Goal: Task Accomplishment & Management: Complete application form

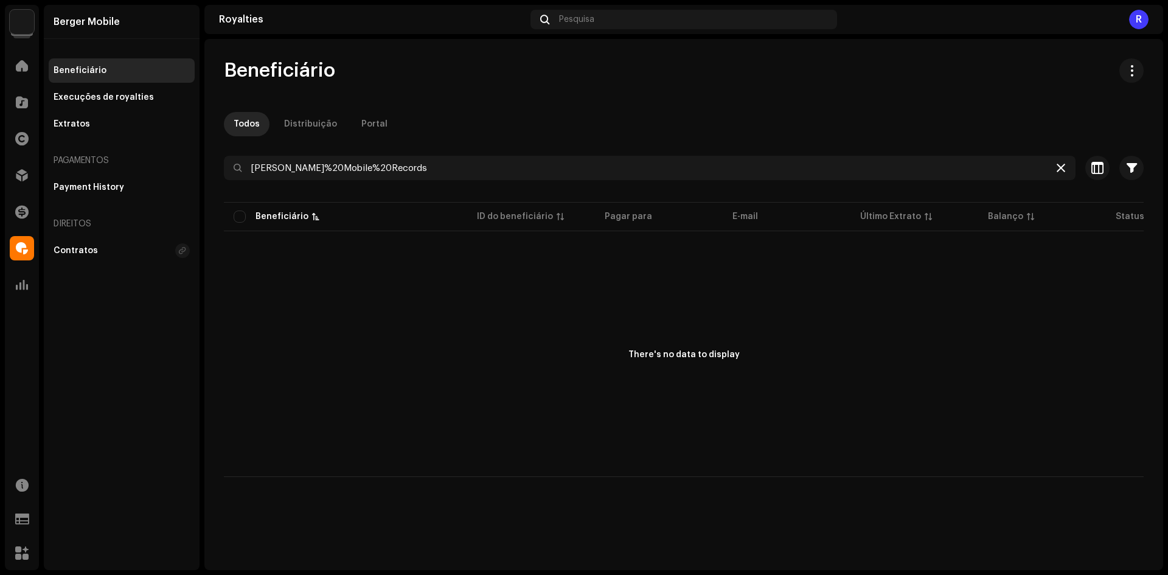
click at [1062, 169] on icon at bounding box center [1061, 168] width 9 height 10
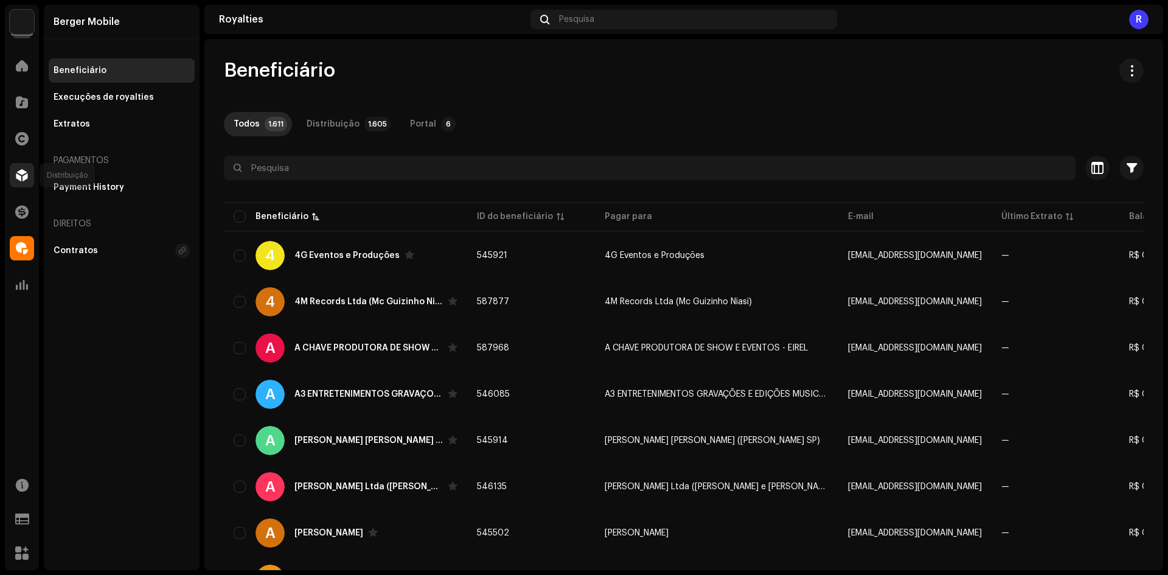
click at [23, 171] on span at bounding box center [22, 175] width 12 height 10
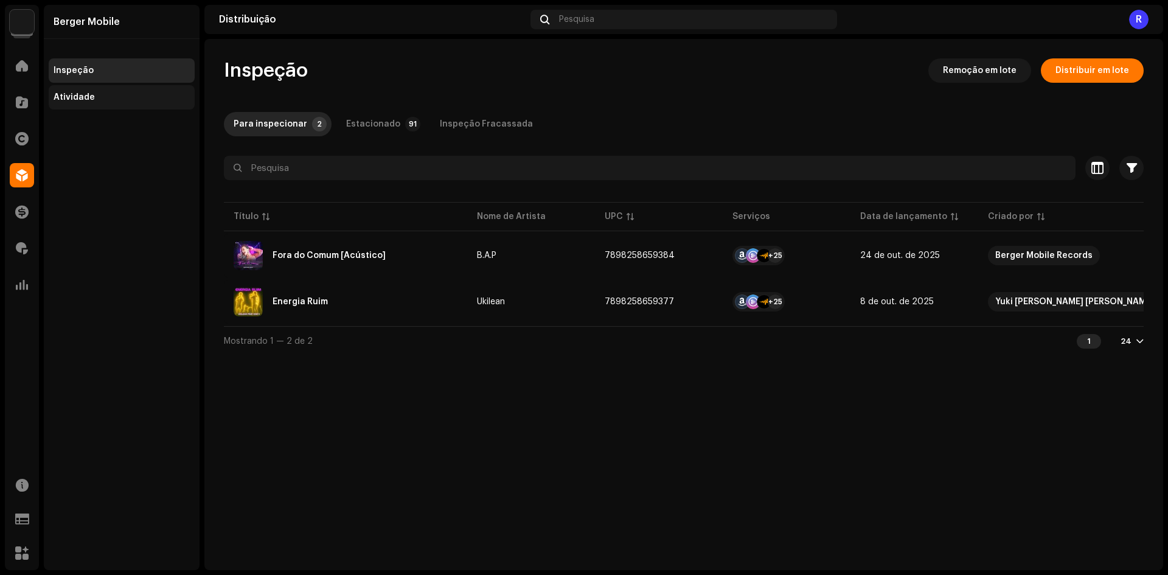
click at [83, 94] on div "Atividade" at bounding box center [74, 97] width 41 height 10
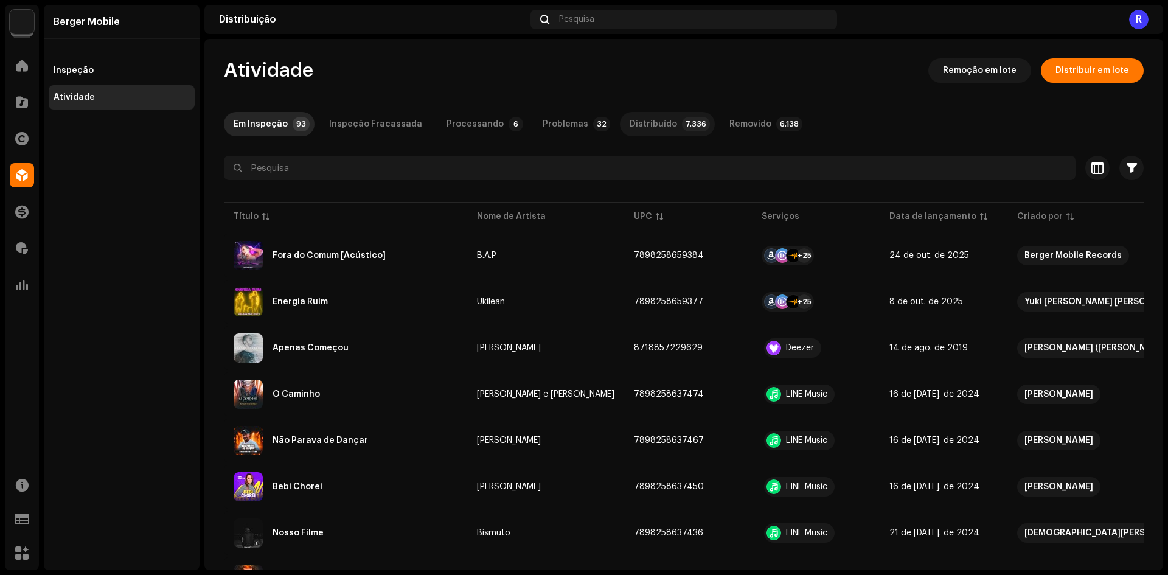
click at [630, 122] on div "Distribuído" at bounding box center [653, 124] width 47 height 24
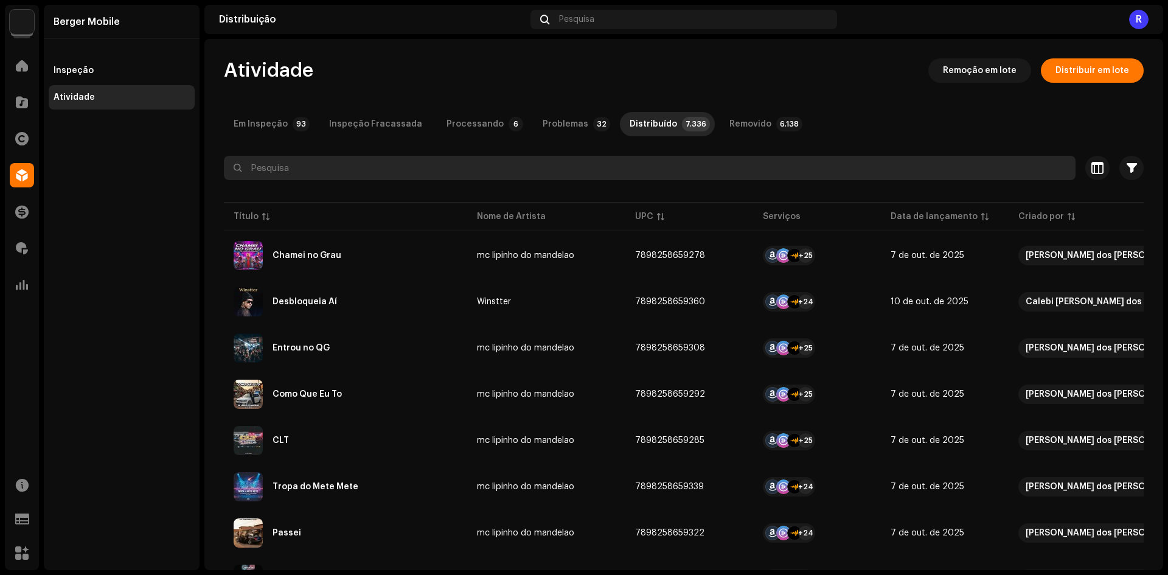
click at [486, 177] on input "text" at bounding box center [650, 168] width 852 height 24
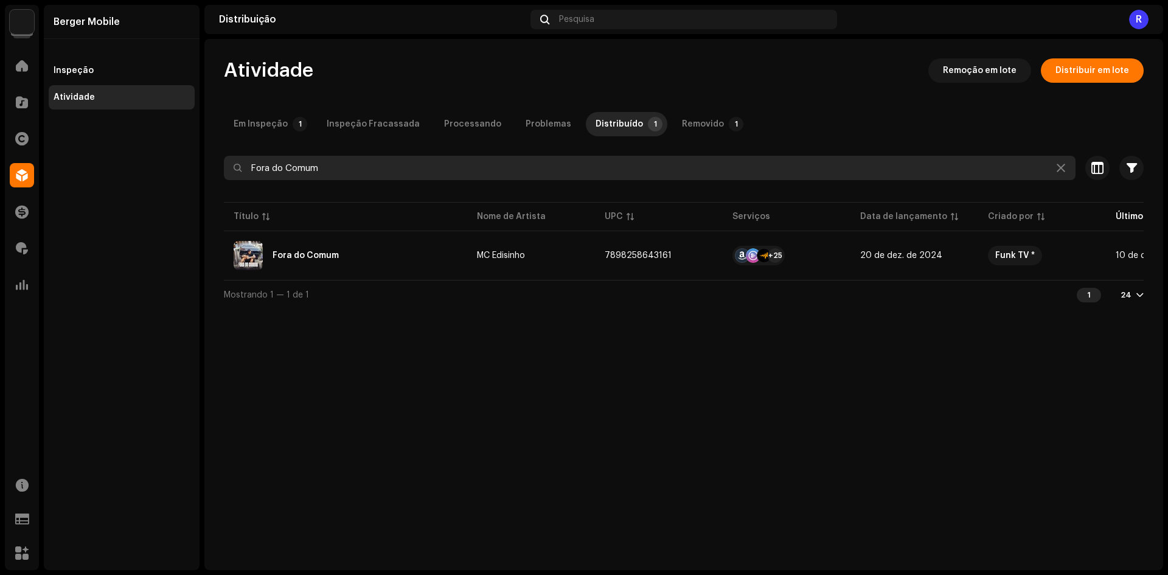
type input "Fora do Comum"
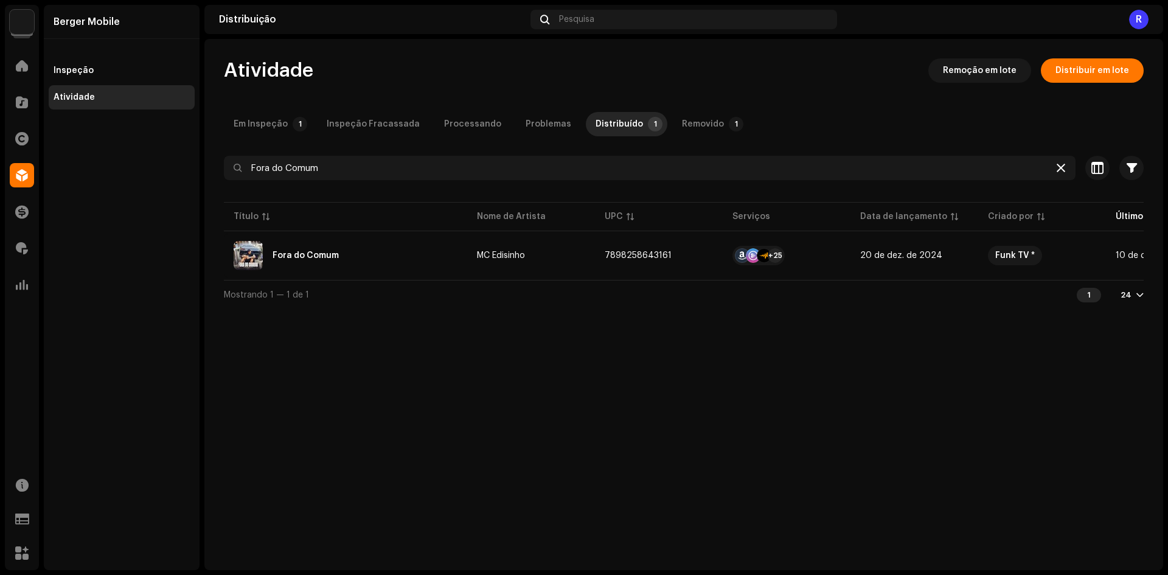
click at [1061, 166] on icon at bounding box center [1061, 168] width 9 height 10
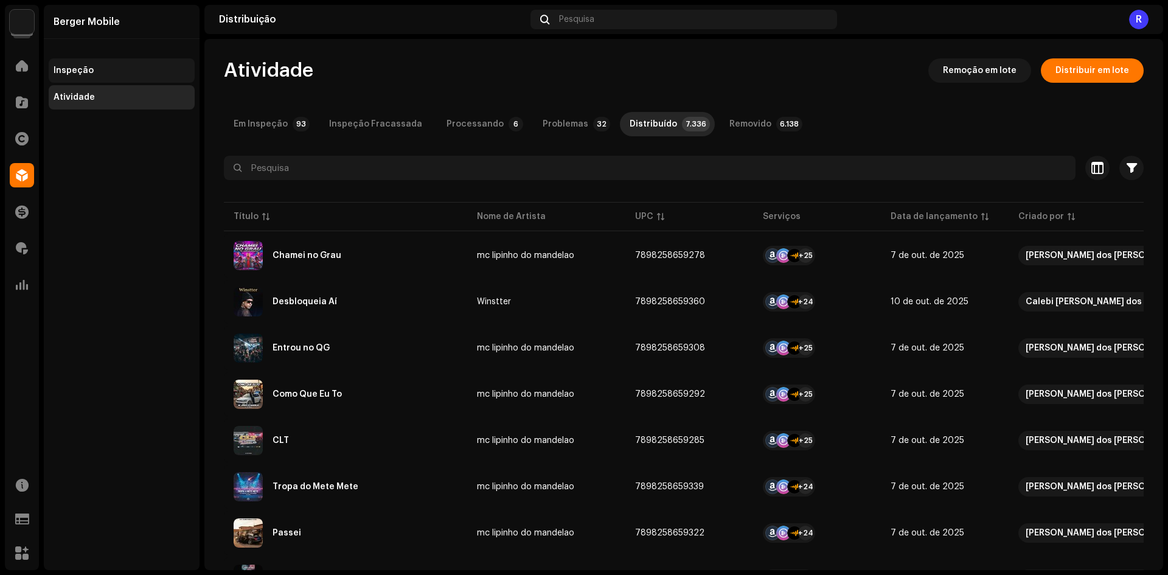
click at [77, 72] on div "Inspeção" at bounding box center [74, 71] width 40 height 10
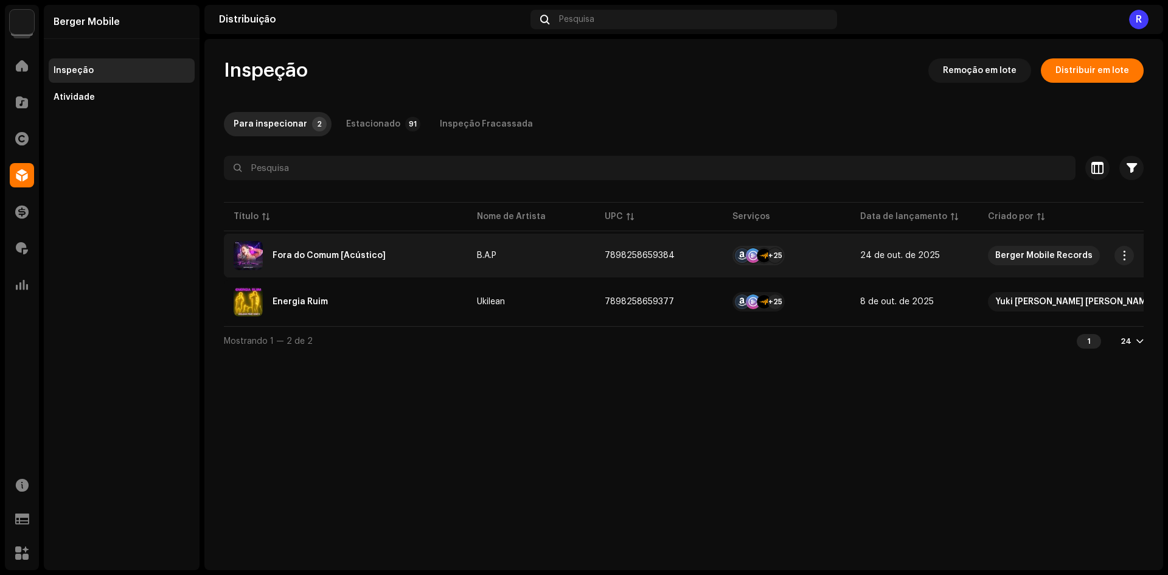
click at [369, 256] on div "Fora do Comum [Acústico]" at bounding box center [329, 255] width 113 height 9
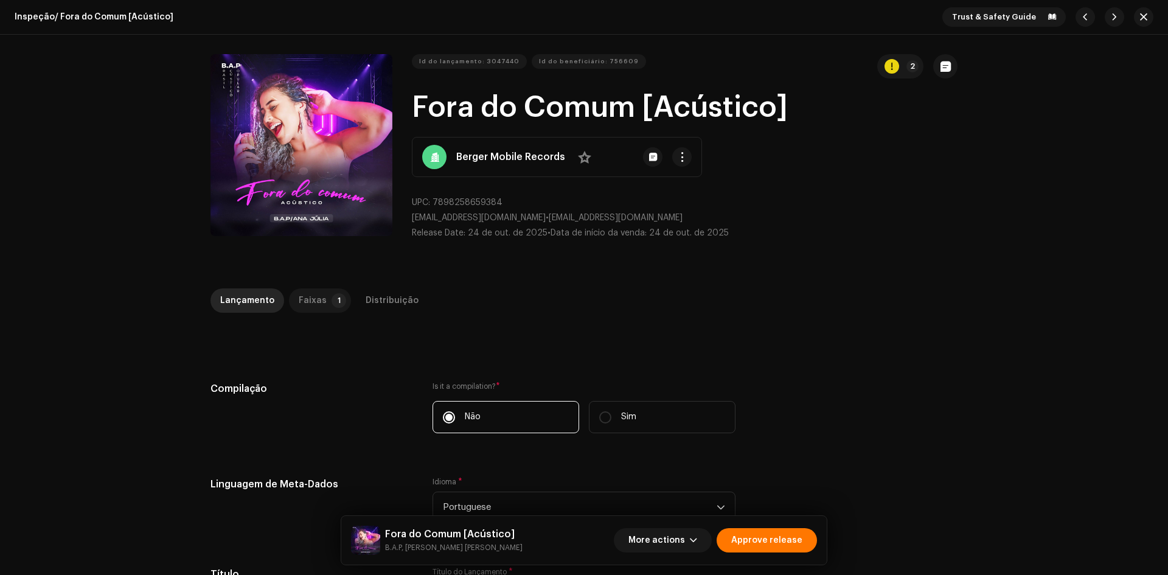
click at [316, 303] on div "Faixas" at bounding box center [313, 300] width 28 height 24
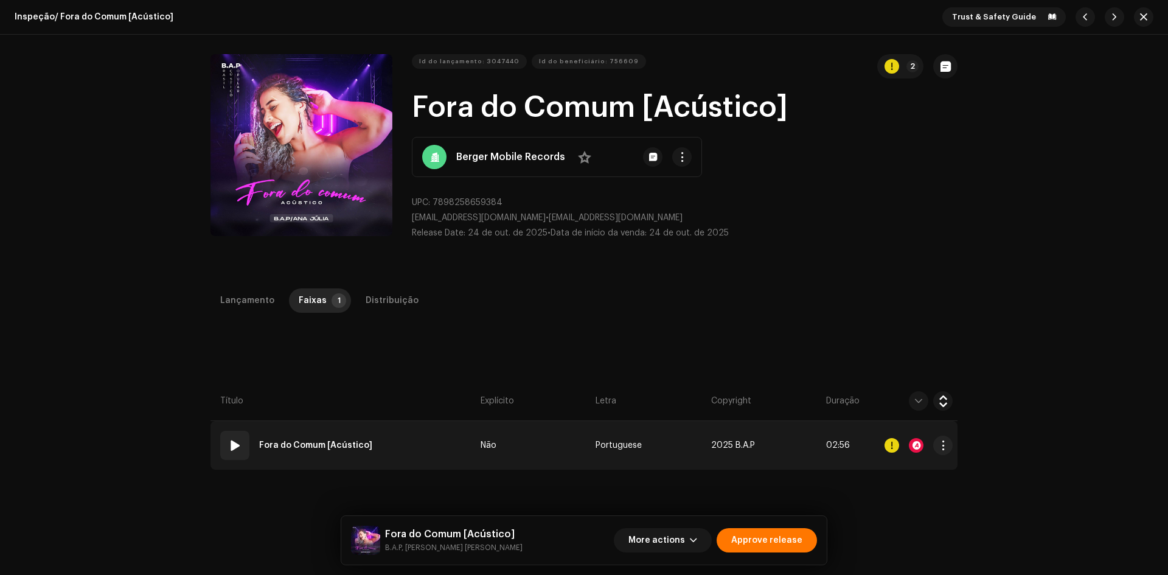
click at [234, 445] on span at bounding box center [235, 445] width 15 height 15
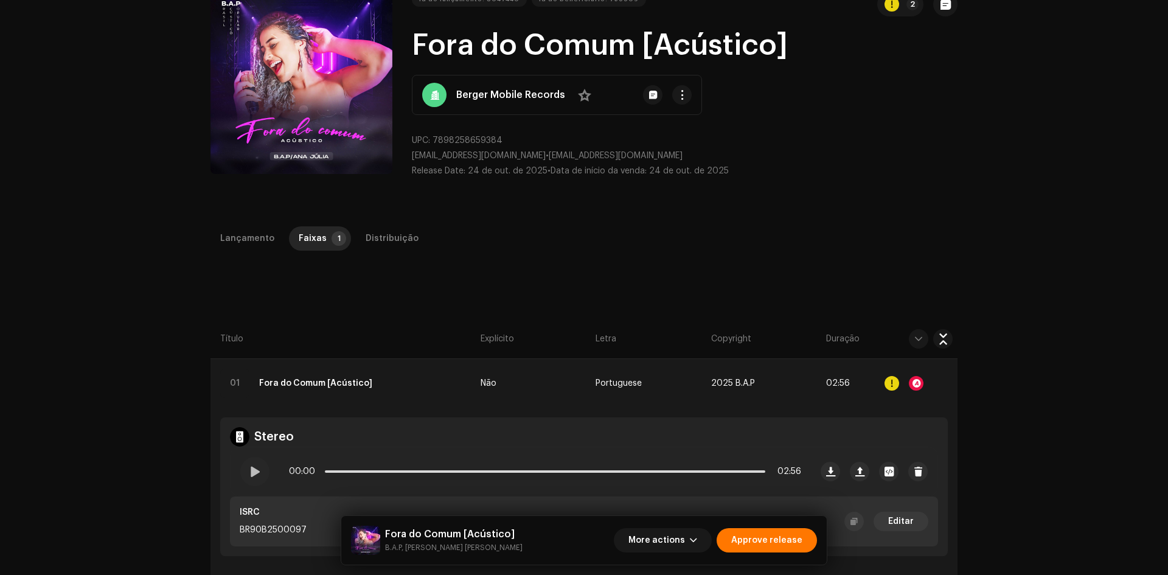
scroll to position [122, 0]
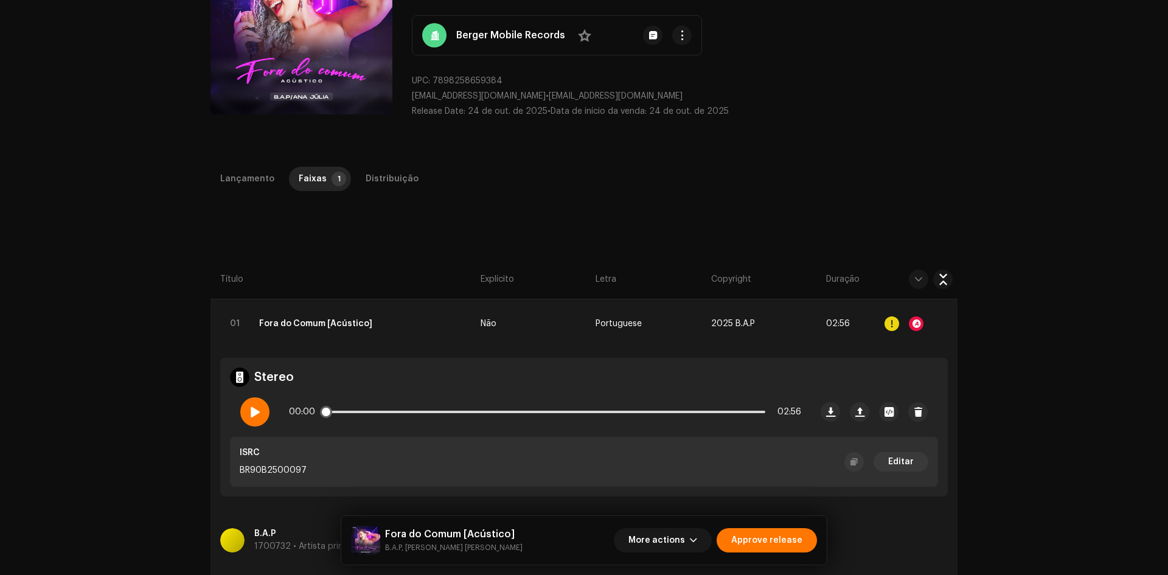
click at [246, 416] on div at bounding box center [254, 411] width 29 height 29
click at [1005, 391] on div "Inspeção / Fora do Comum [Acústico] Trust & Safety Guide Id do lançamento: 3047…" at bounding box center [584, 287] width 1168 height 575
click at [915, 321] on div at bounding box center [916, 323] width 15 height 15
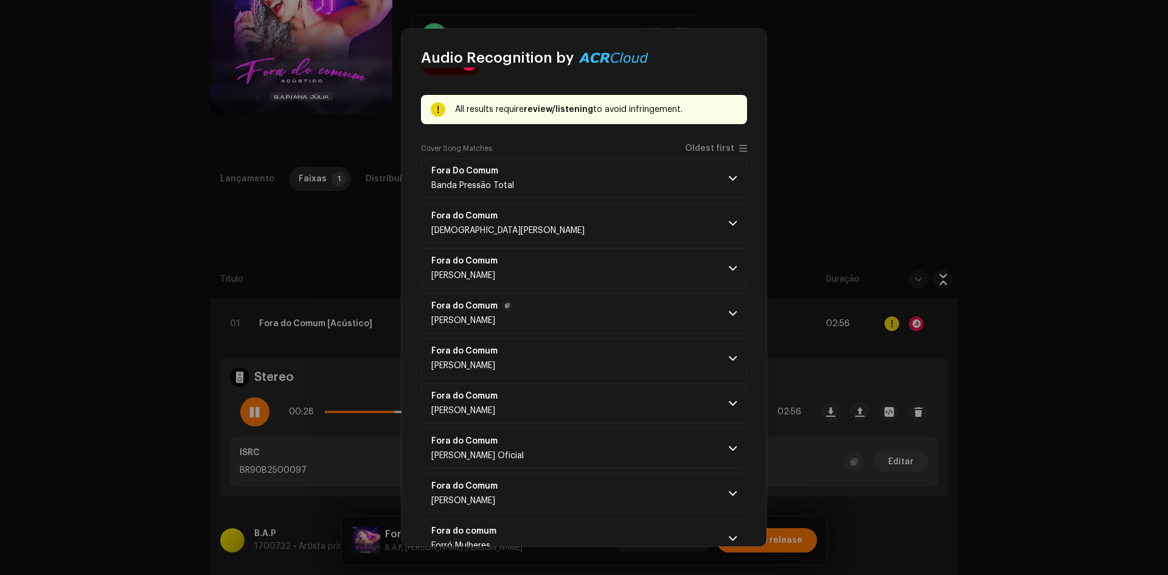
scroll to position [68, 0]
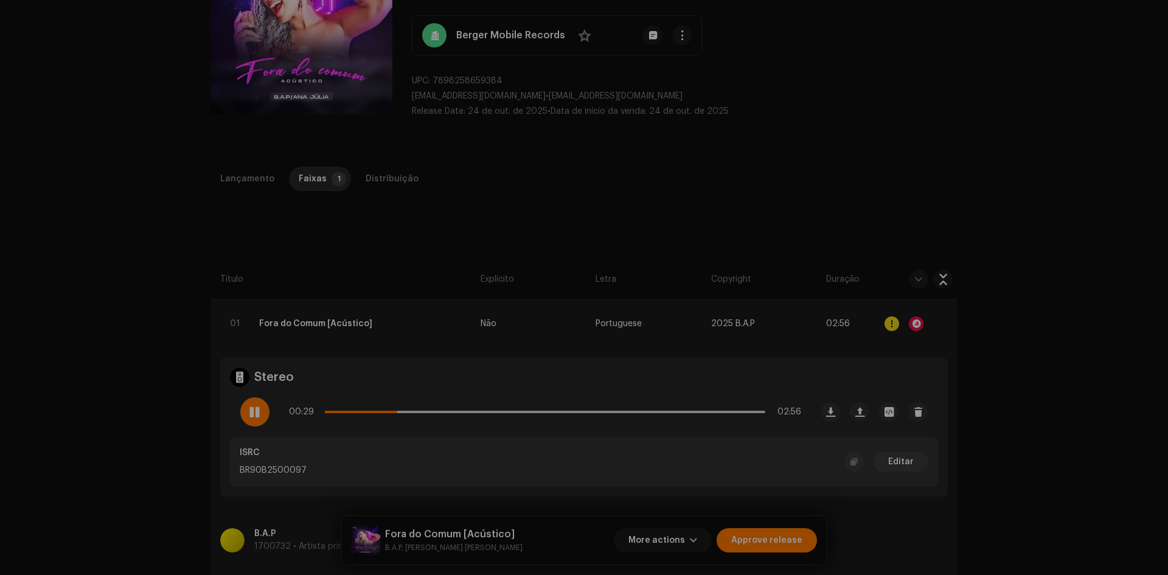
click at [1020, 288] on div "Audio Recognition by Cover 9 All results require review/listening to avoid infr…" at bounding box center [584, 287] width 1168 height 575
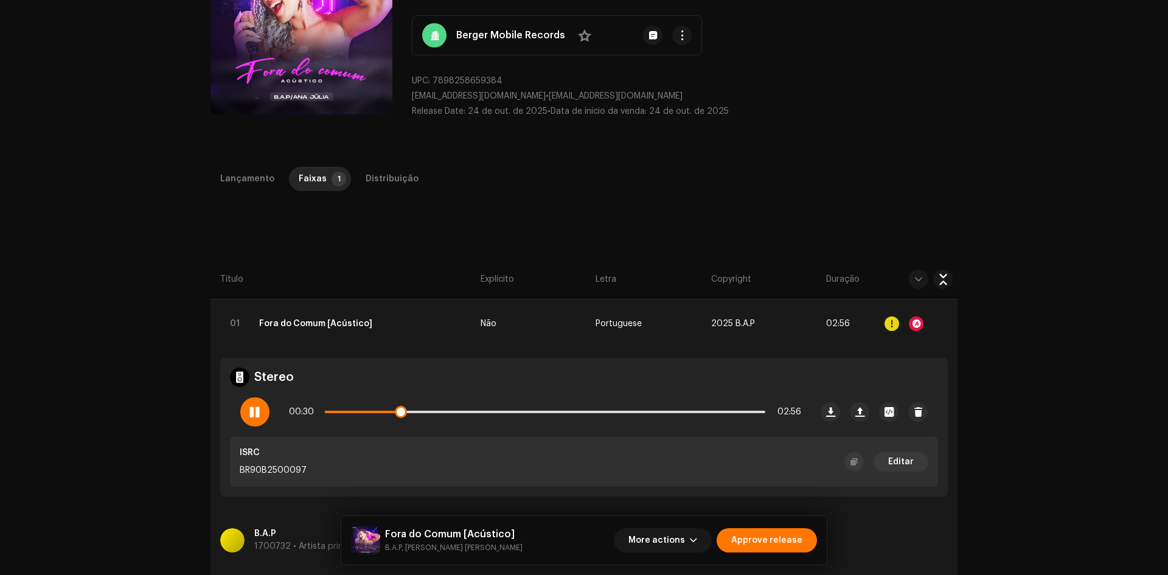
click at [256, 411] on span at bounding box center [254, 412] width 10 height 10
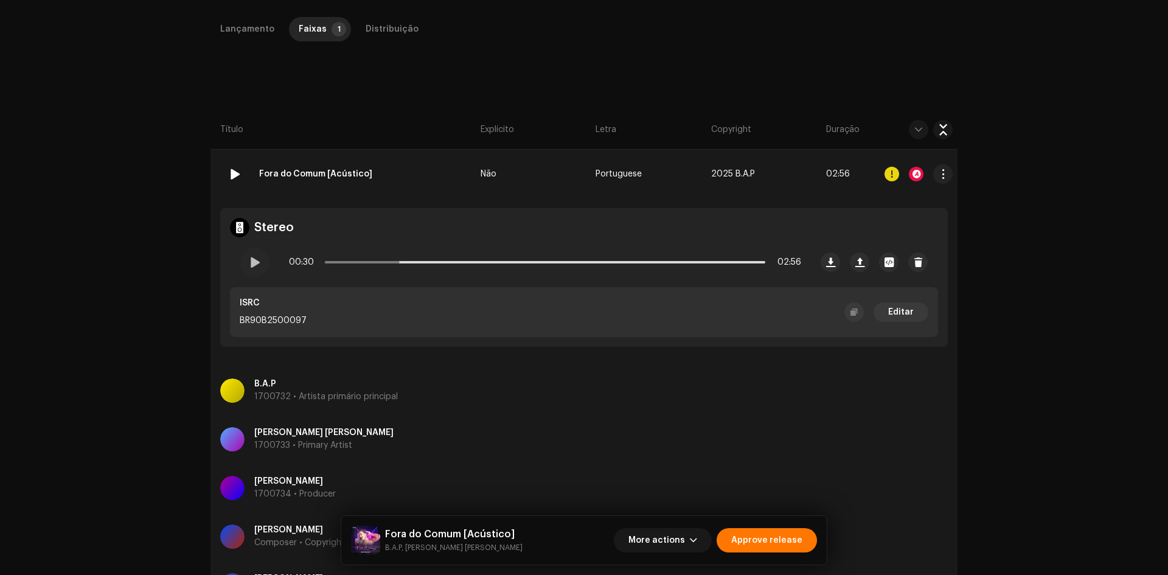
scroll to position [102, 0]
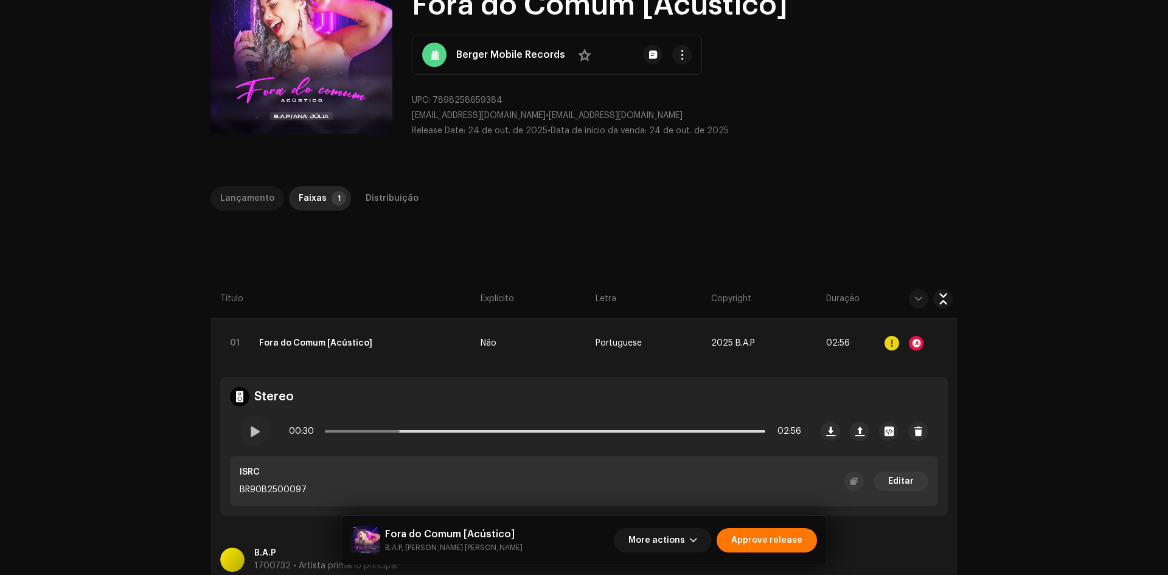
click at [245, 201] on div "Lançamento" at bounding box center [247, 198] width 54 height 24
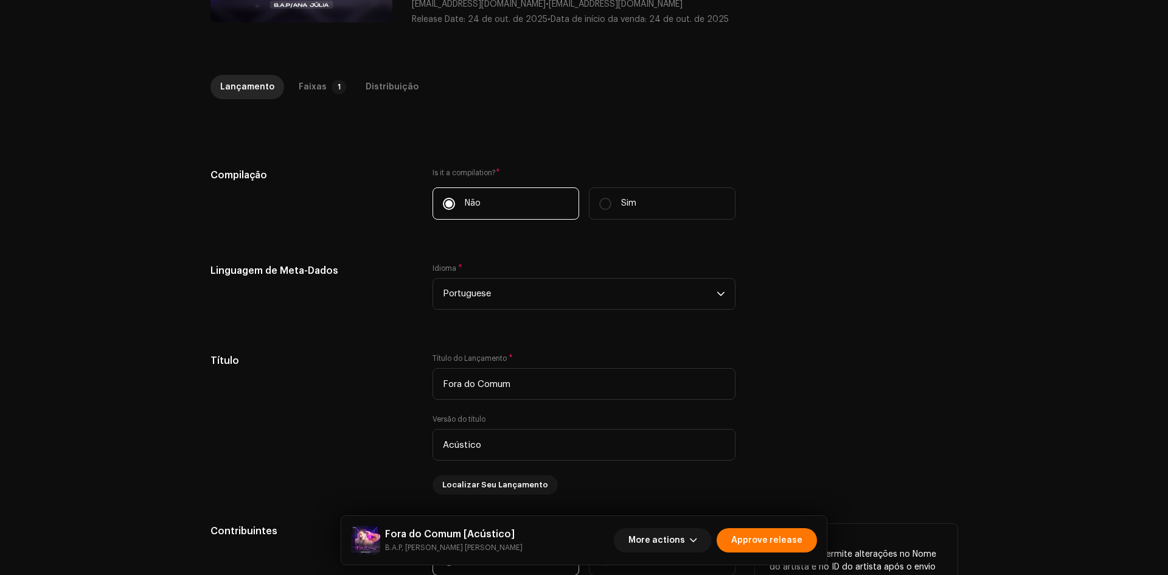
scroll to position [192, 0]
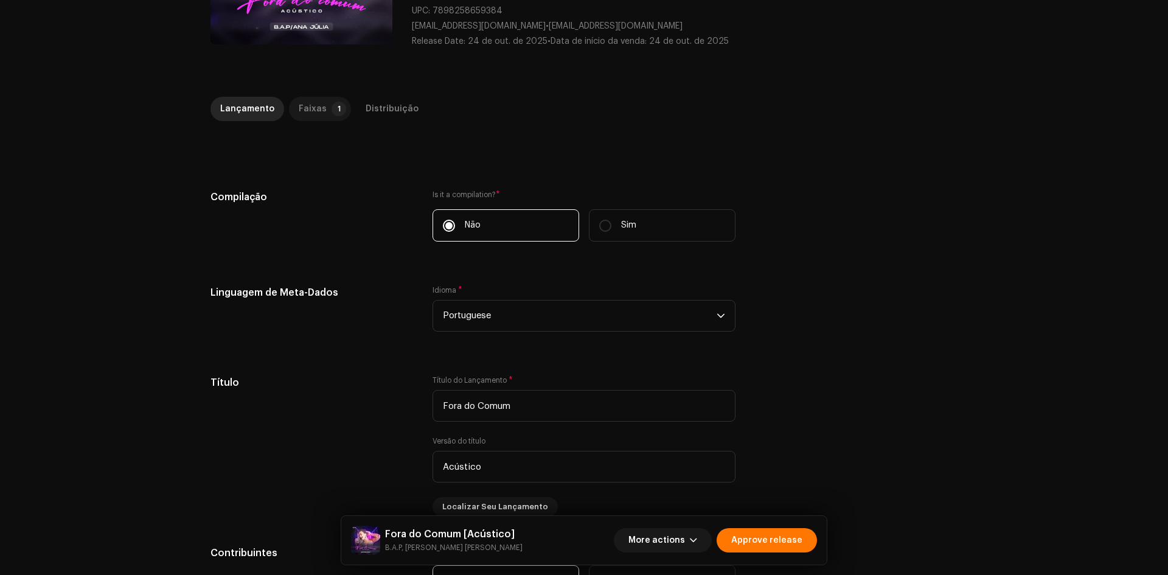
click at [307, 105] on div "Faixas" at bounding box center [313, 109] width 28 height 24
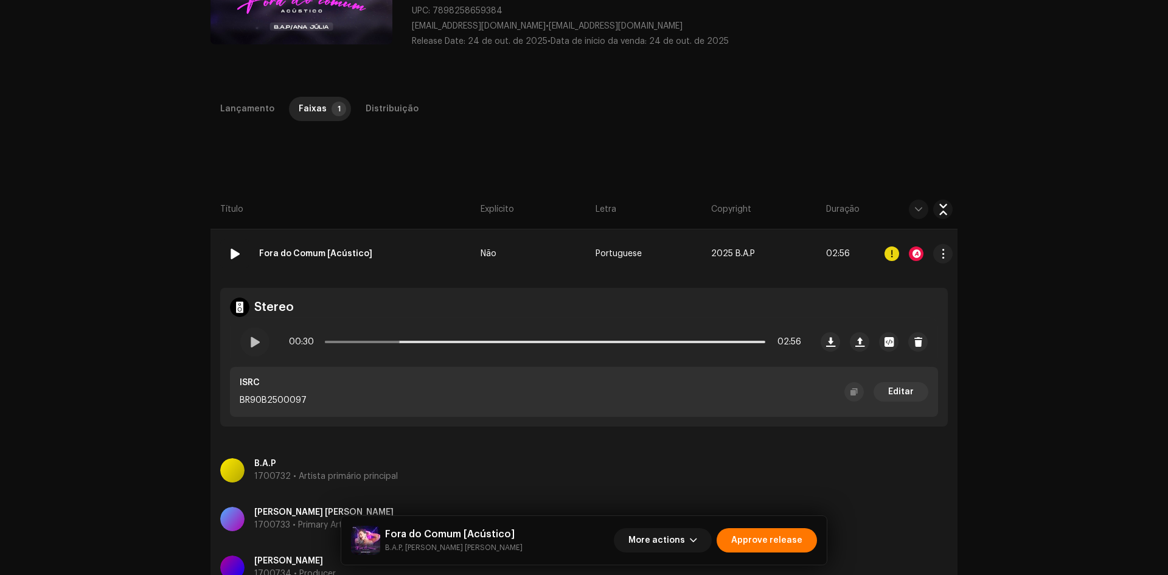
click at [430, 246] on td "01 Fora do Comum [Acústico]" at bounding box center [343, 253] width 265 height 49
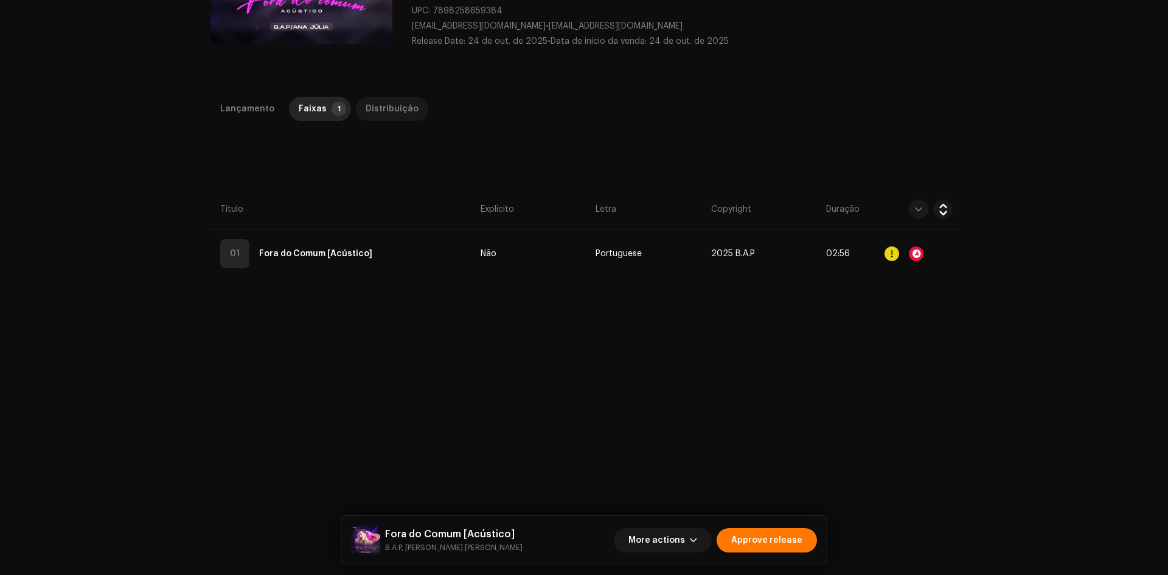
click at [394, 113] on div "Distribuição" at bounding box center [392, 109] width 53 height 24
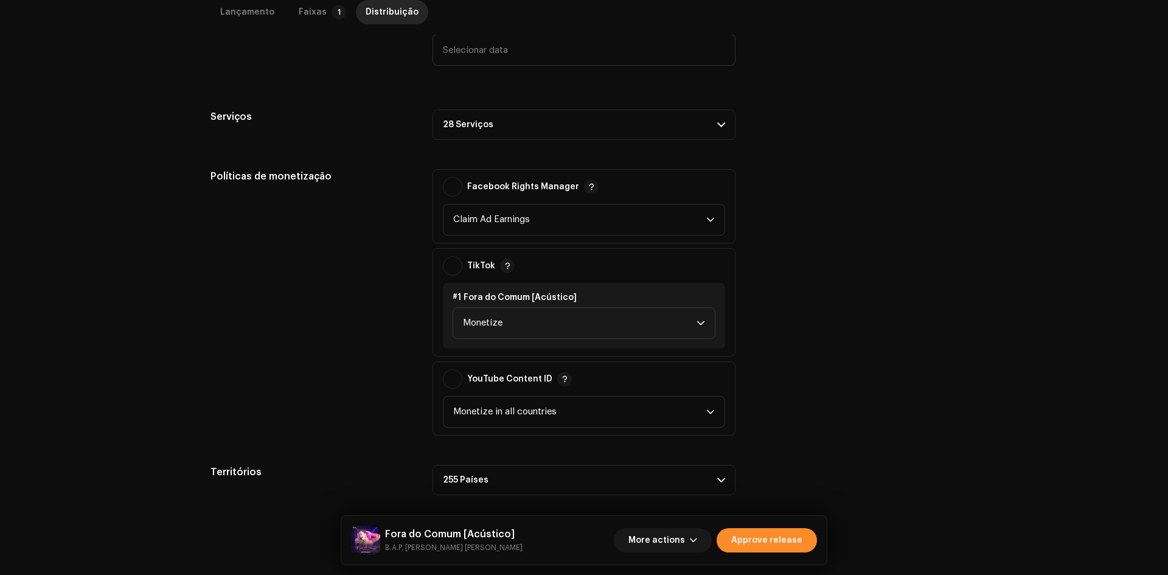
scroll to position [713, 0]
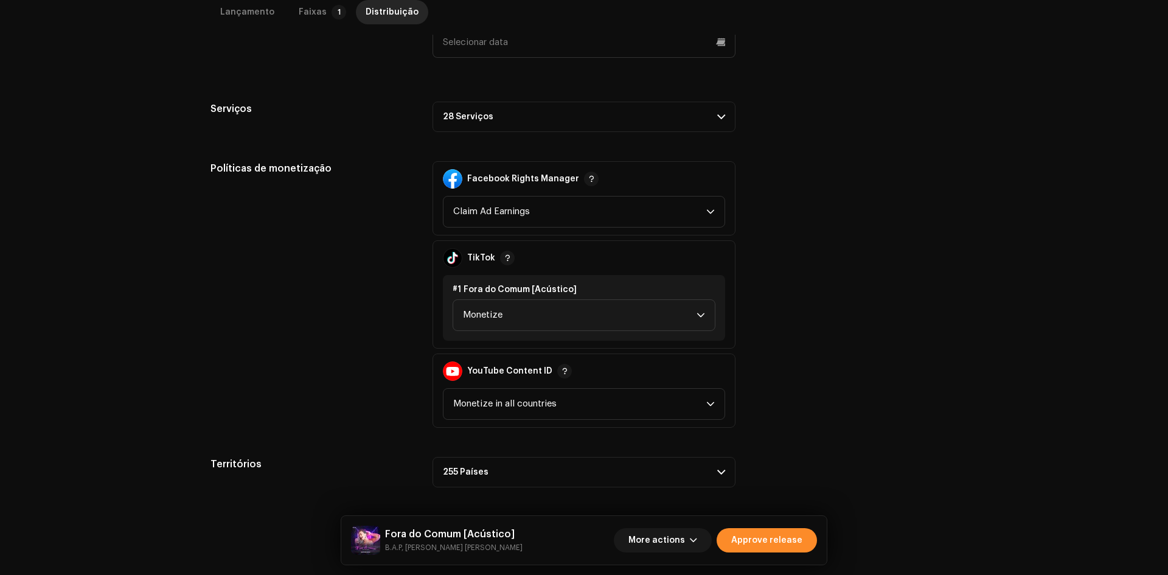
click at [774, 539] on span "Approve release" at bounding box center [766, 540] width 71 height 24
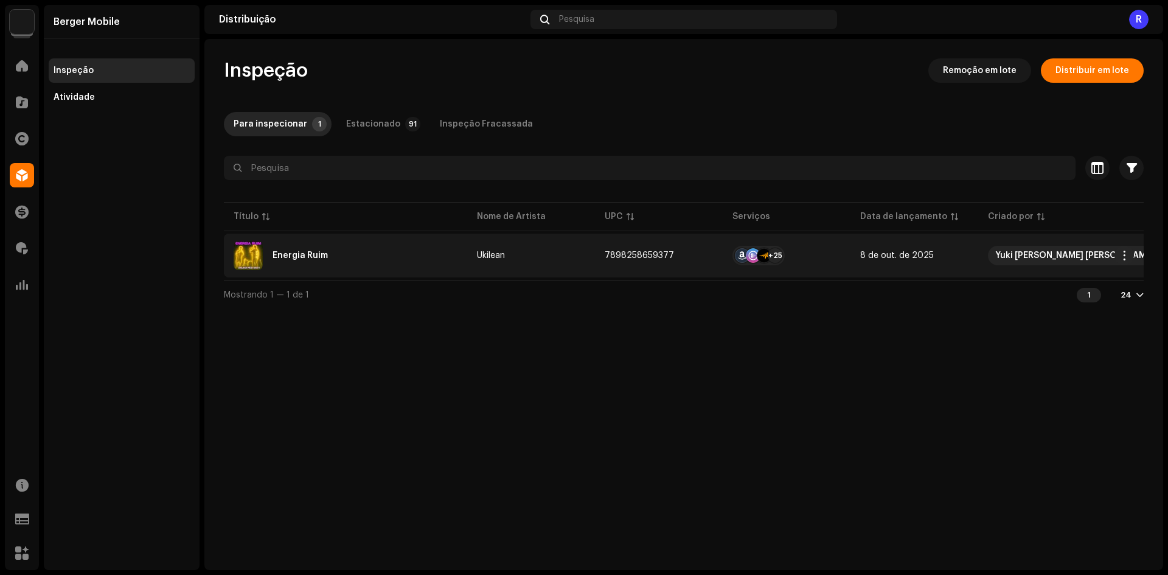
click at [295, 251] on div "Energia Ruim" at bounding box center [300, 255] width 55 height 9
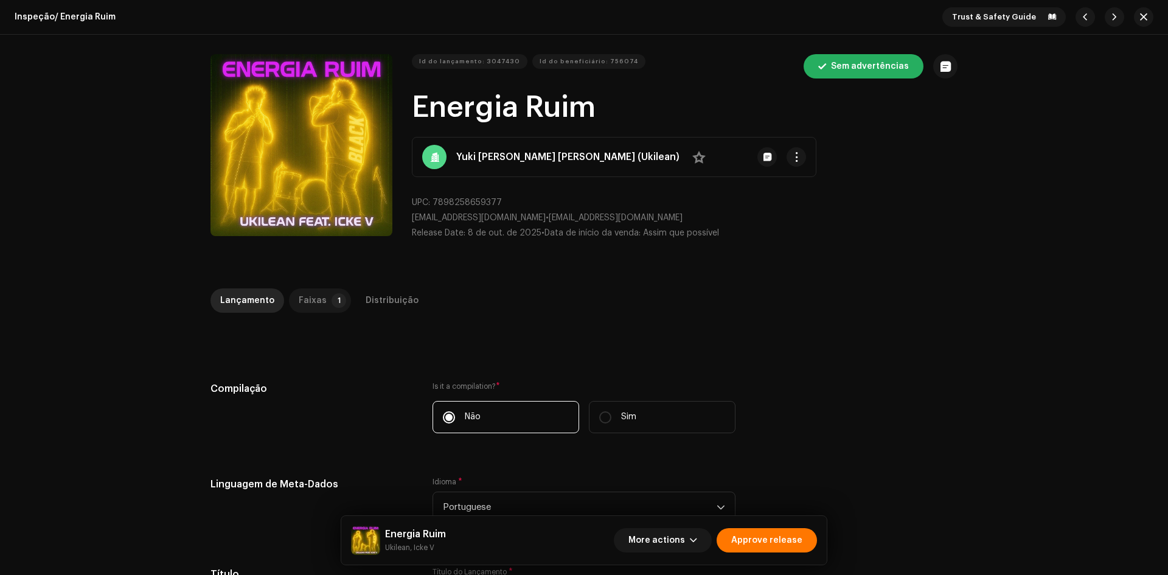
click at [304, 306] on div "Faixas" at bounding box center [313, 300] width 28 height 24
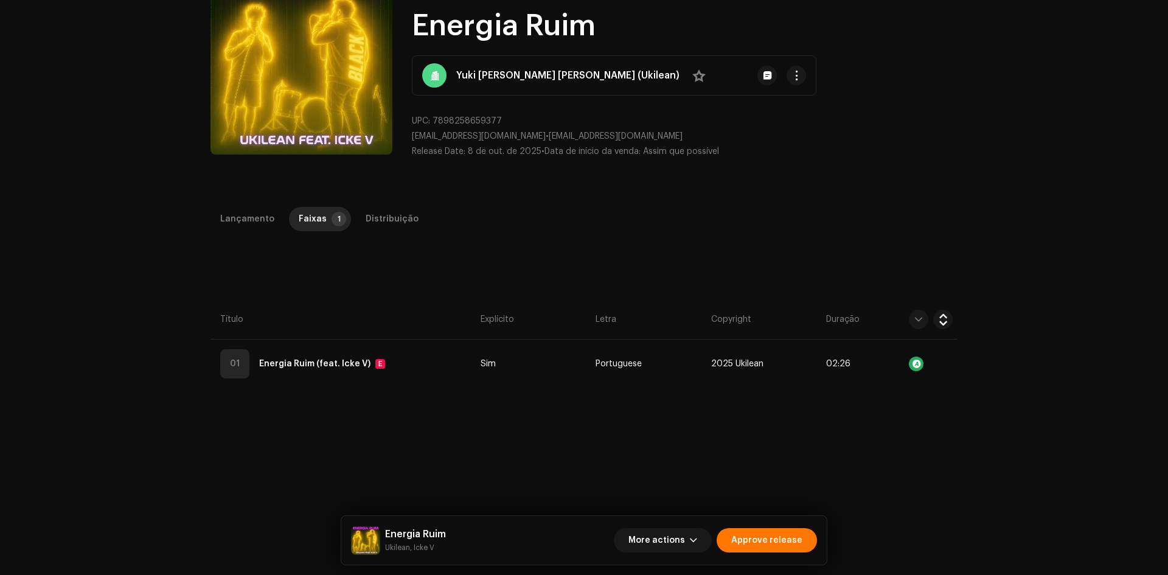
scroll to position [183, 0]
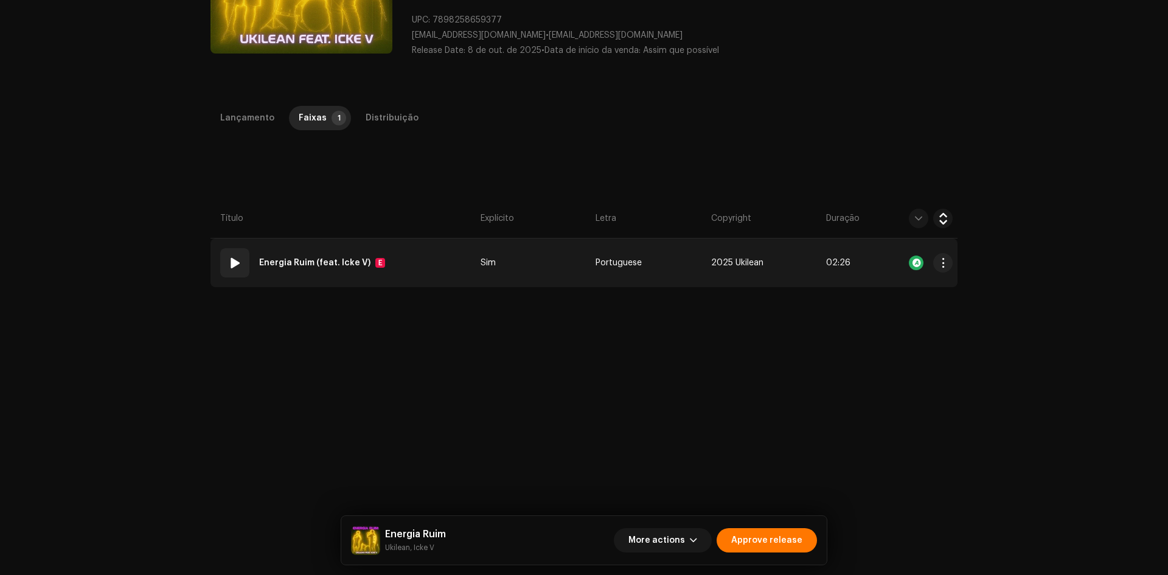
click at [432, 260] on td "01 Energia Ruim (feat. Icke V) E" at bounding box center [343, 263] width 265 height 49
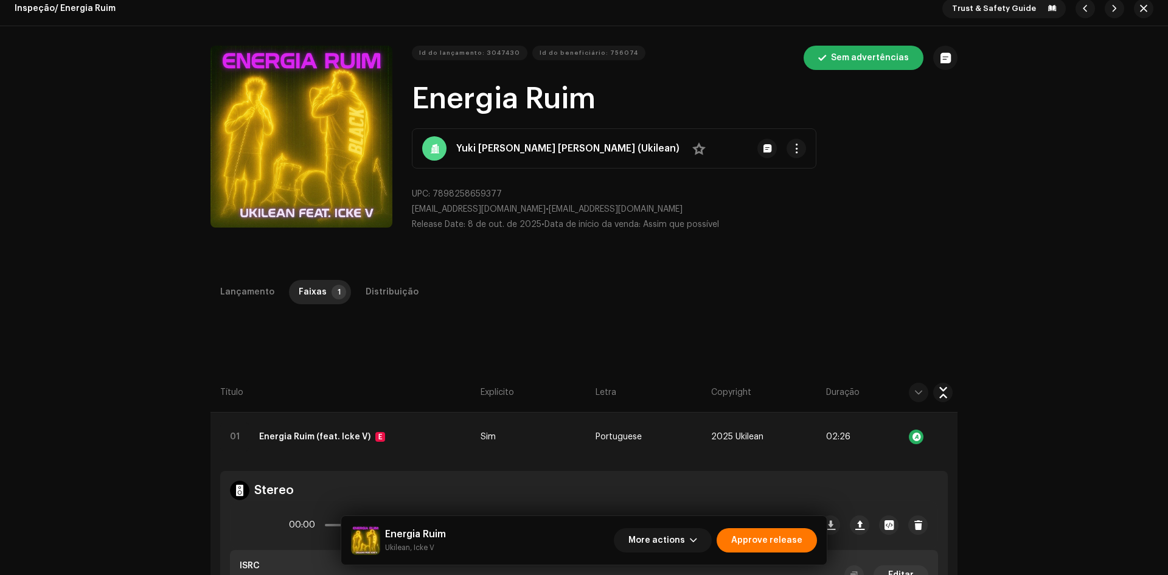
scroll to position [0, 0]
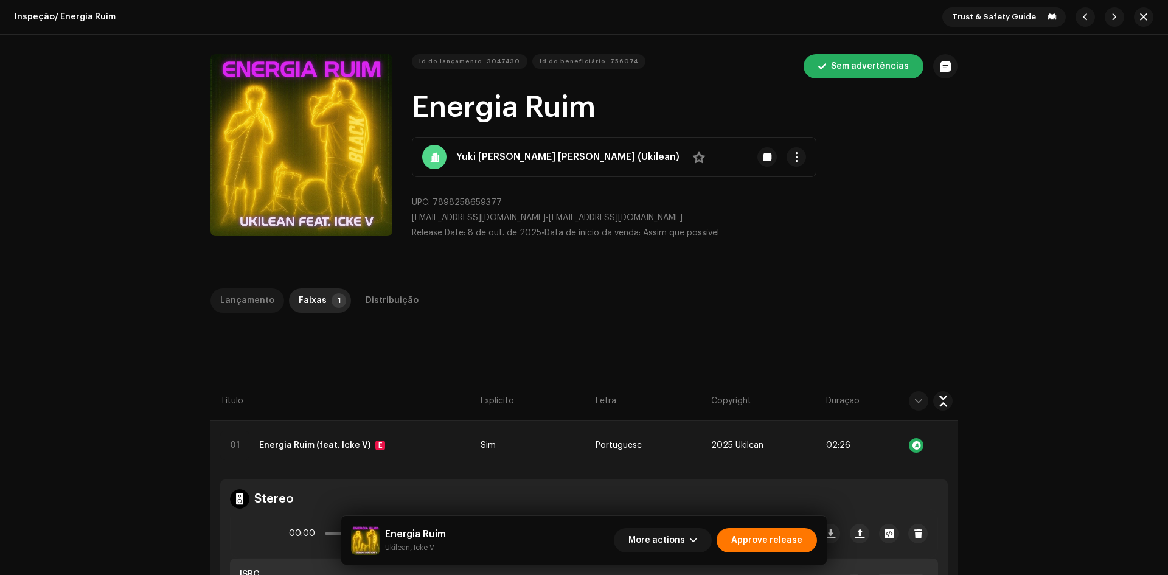
click at [246, 300] on div "Lançamento" at bounding box center [247, 300] width 54 height 24
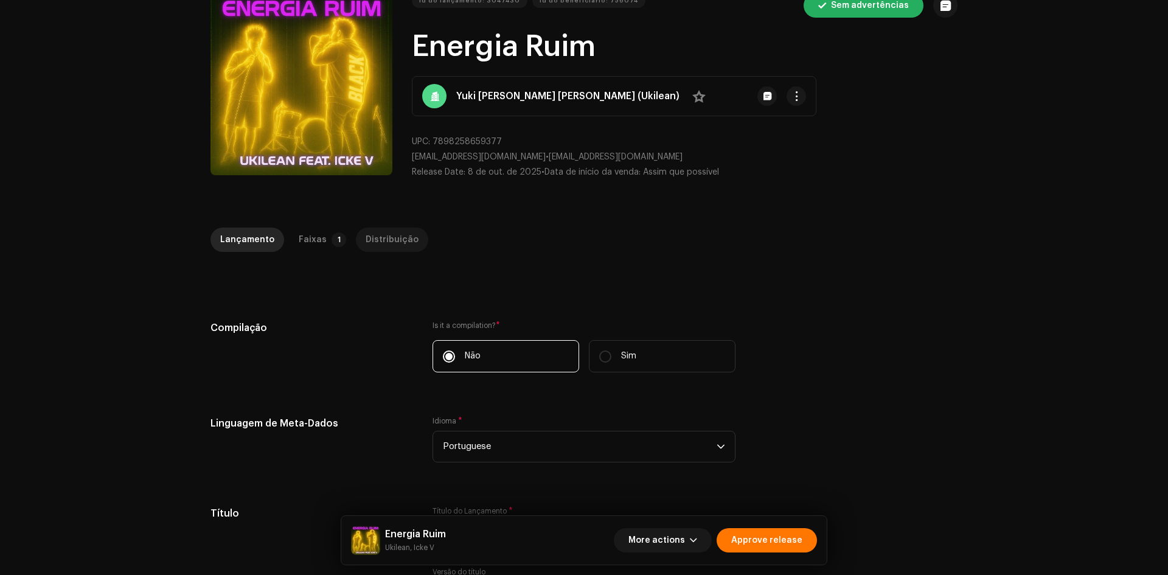
click at [395, 232] on div "Distribuição" at bounding box center [392, 240] width 53 height 24
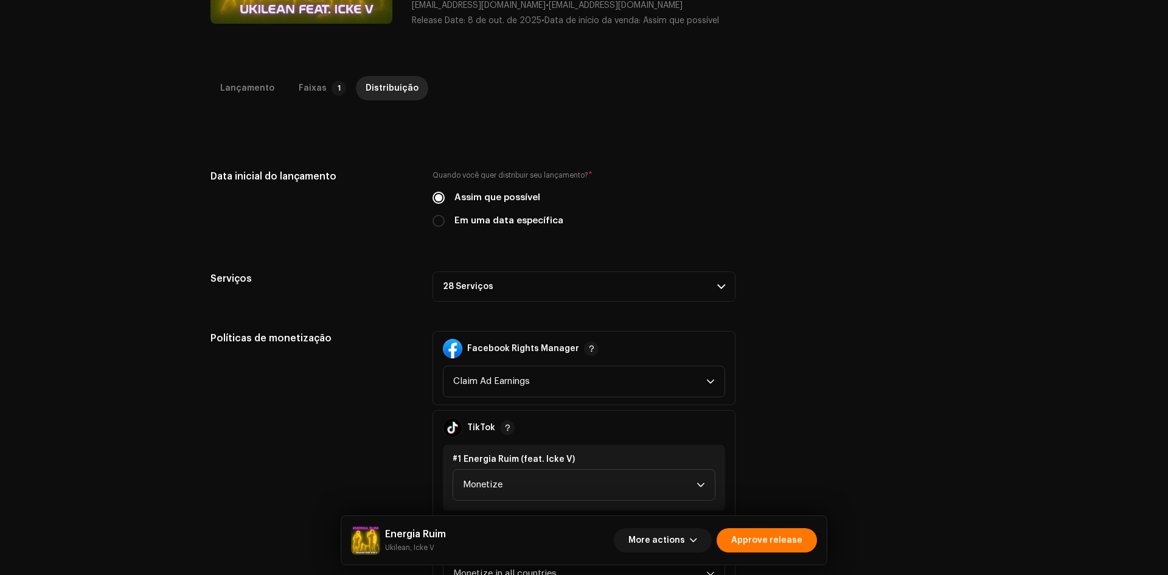
scroll to position [365, 0]
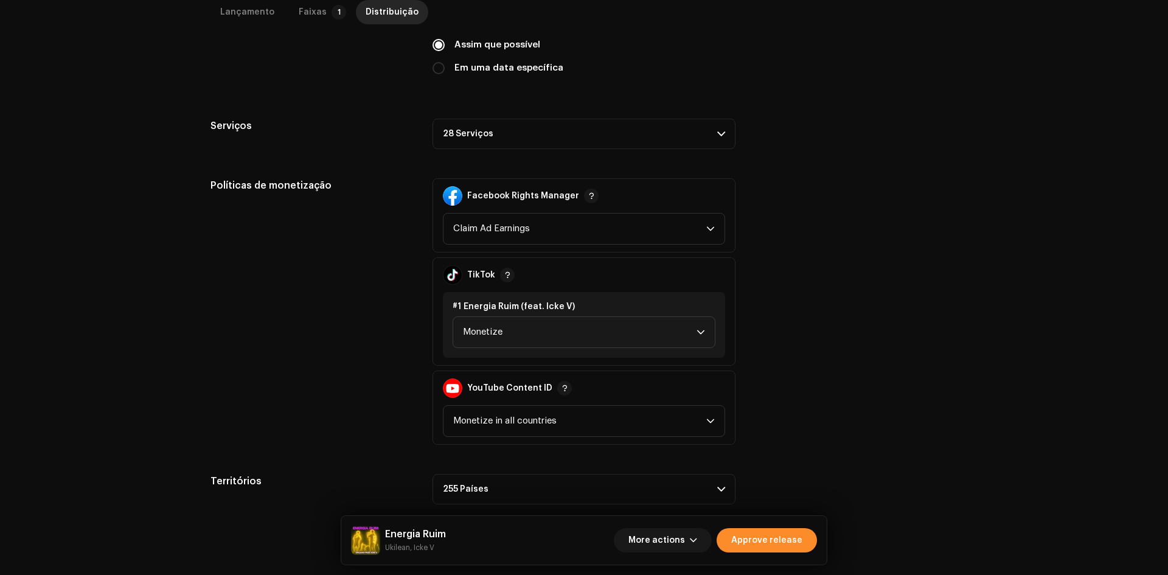
click at [771, 536] on span "Approve release" at bounding box center [766, 540] width 71 height 24
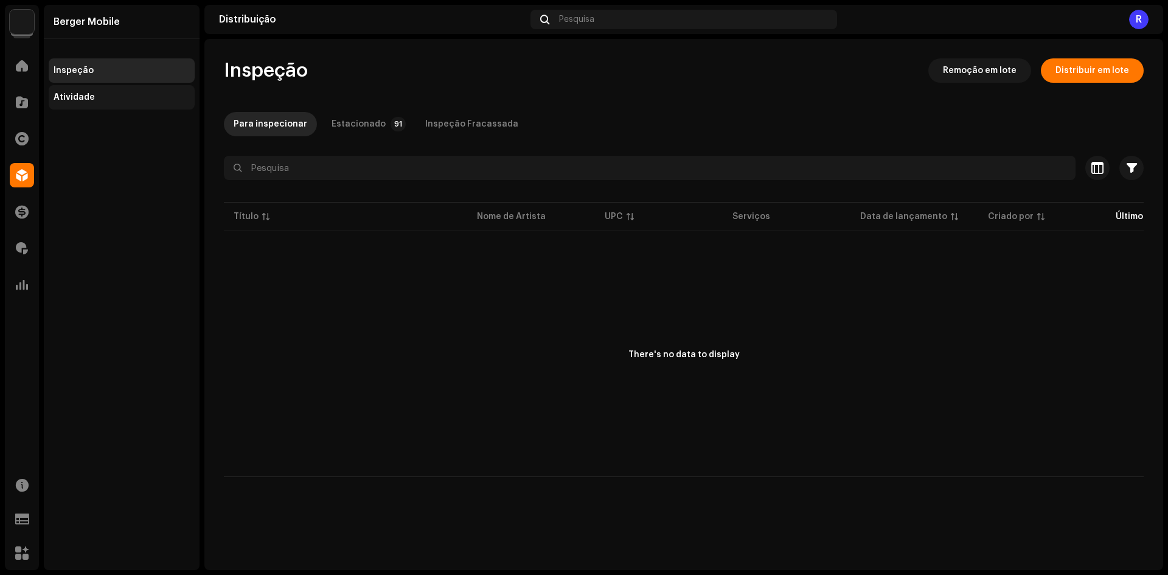
click at [102, 86] on div "Atividade" at bounding box center [122, 97] width 146 height 24
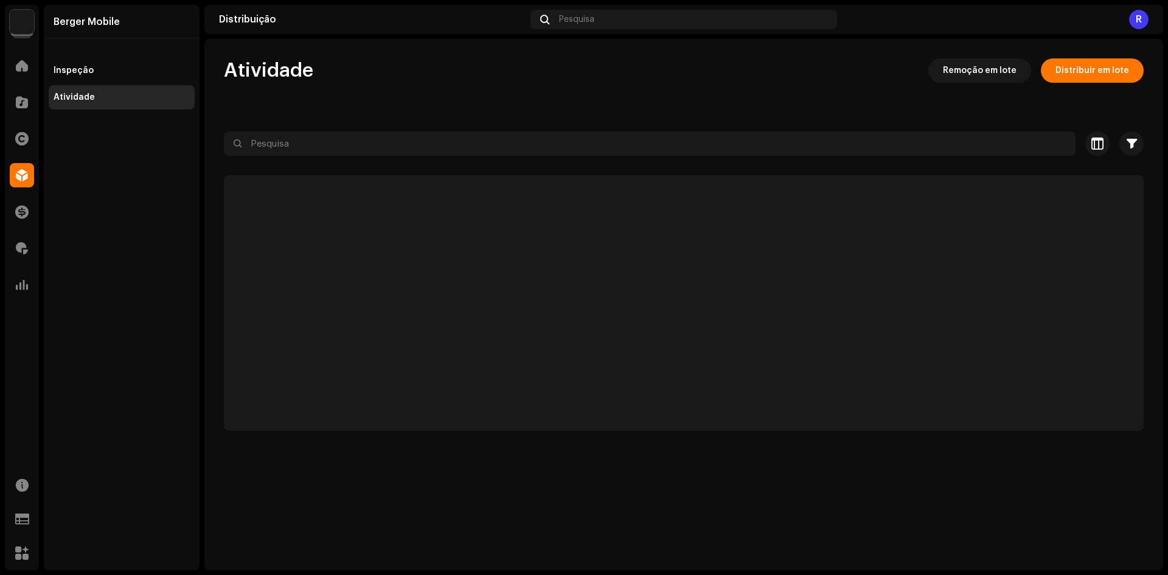
click at [96, 95] on div "Atividade" at bounding box center [122, 97] width 136 height 10
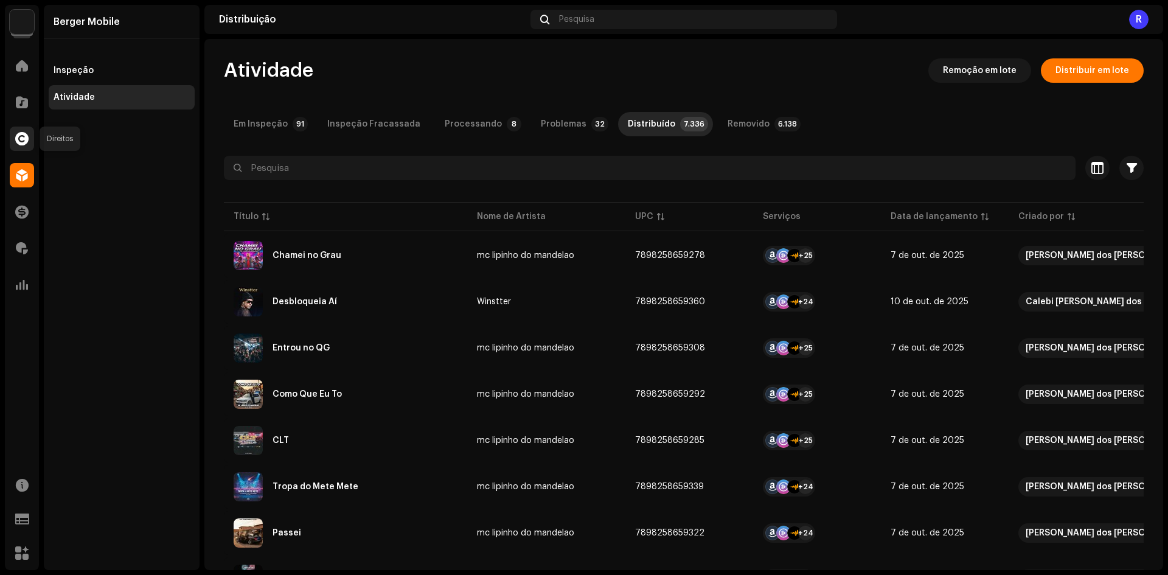
click at [29, 142] on div at bounding box center [22, 139] width 24 height 24
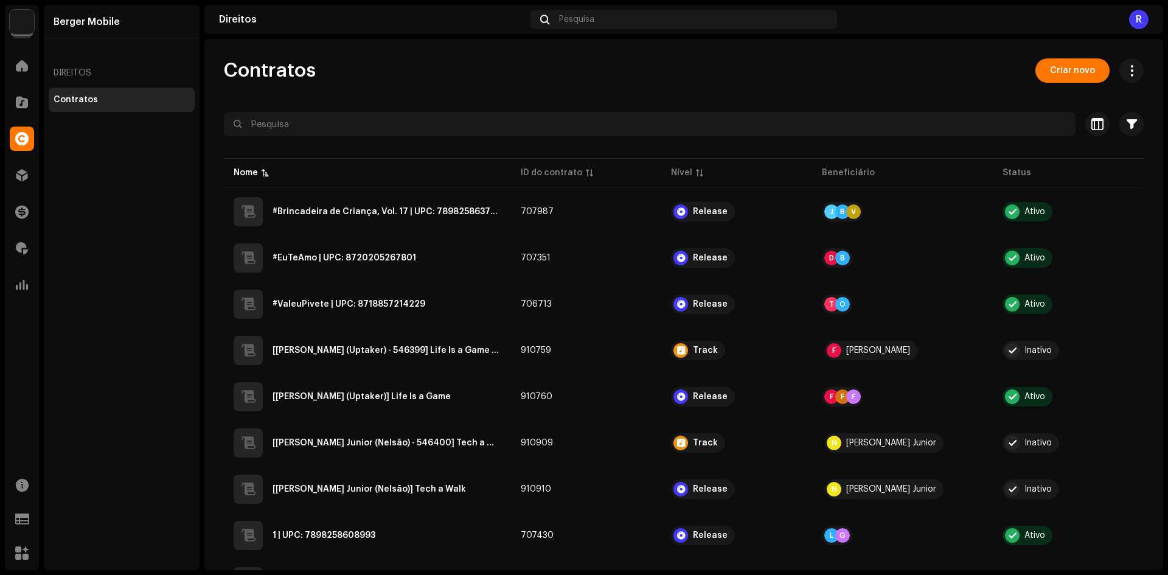
click at [1055, 68] on span "Criar novo" at bounding box center [1072, 70] width 45 height 24
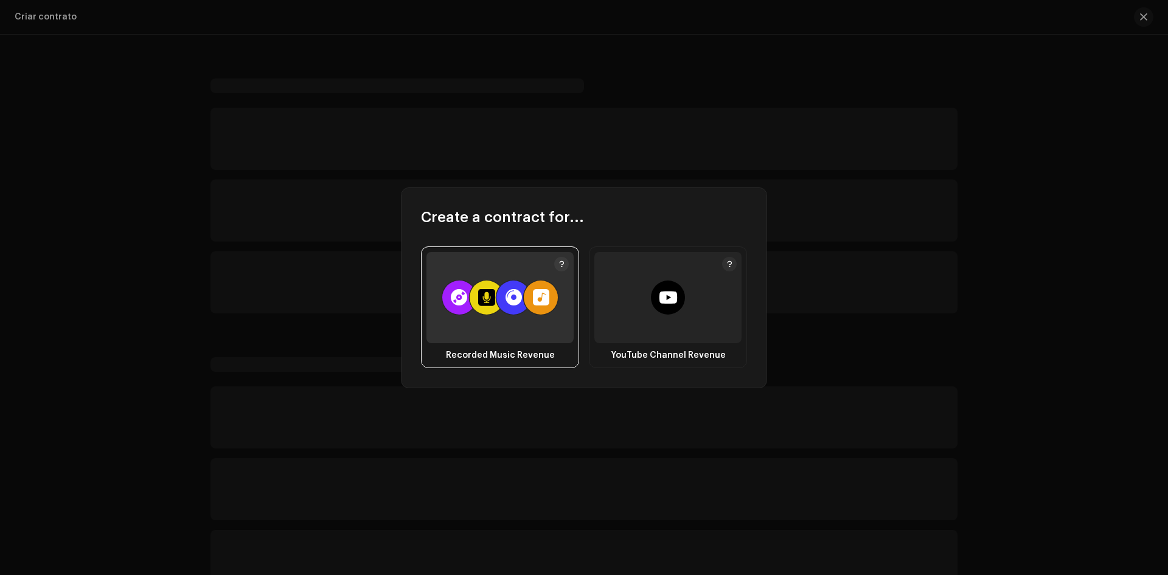
click at [472, 308] on div at bounding box center [459, 298] width 34 height 34
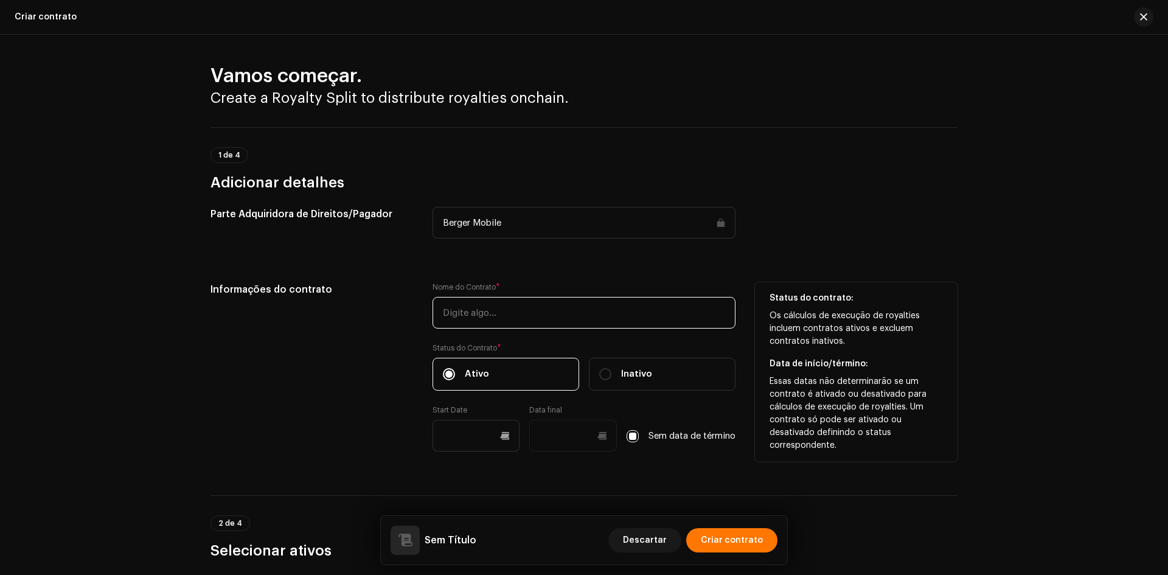
click at [452, 312] on input "text" at bounding box center [584, 313] width 303 height 32
paste input "Fora do Comum (Acústico)"
click at [514, 310] on input "Fora do Comum (Acústico)" at bounding box center [584, 313] width 303 height 32
click at [615, 328] on input "Fora do Comum [Acústico] | UPC:" at bounding box center [584, 313] width 303 height 32
paste input "7898258659384"
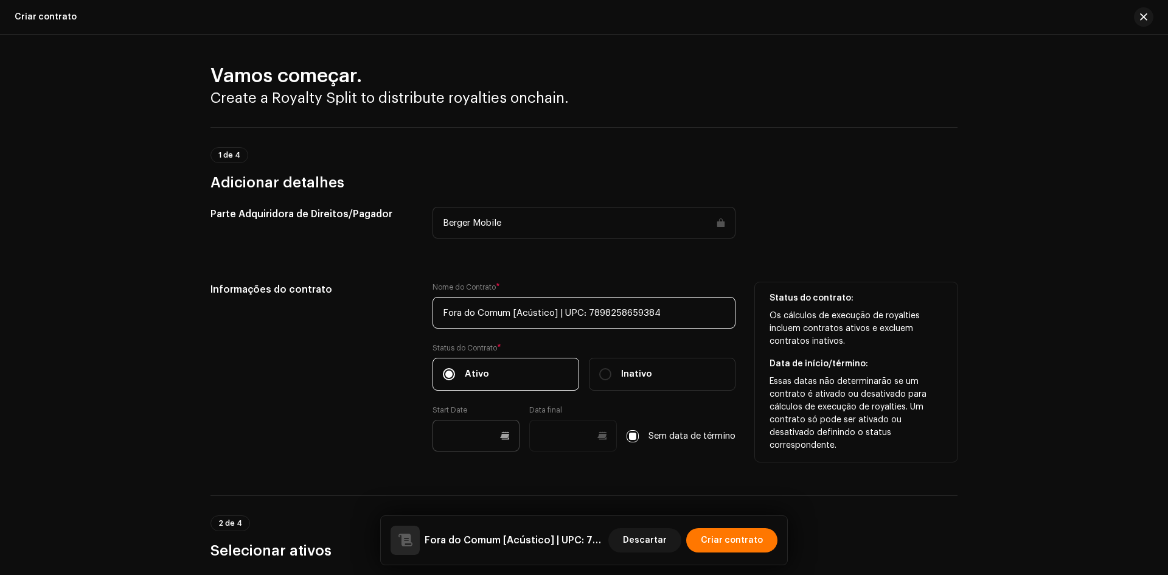
type input "Fora do Comum [Acústico] | UPC: 7898258659384"
click at [451, 450] on input "text" at bounding box center [477, 436] width 88 height 32
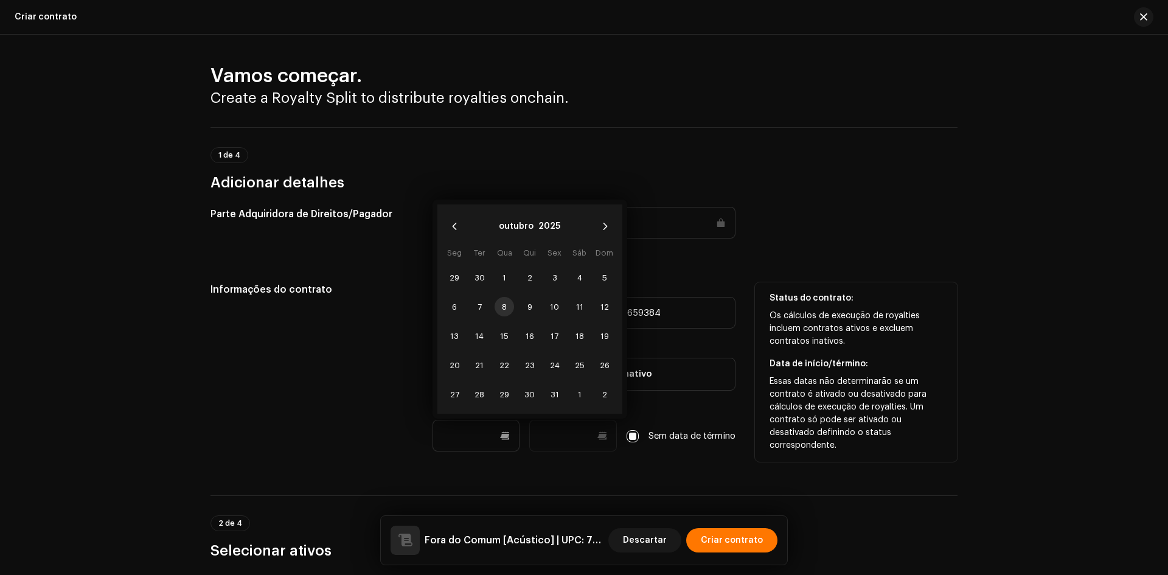
click at [495, 310] on span "8" at bounding box center [504, 306] width 19 height 19
type input "08/10/2025"
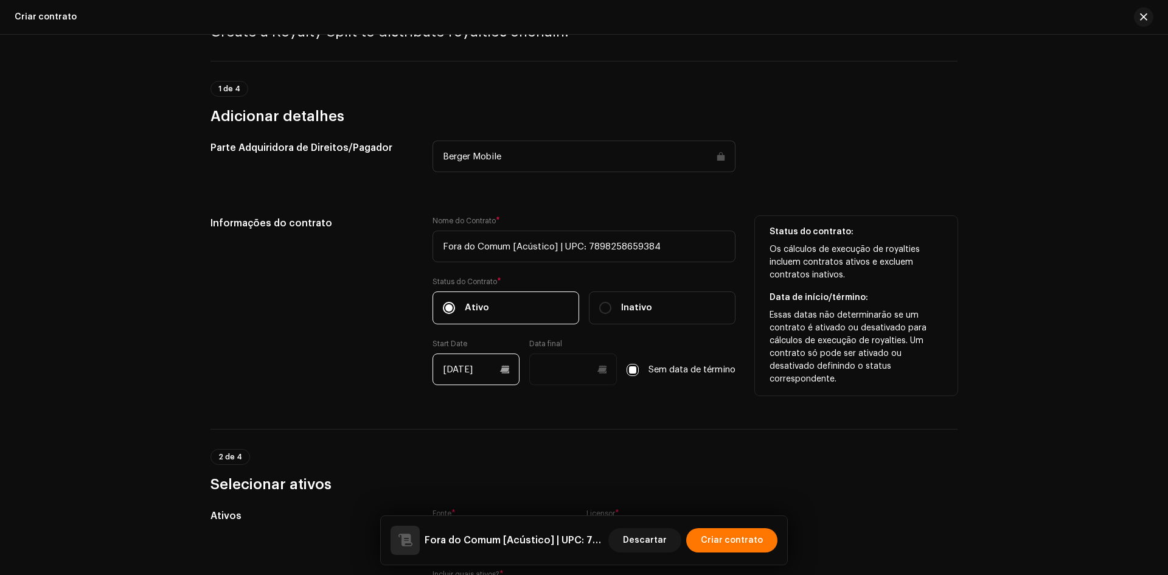
scroll to position [243, 0]
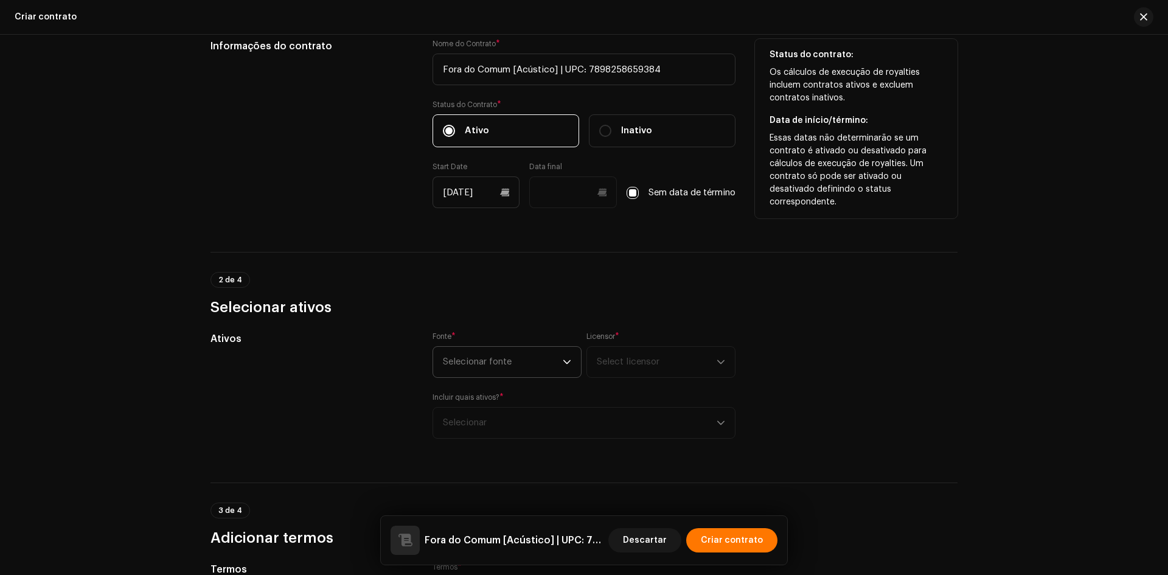
click at [481, 352] on span "Selecionar fonte" at bounding box center [503, 362] width 120 height 30
click at [467, 392] on li "Artista" at bounding box center [507, 396] width 138 height 24
click at [651, 360] on span "Select licensor" at bounding box center [628, 361] width 63 height 9
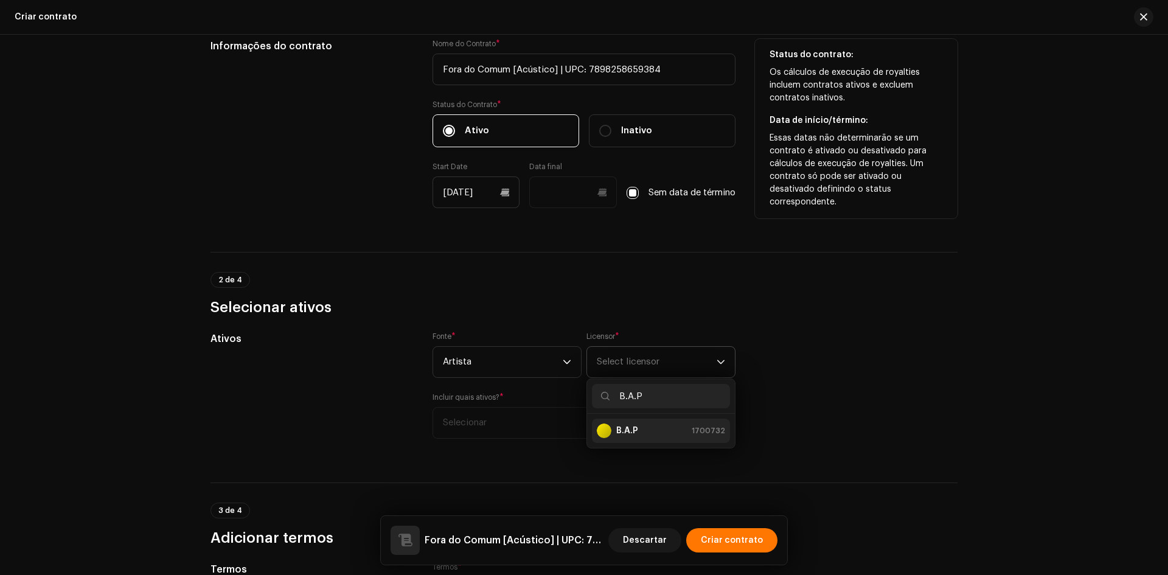
type input "B.A.P"
click at [640, 432] on div "B.A.P 1700732" at bounding box center [661, 431] width 128 height 15
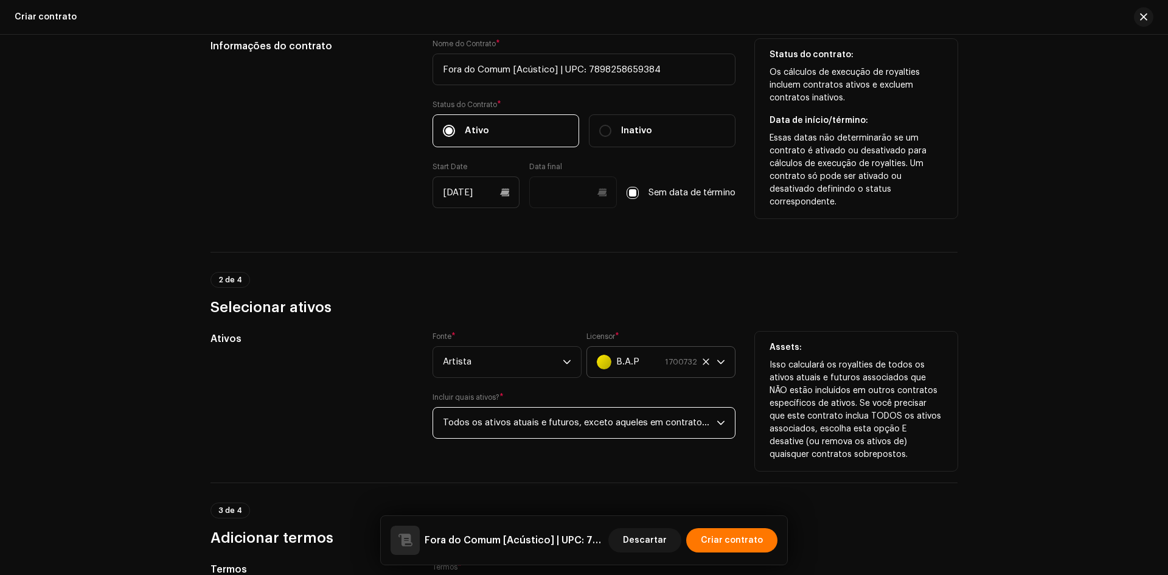
click at [542, 419] on span "Todos os ativos atuais e futuros, exceto aqueles em contratos específicos de at…" at bounding box center [580, 423] width 274 height 30
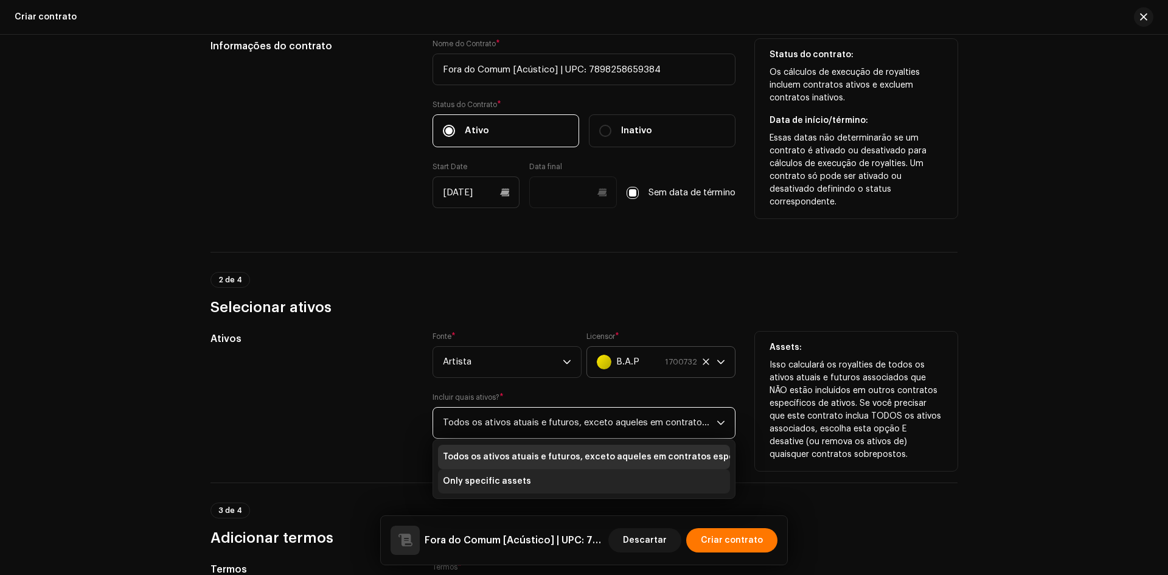
click at [499, 479] on span "Only specific assets" at bounding box center [487, 481] width 88 height 12
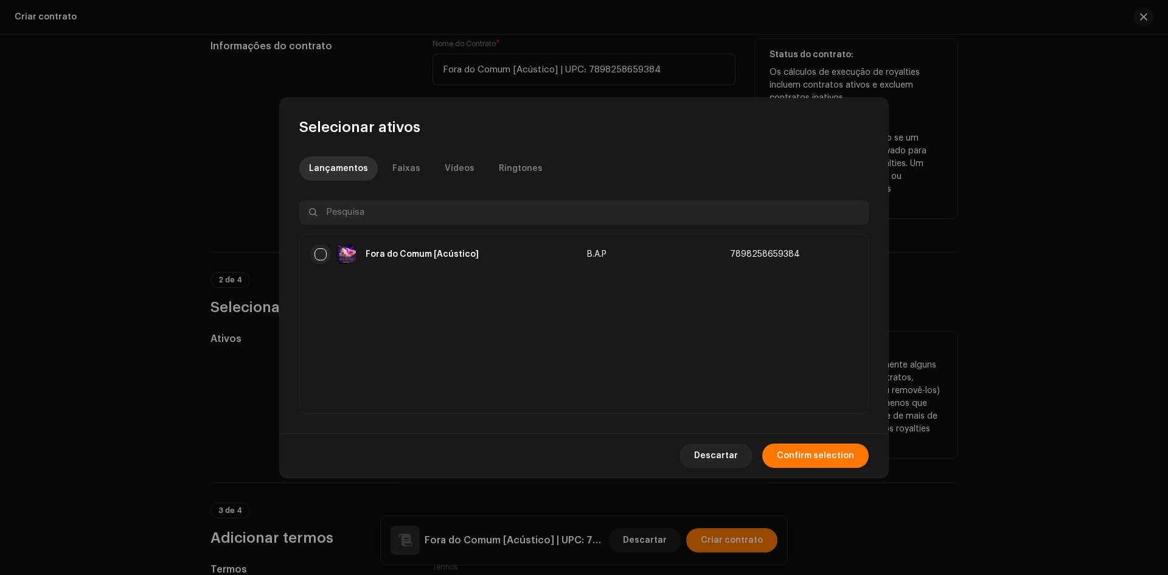
click at [322, 253] on input "checkbox" at bounding box center [321, 254] width 12 height 12
checkbox input "true"
click at [827, 464] on span "Confirm selection" at bounding box center [815, 456] width 77 height 24
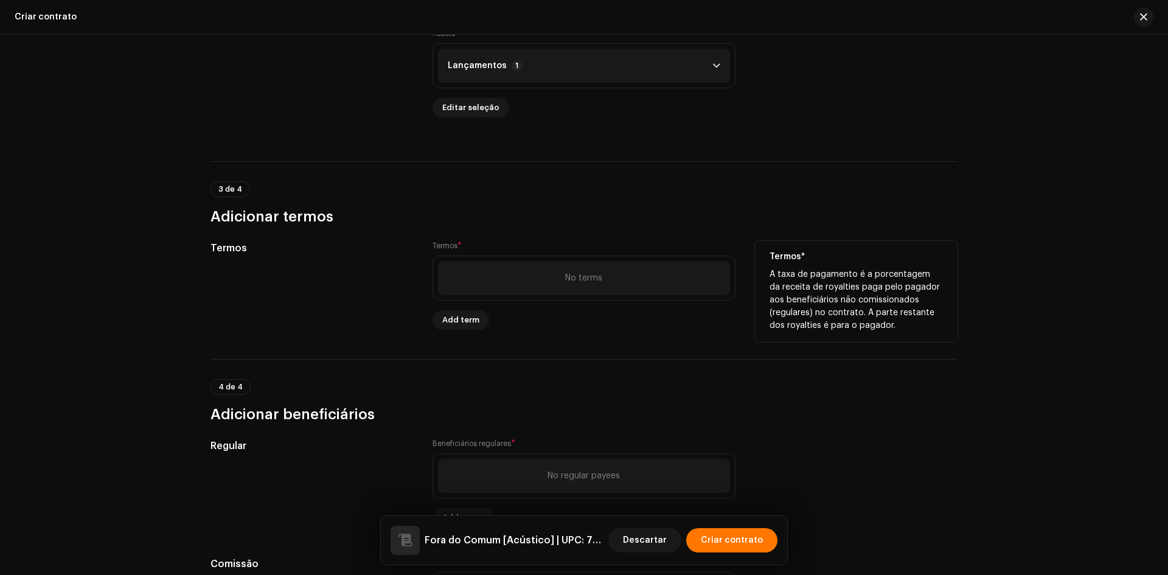
scroll to position [669, 0]
click at [474, 319] on span "Add term" at bounding box center [460, 319] width 37 height 24
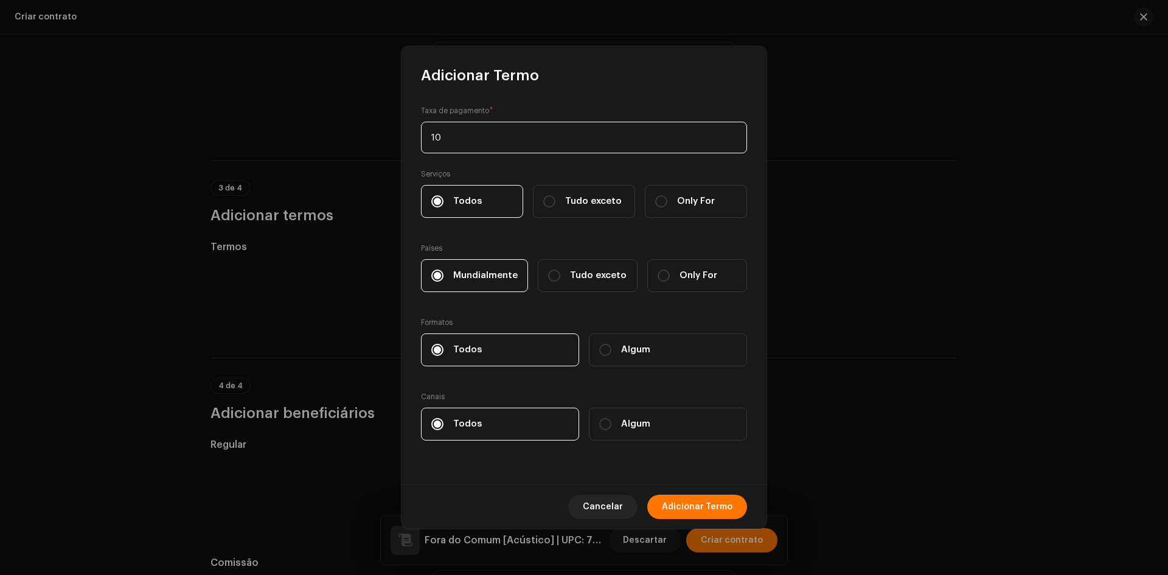
type input "100"
click at [693, 496] on span "Adicionar Termo" at bounding box center [697, 507] width 71 height 24
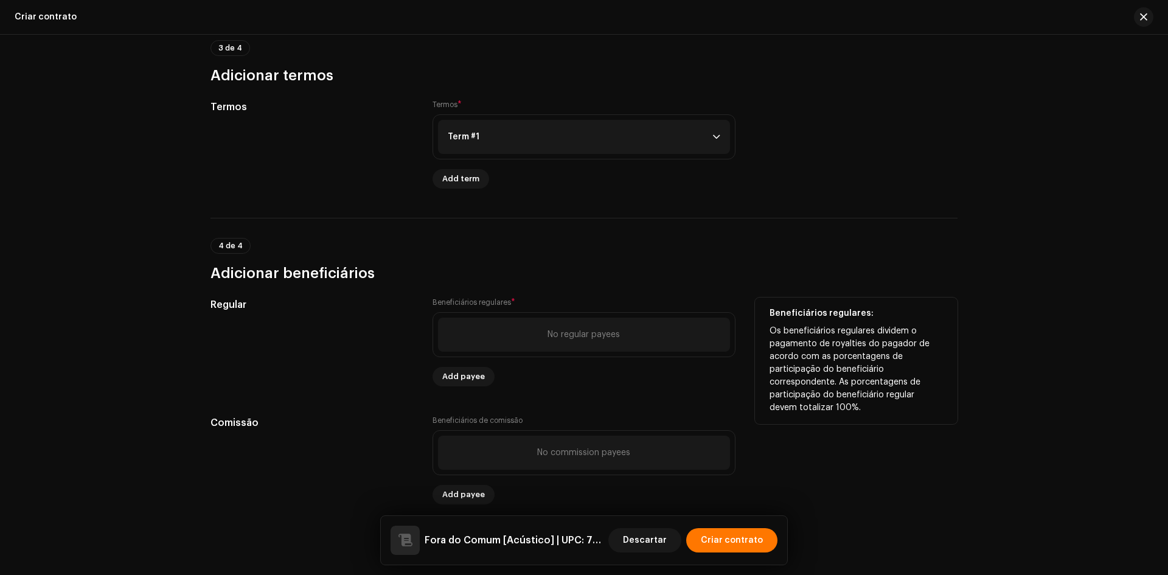
scroll to position [825, 0]
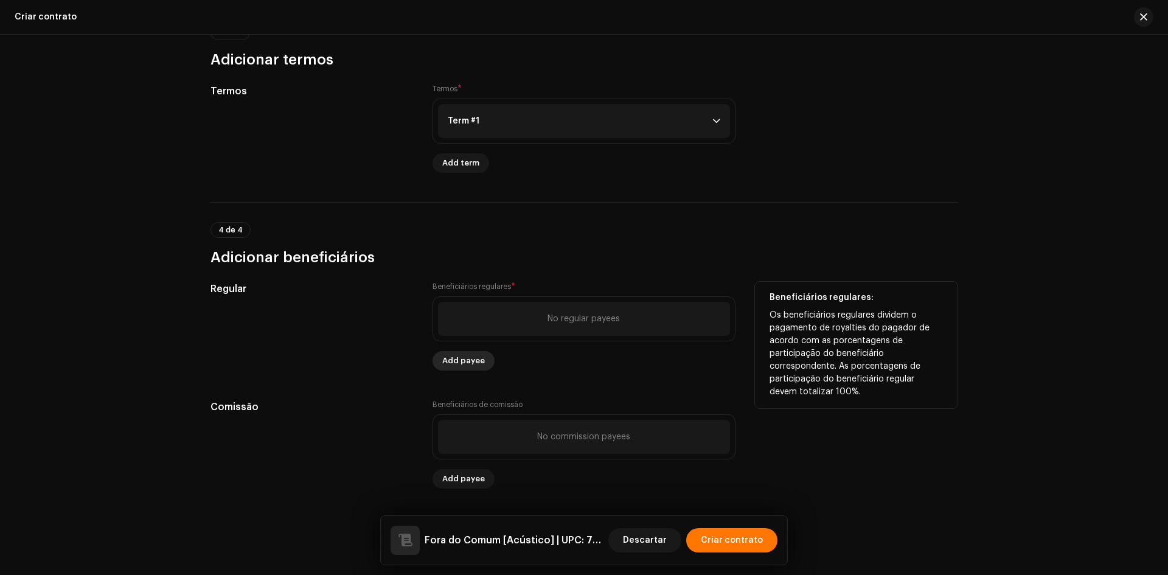
click at [458, 359] on span "Add payee" at bounding box center [463, 361] width 43 height 24
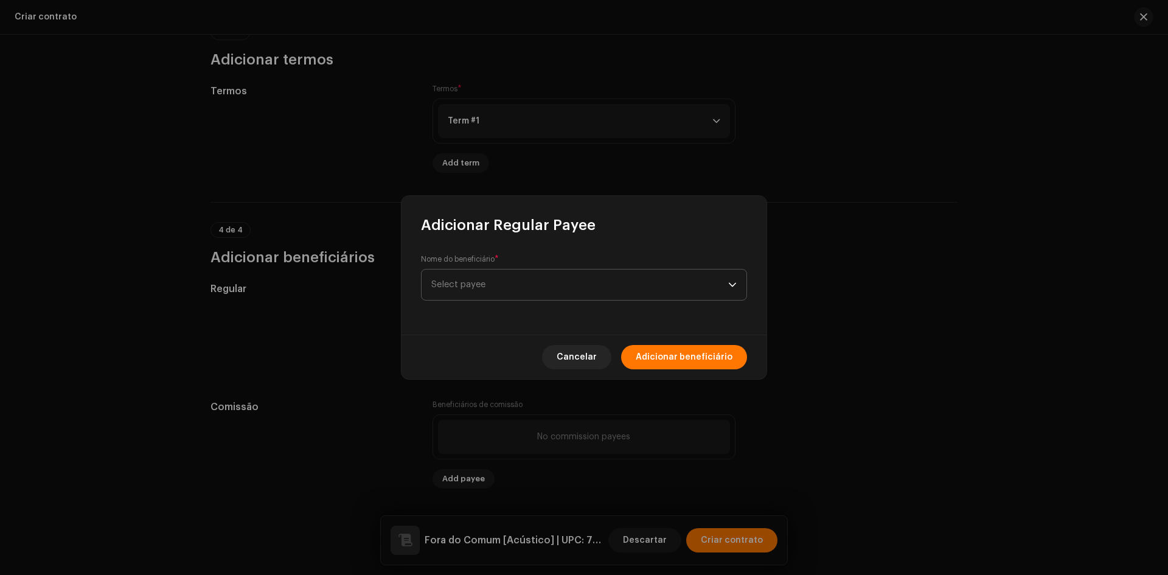
click at [469, 287] on span "Select payee" at bounding box center [458, 284] width 54 height 9
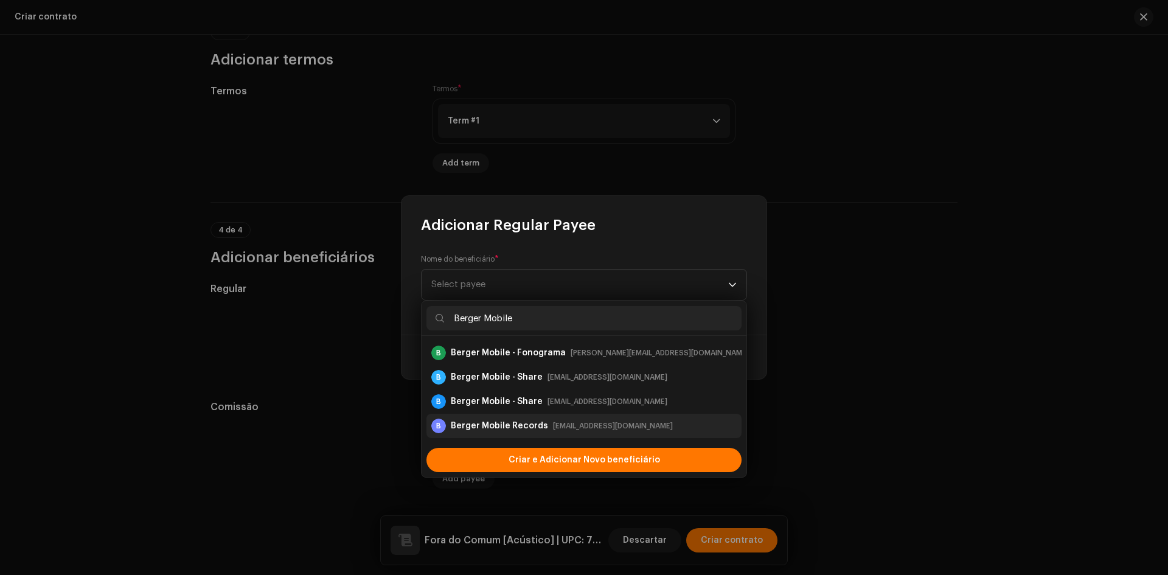
type input "Berger Mobile"
click at [492, 425] on div "Berger Mobile Records" at bounding box center [499, 426] width 97 height 12
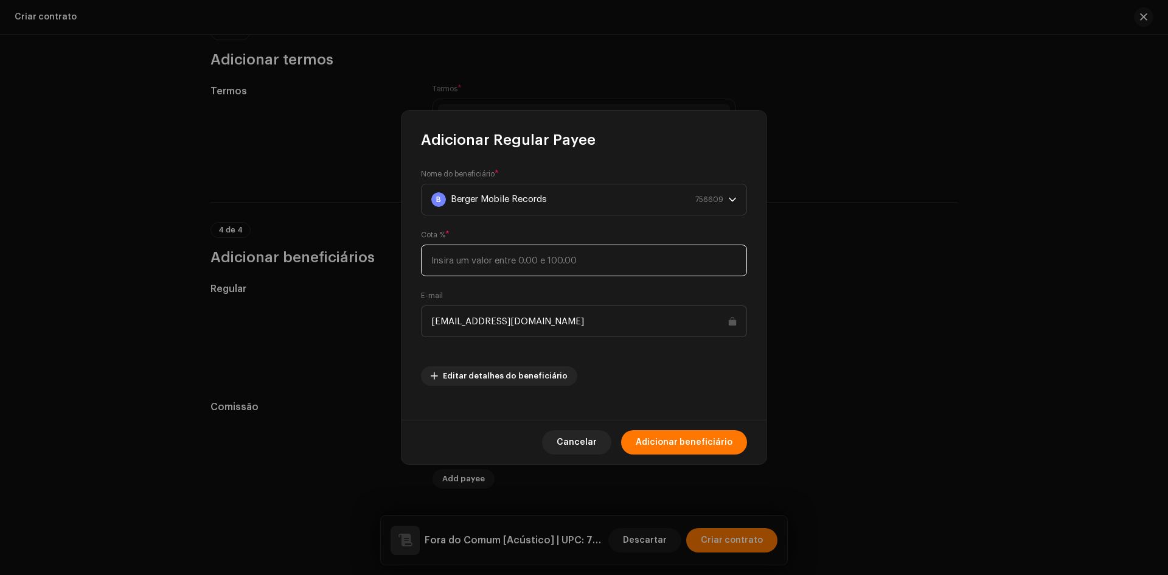
click at [513, 264] on input at bounding box center [584, 261] width 326 height 32
type input "50"
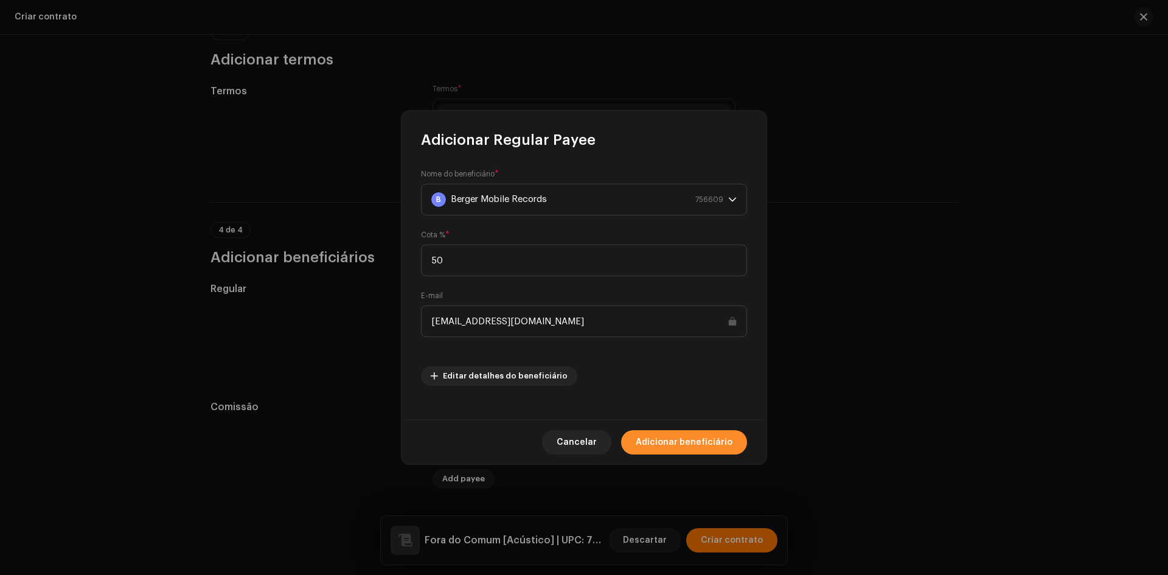
click at [721, 444] on span "Adicionar beneficiário" at bounding box center [684, 442] width 97 height 24
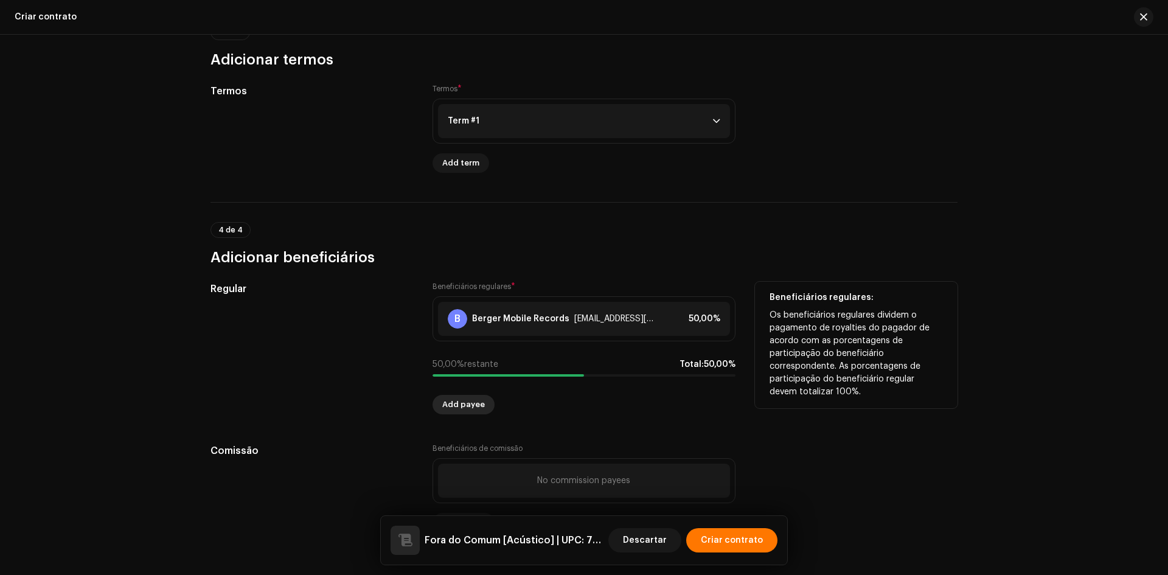
click at [459, 406] on span "Add payee" at bounding box center [463, 404] width 43 height 24
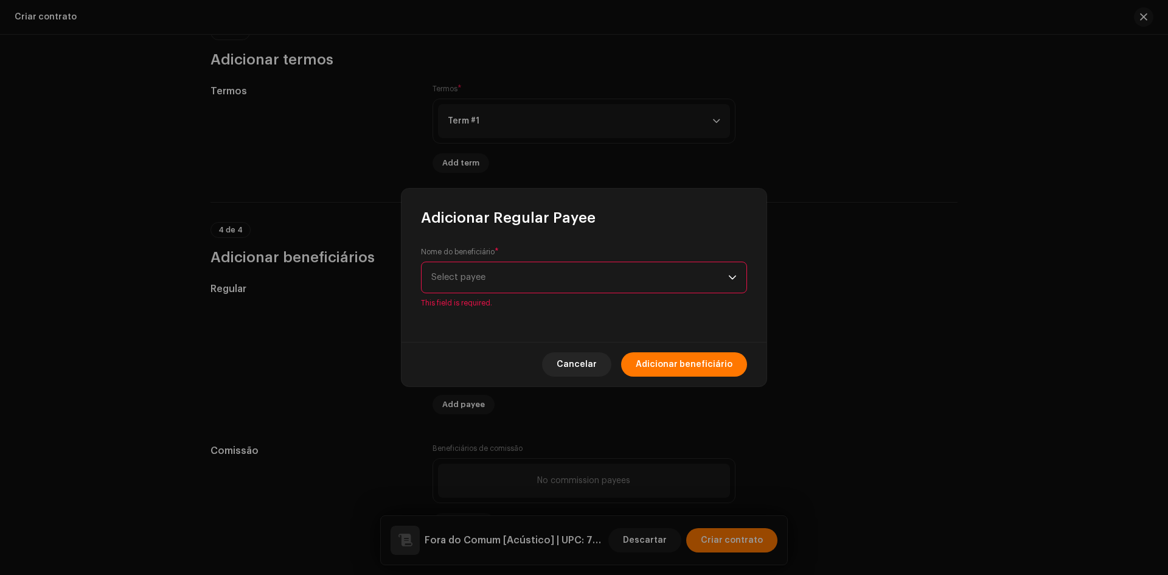
click at [503, 281] on span "Select payee" at bounding box center [579, 277] width 297 height 30
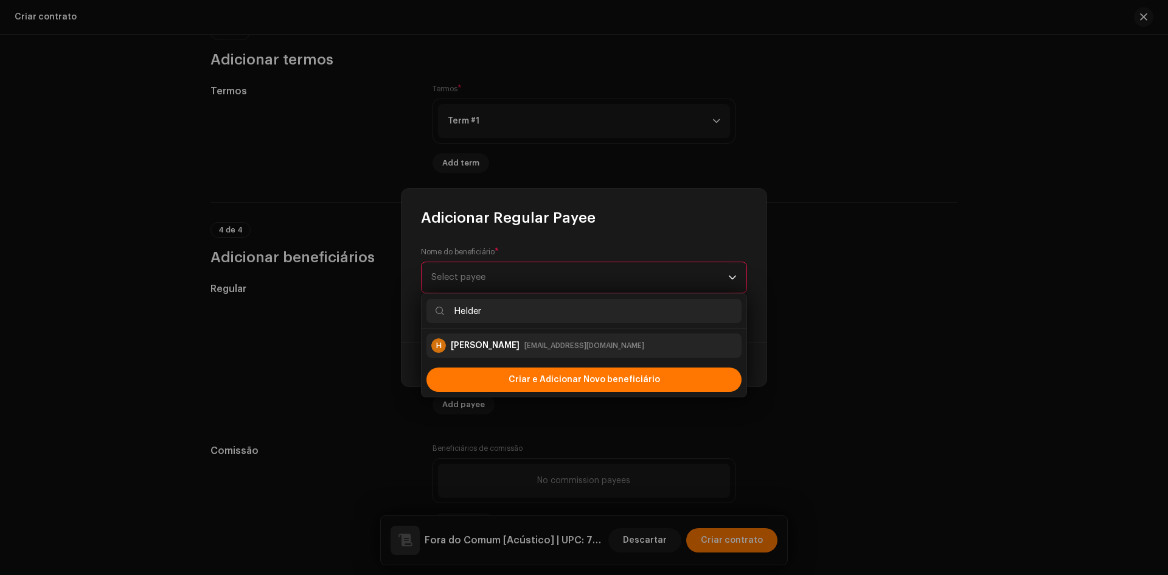
type input "Helder"
click at [560, 346] on div "dashboard+659@bergermobile.com.br" at bounding box center [585, 346] width 120 height 12
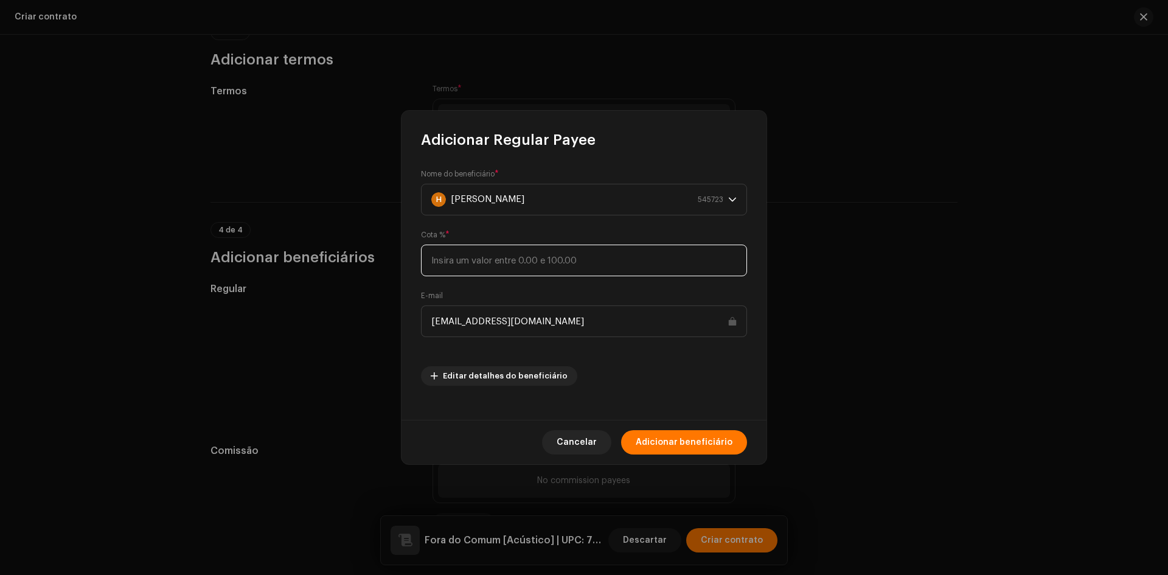
click at [509, 265] on input at bounding box center [584, 261] width 326 height 32
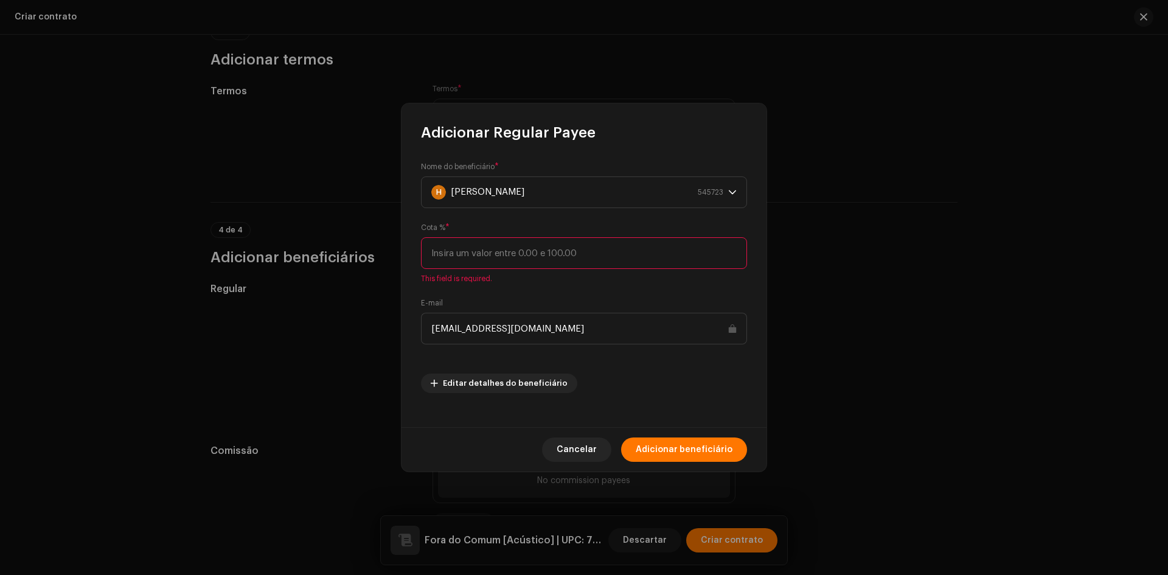
click at [467, 253] on input at bounding box center [584, 253] width 326 height 32
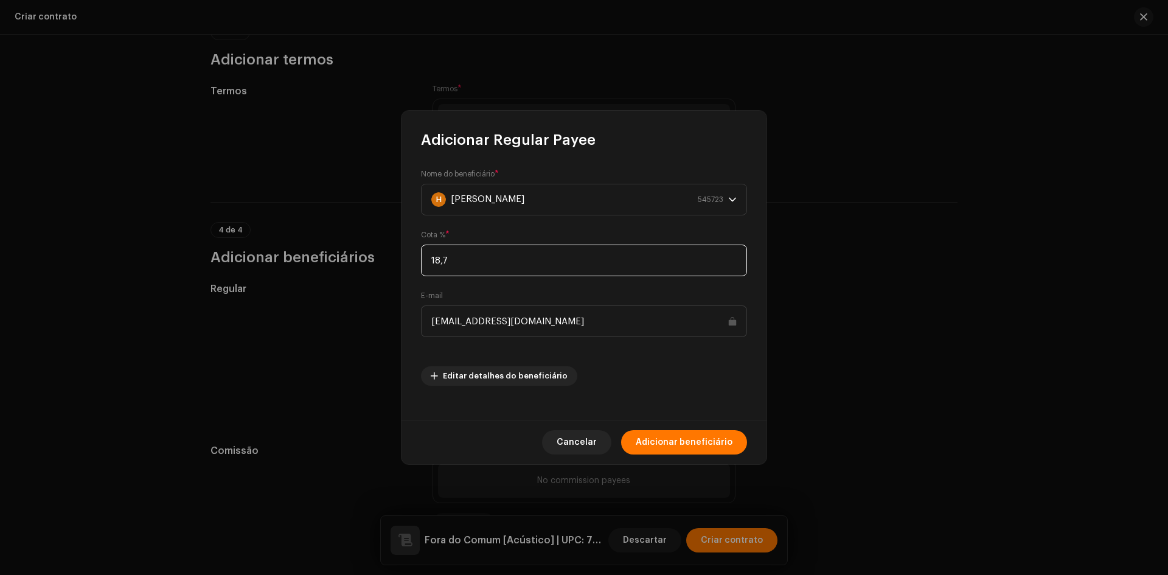
type input "18,75"
click at [686, 430] on div "Cancelar Adicionar beneficiário" at bounding box center [584, 442] width 365 height 44
click at [685, 439] on span "Adicionar beneficiário" at bounding box center [684, 442] width 97 height 24
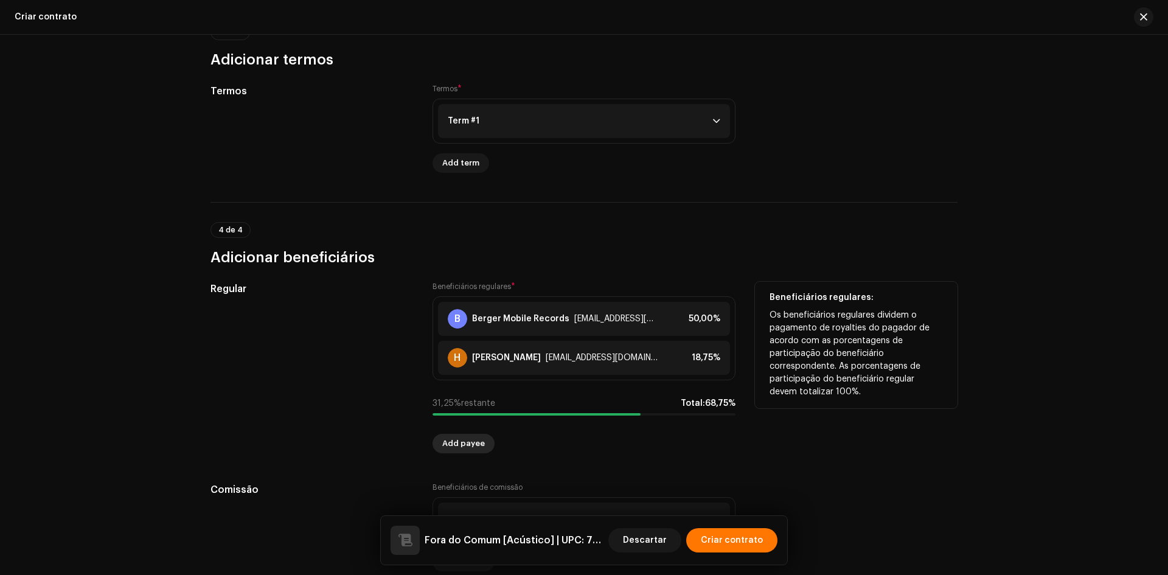
click at [461, 441] on span "Add payee" at bounding box center [463, 443] width 43 height 24
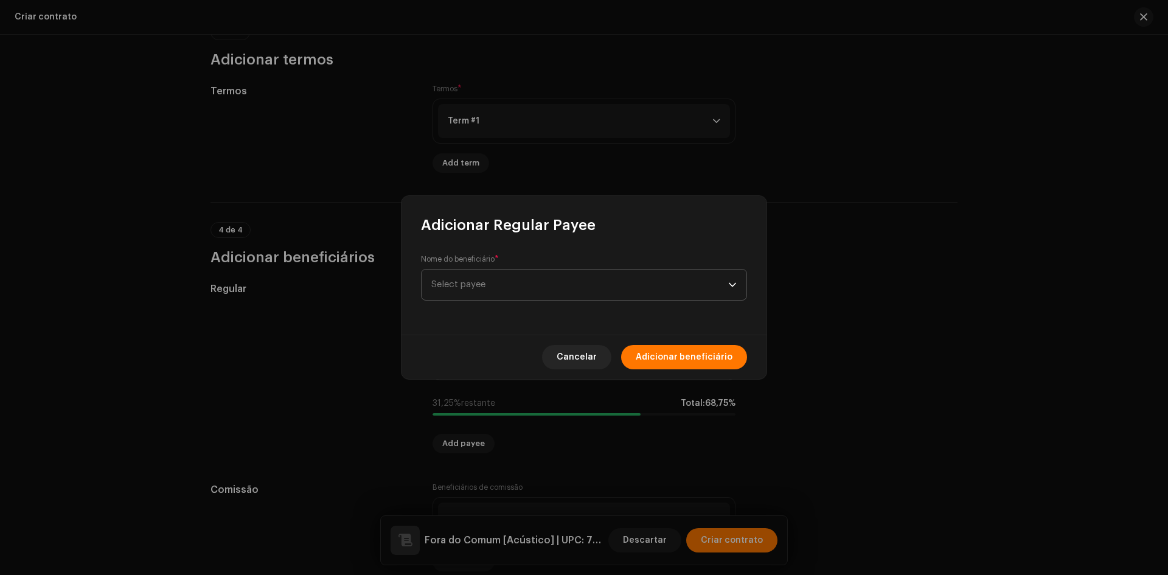
click at [453, 276] on span "Select payee" at bounding box center [579, 285] width 297 height 30
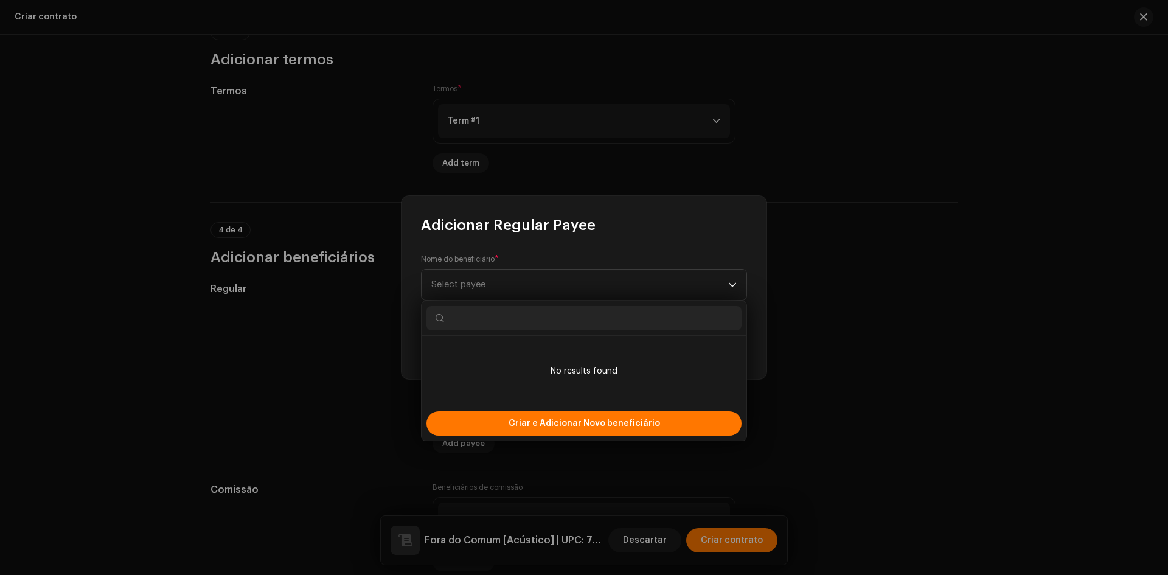
click at [470, 318] on input "text" at bounding box center [584, 318] width 315 height 24
paste input "Francisca Iranilde Oliveira dos Santos"
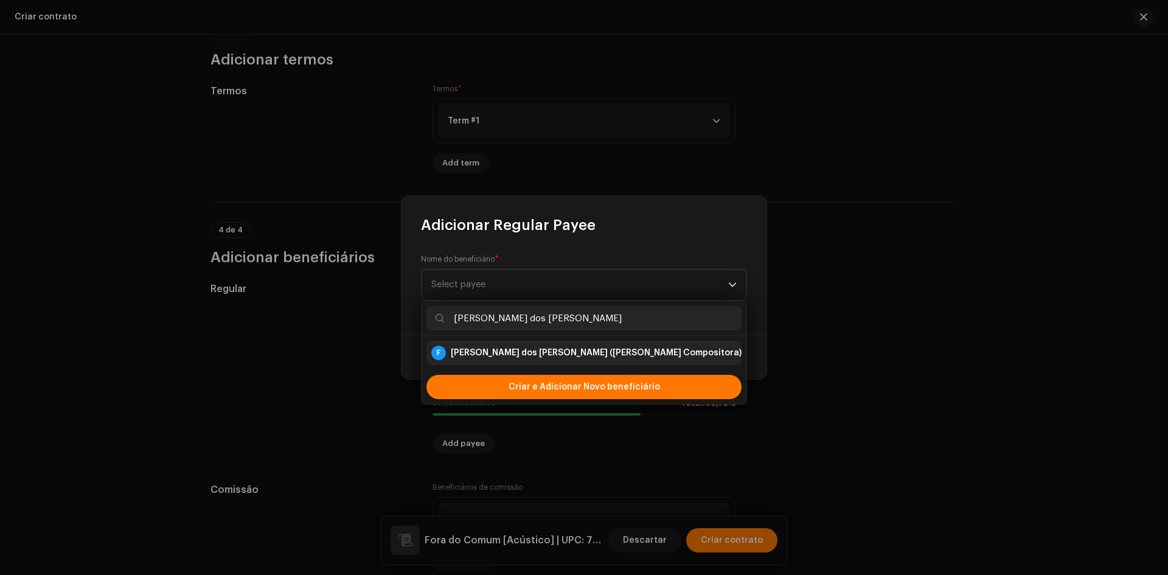
type input "Francisca Iranilde Oliveira dos Santos"
click at [488, 351] on div "Francisca Iranilde Oliveira dos Santos (Princesita Oliveira Compositora)" at bounding box center [596, 353] width 291 height 12
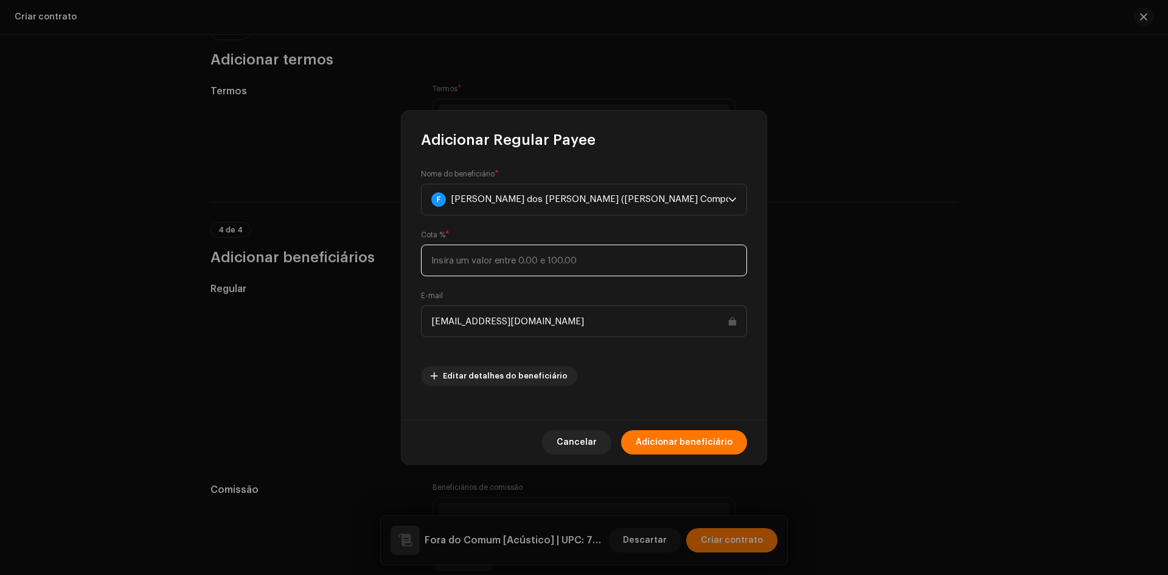
click at [455, 259] on input at bounding box center [584, 261] width 326 height 32
type input "6,25"
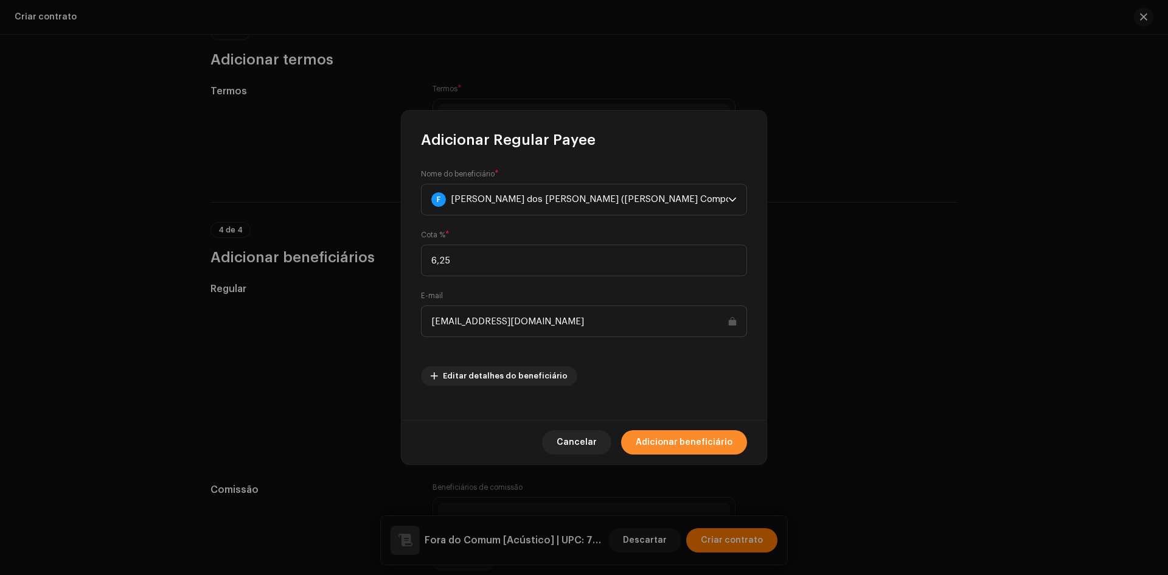
click at [708, 438] on span "Adicionar beneficiário" at bounding box center [684, 442] width 97 height 24
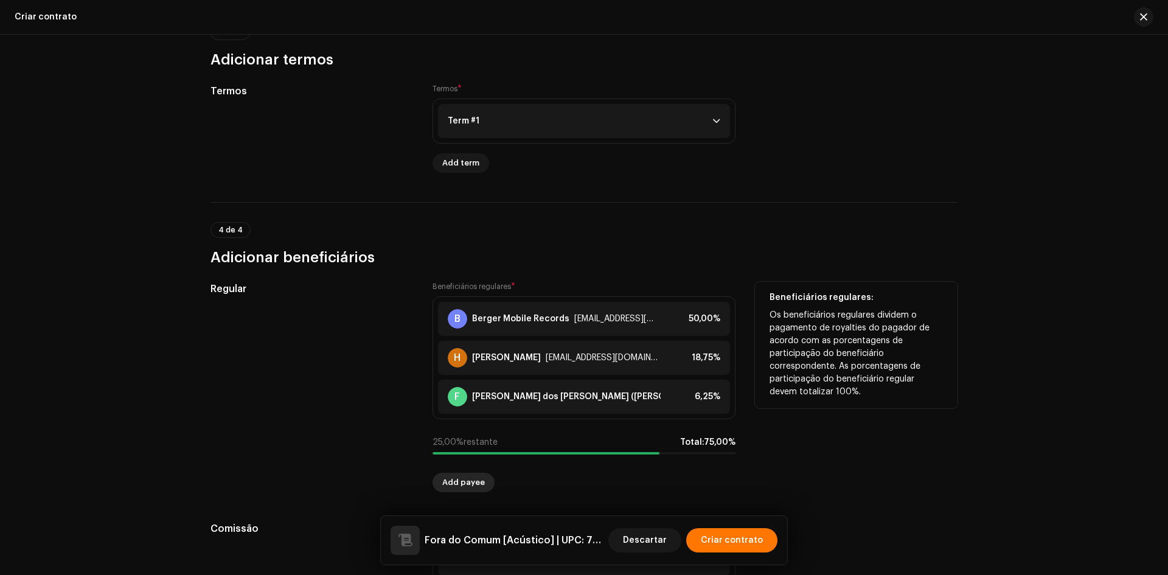
click at [479, 480] on span "Add payee" at bounding box center [463, 482] width 43 height 24
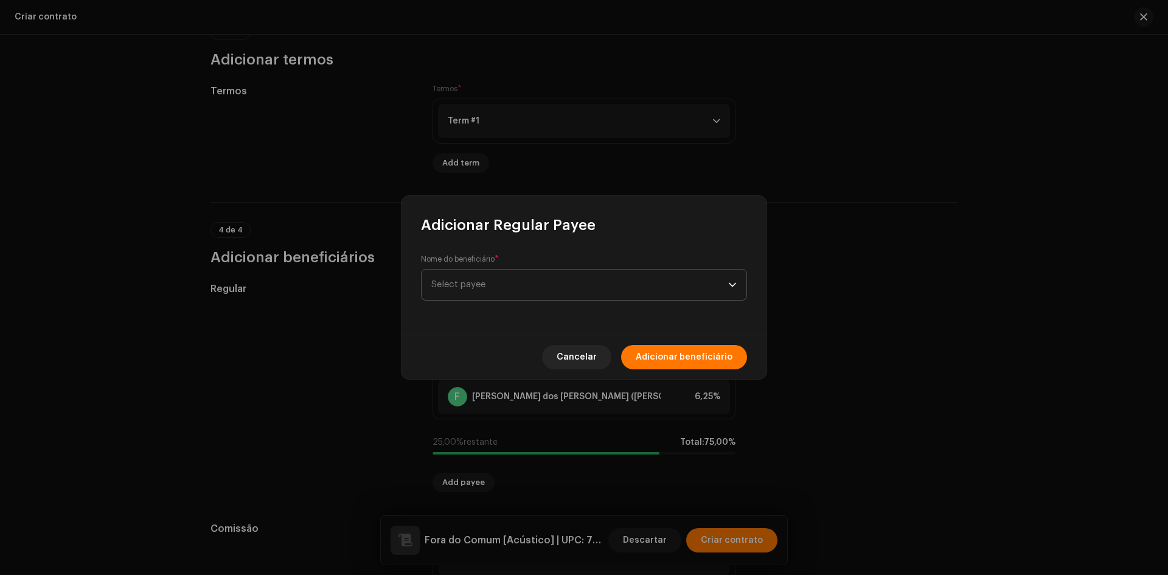
click at [488, 290] on span "Select payee" at bounding box center [579, 285] width 297 height 30
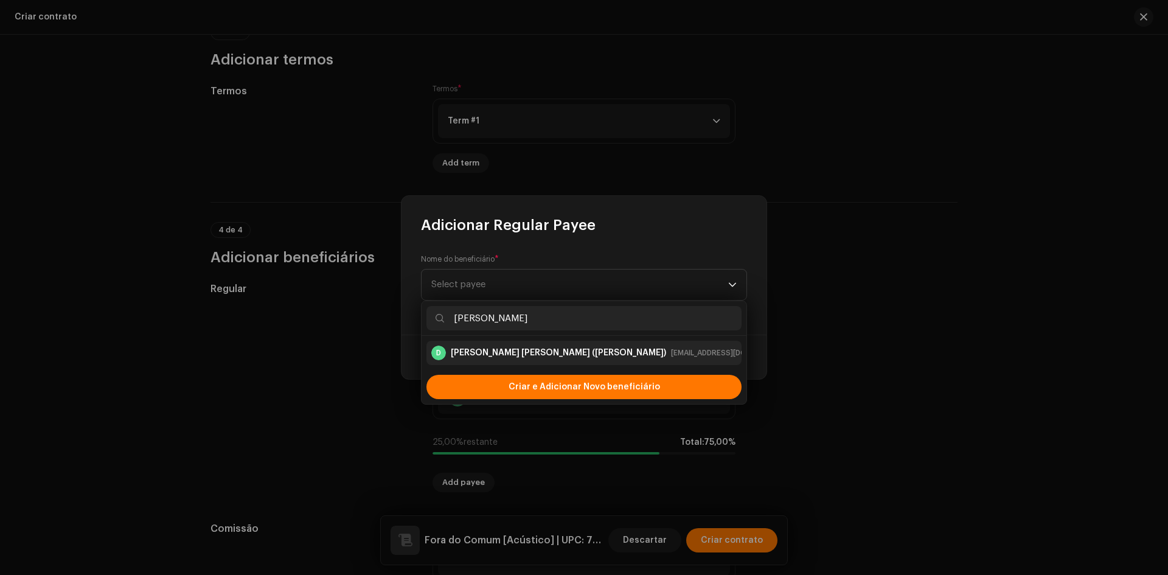
type input "Daiz"
click at [538, 346] on div "D Daiza Marina Borges Carvalho (Mari Carvalho) dashboard+162745@bergermobile.co…" at bounding box center [611, 353] width 360 height 15
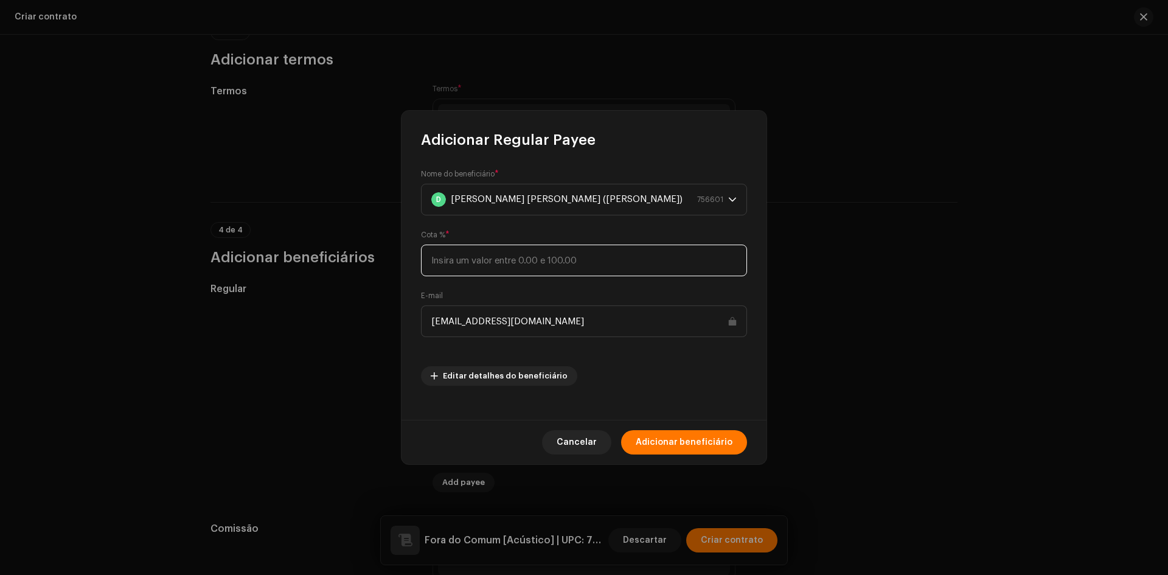
click at [470, 274] on input at bounding box center [584, 261] width 326 height 32
type input "6,24"
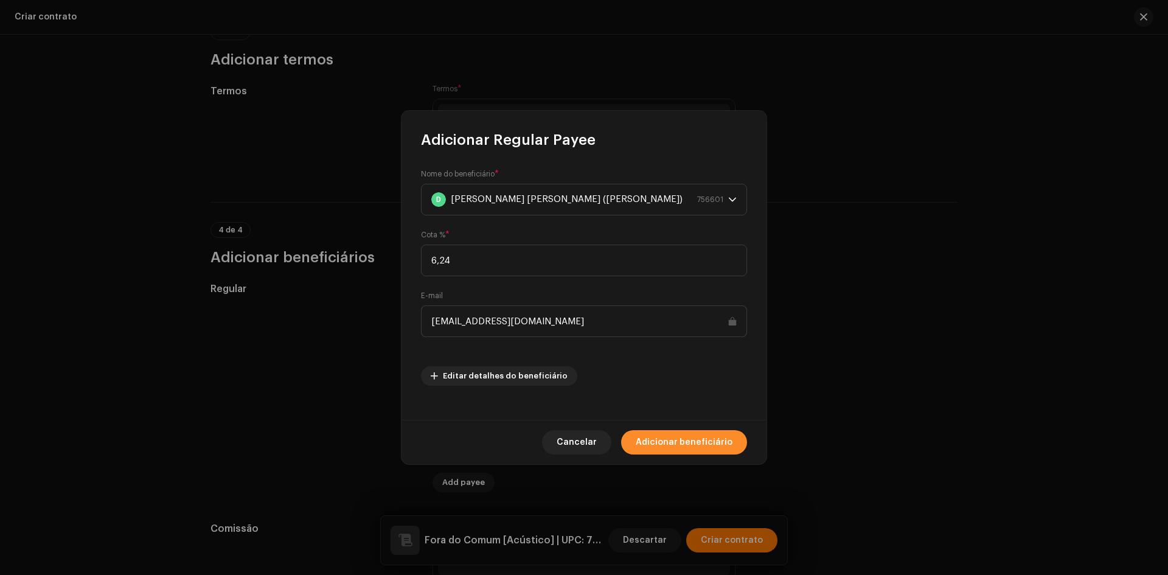
click at [684, 433] on span "Adicionar beneficiário" at bounding box center [684, 442] width 97 height 24
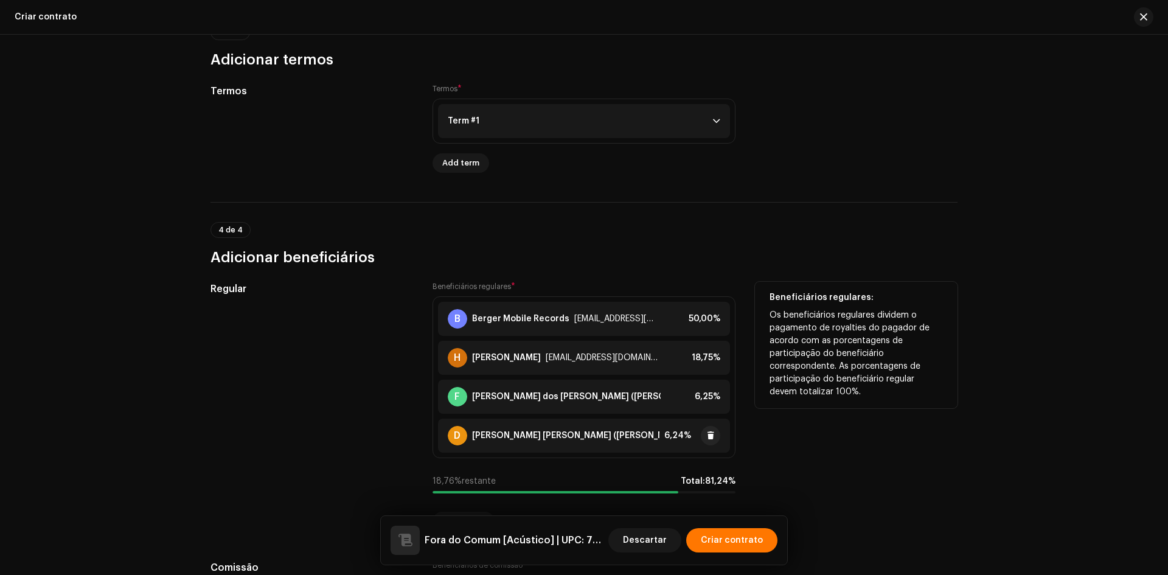
scroll to position [886, 0]
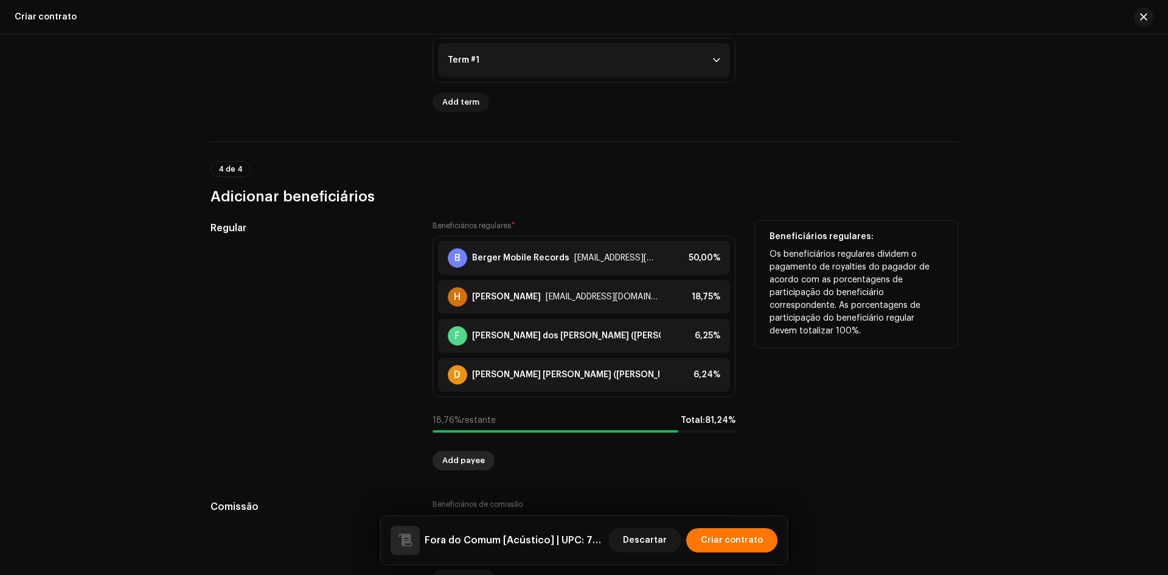
click at [467, 468] on span "Add payee" at bounding box center [463, 460] width 43 height 24
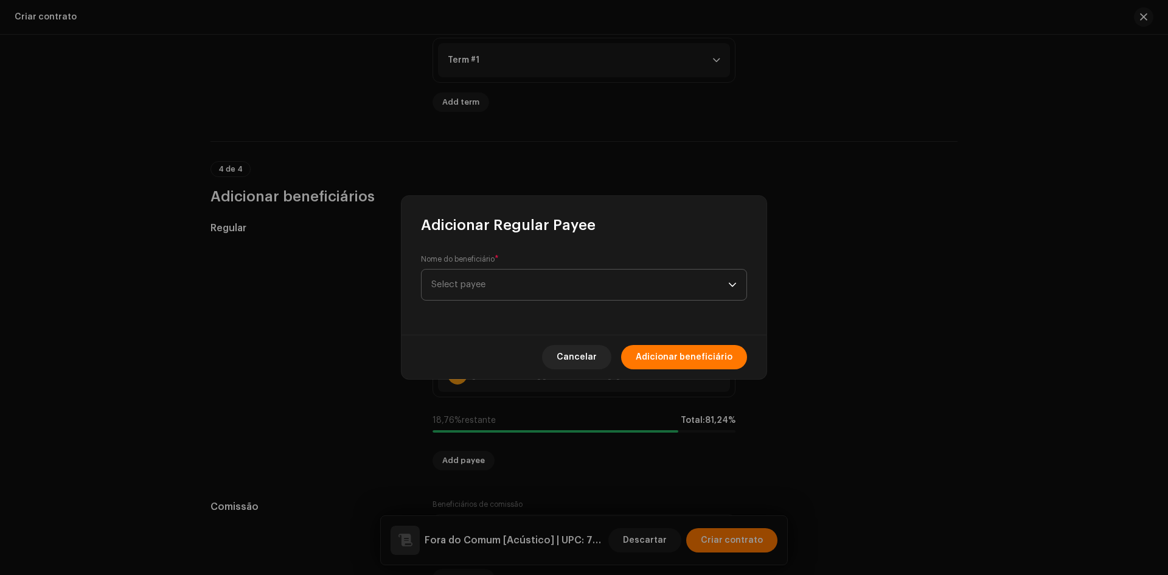
click at [478, 279] on span "Select payee" at bounding box center [579, 285] width 297 height 30
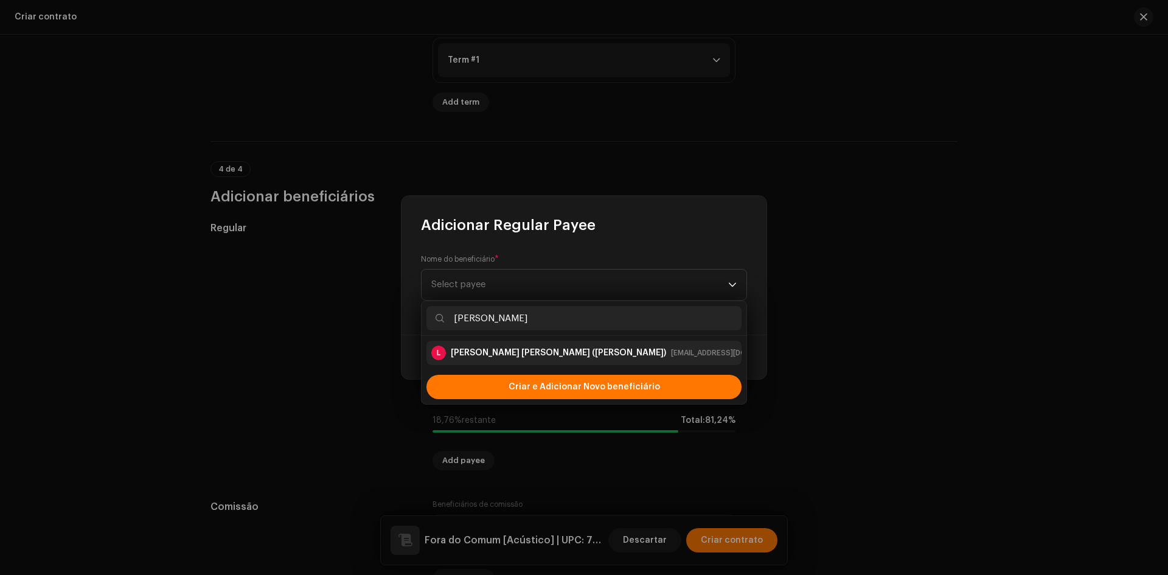
type input "Leonardo de Brito"
click at [509, 346] on div "L Leonardo de Brito Silva (Léo Sats) dashboard+806@bergermobile.com.br" at bounding box center [611, 353] width 360 height 15
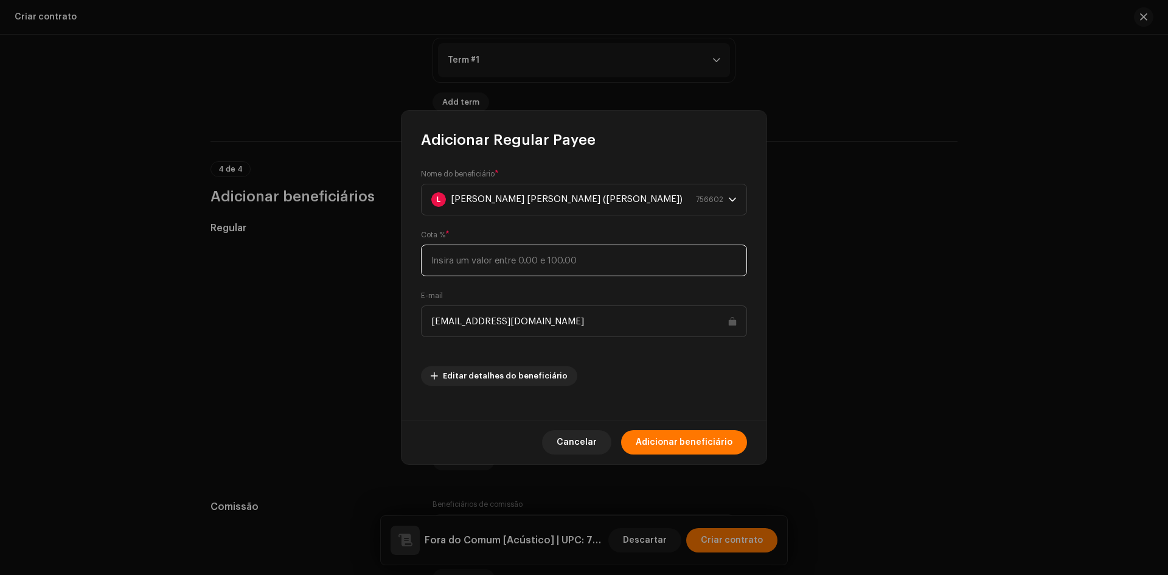
click at [469, 274] on input at bounding box center [584, 261] width 326 height 32
type input "6,24"
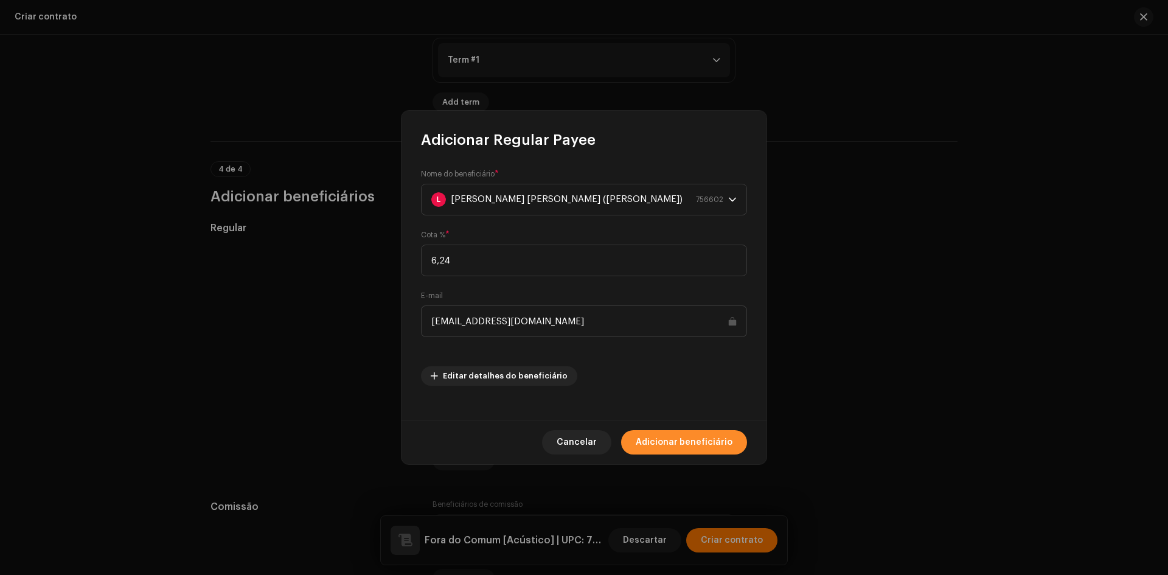
click at [678, 448] on span "Adicionar beneficiário" at bounding box center [684, 442] width 97 height 24
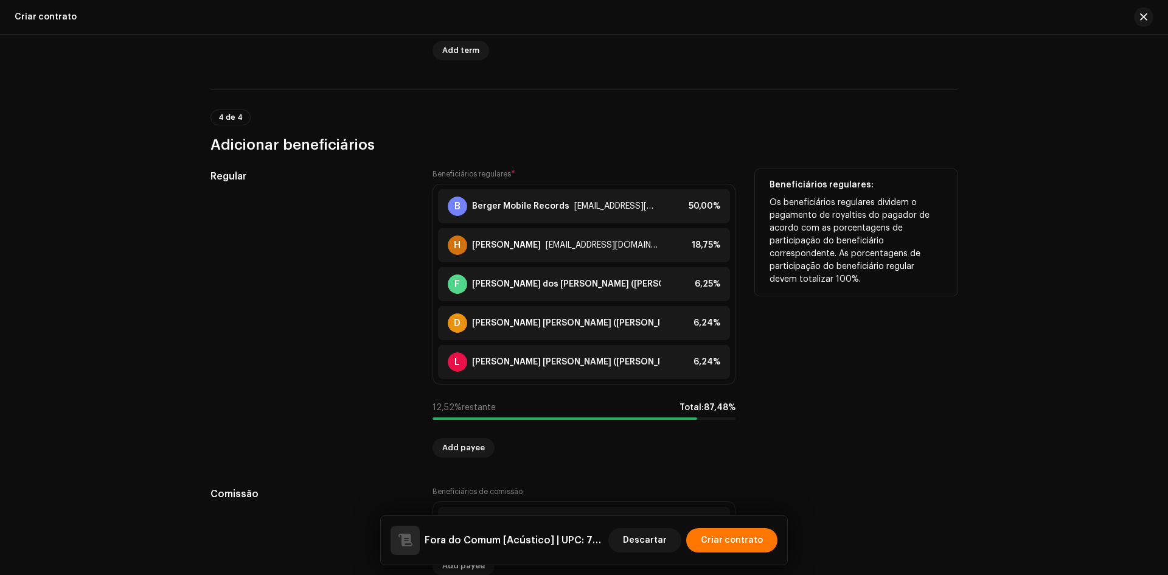
scroll to position [1008, 0]
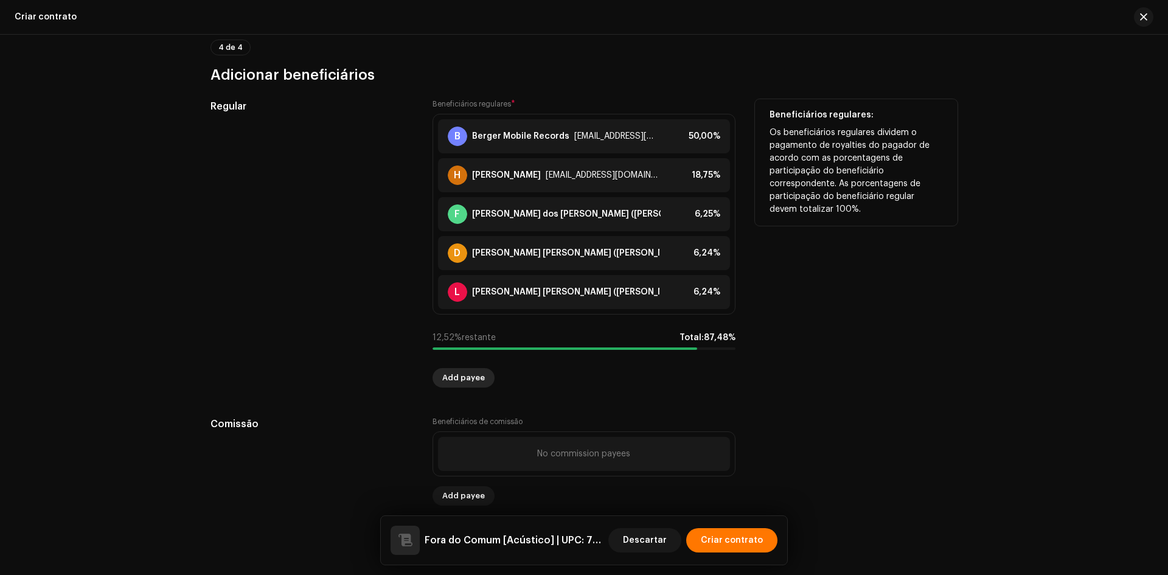
click at [468, 372] on span "Add payee" at bounding box center [463, 378] width 43 height 24
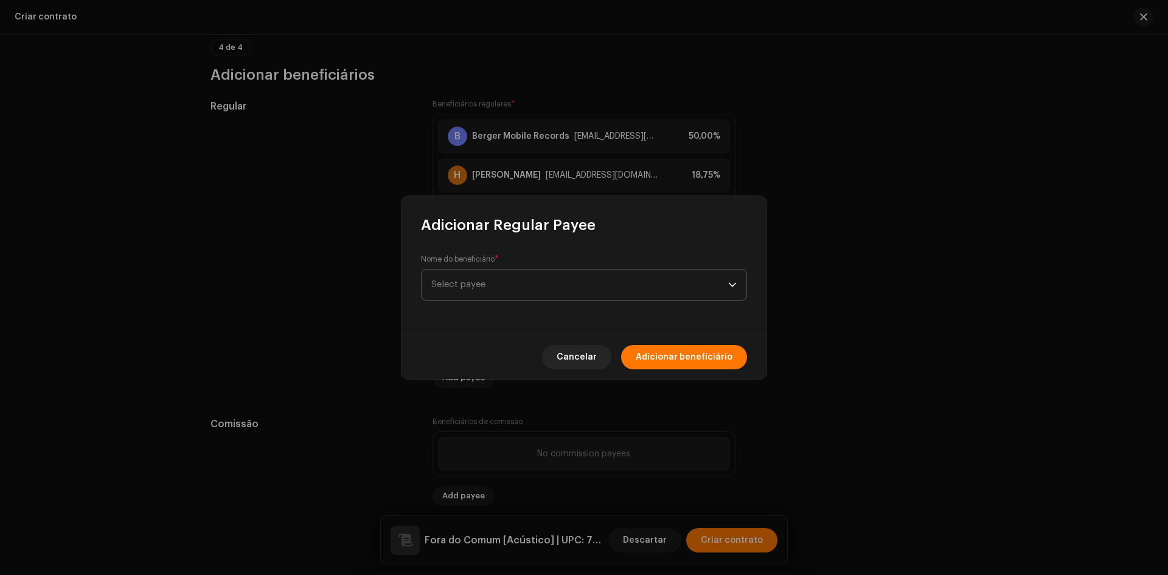
click at [512, 293] on span "Select payee" at bounding box center [579, 285] width 297 height 30
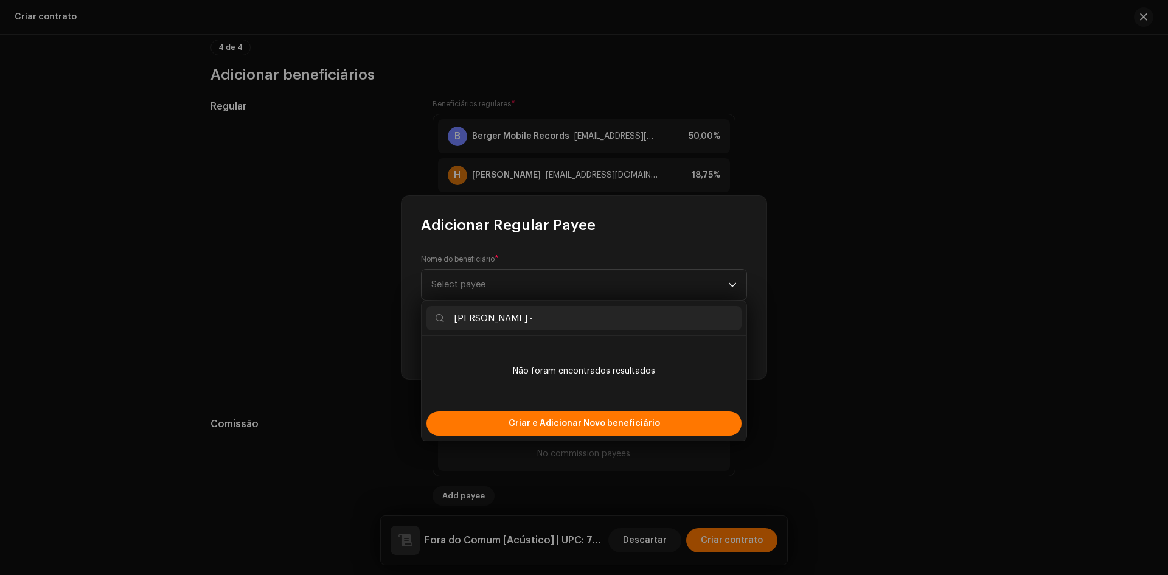
click at [519, 320] on input "berger -" at bounding box center [584, 318] width 315 height 24
click at [519, 321] on input "berger -" at bounding box center [584, 318] width 315 height 24
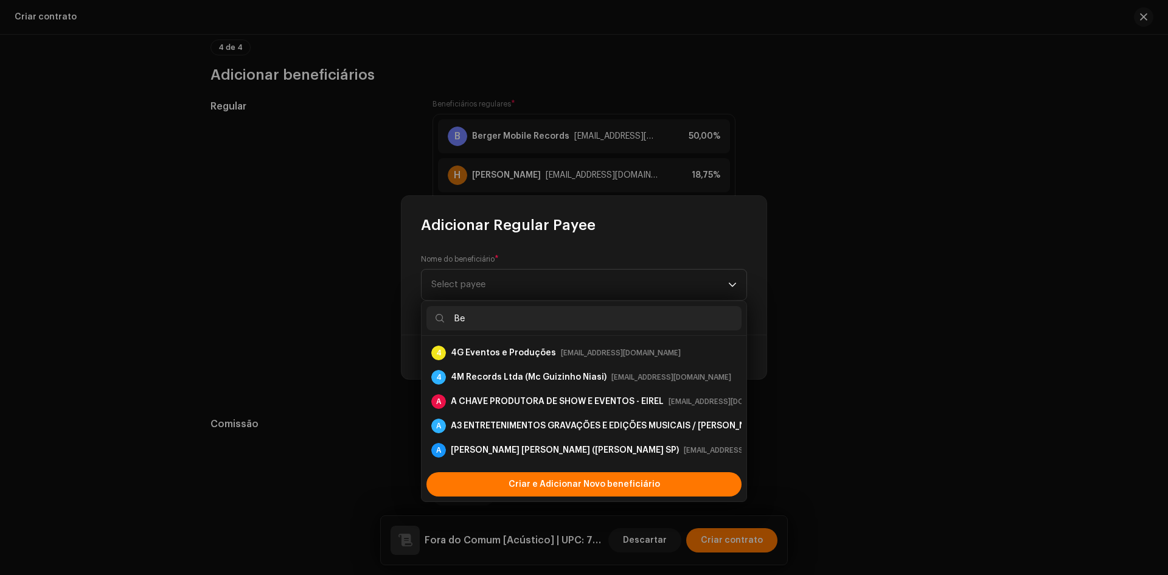
type input "B"
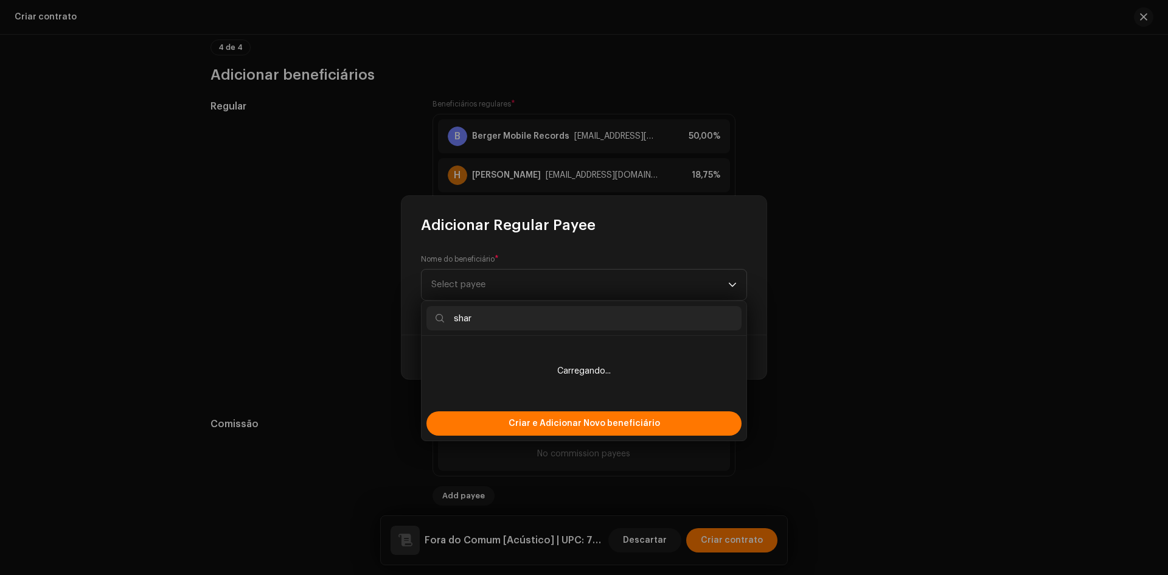
type input "share"
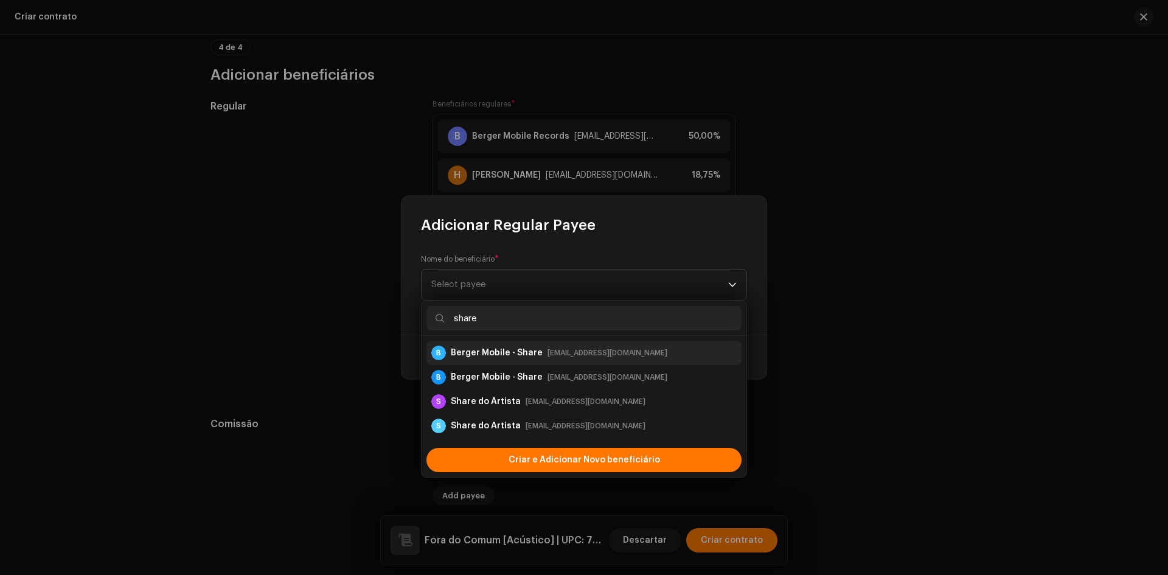
click at [512, 349] on div "Berger Mobile - Share" at bounding box center [497, 353] width 92 height 12
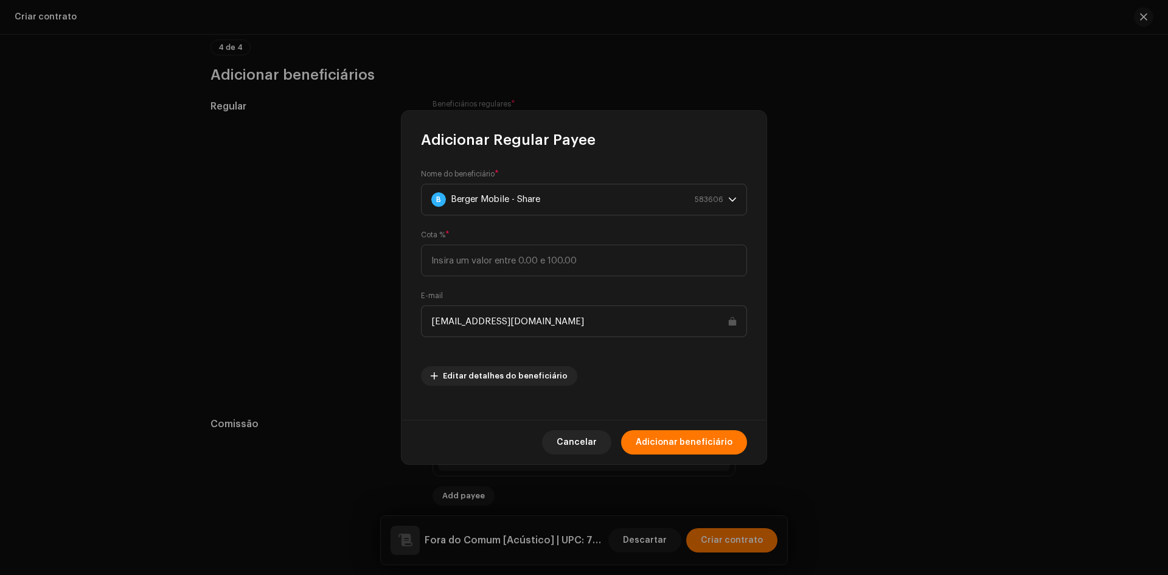
click at [585, 455] on div "Cancelar Adicionar beneficiário" at bounding box center [584, 442] width 365 height 44
click at [578, 439] on span "Cancelar" at bounding box center [577, 442] width 40 height 24
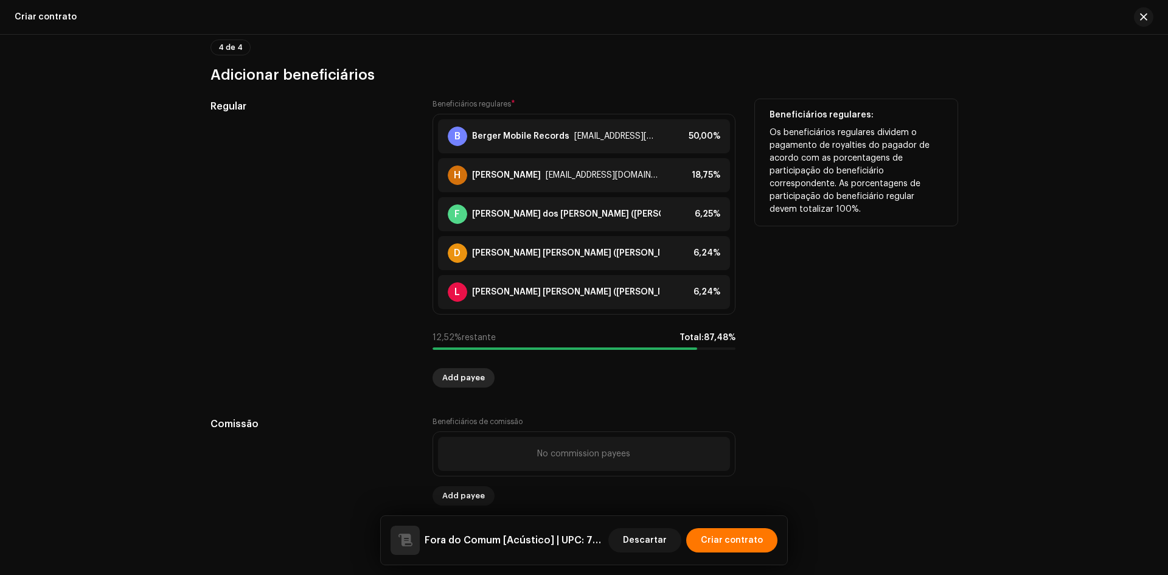
click at [466, 379] on span "Add payee" at bounding box center [463, 378] width 43 height 24
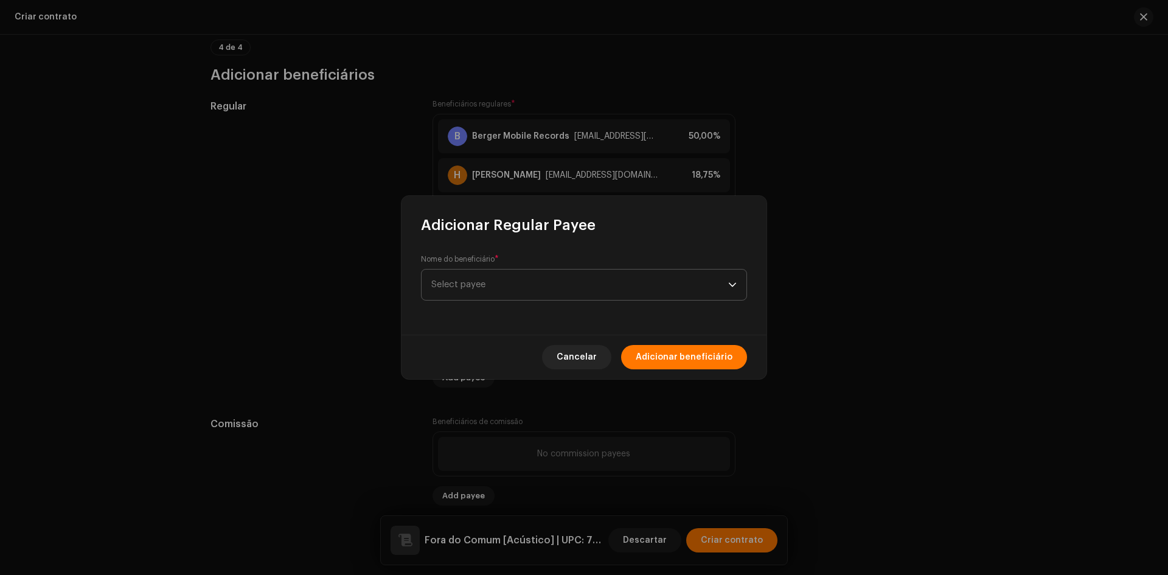
click at [498, 288] on span "Select payee" at bounding box center [579, 285] width 297 height 30
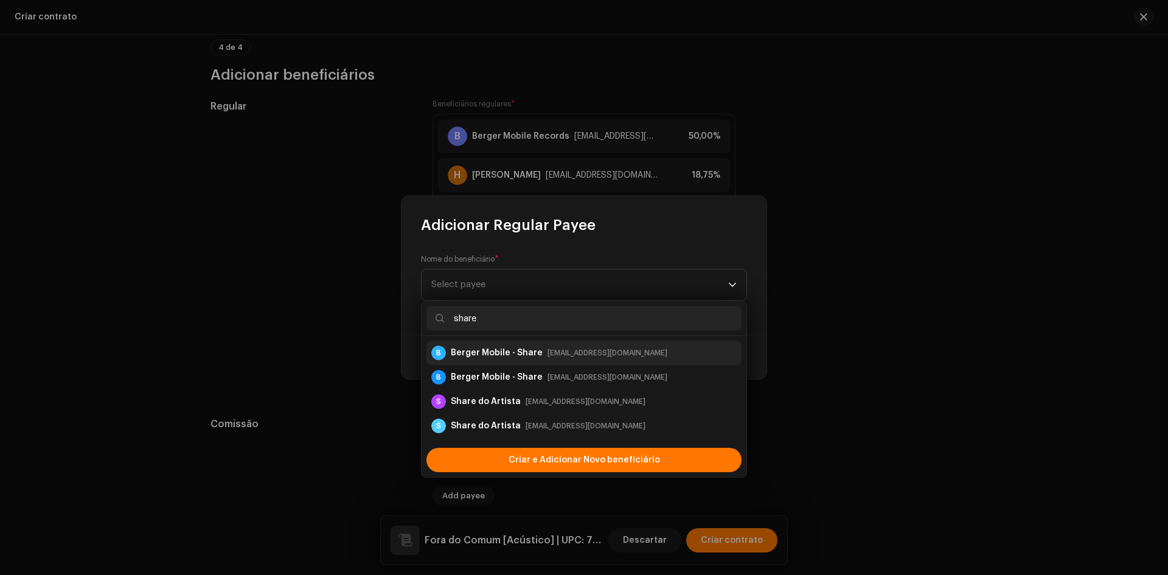
type input "share"
click at [503, 349] on div "Berger Mobile - Share" at bounding box center [497, 353] width 92 height 12
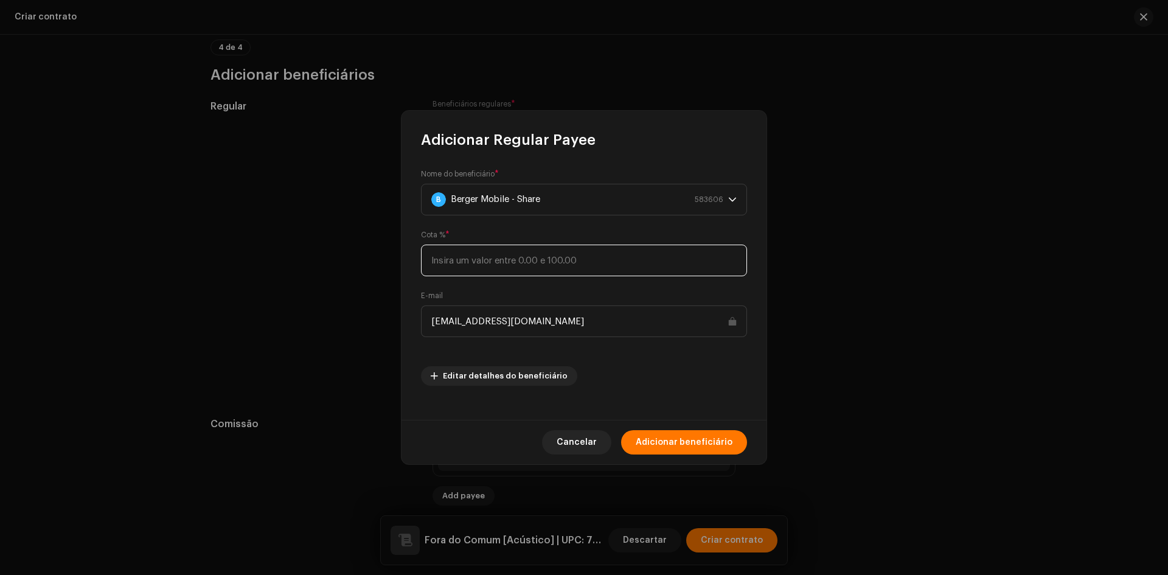
click at [454, 268] on input at bounding box center [584, 261] width 326 height 32
type input "12,52"
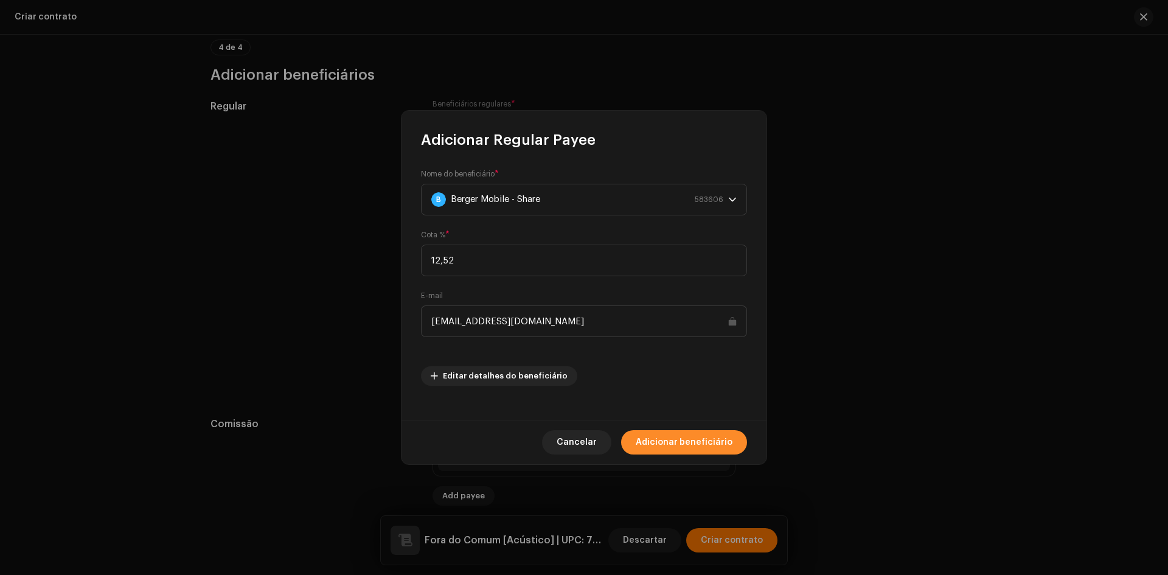
click at [680, 442] on span "Adicionar beneficiário" at bounding box center [684, 442] width 97 height 24
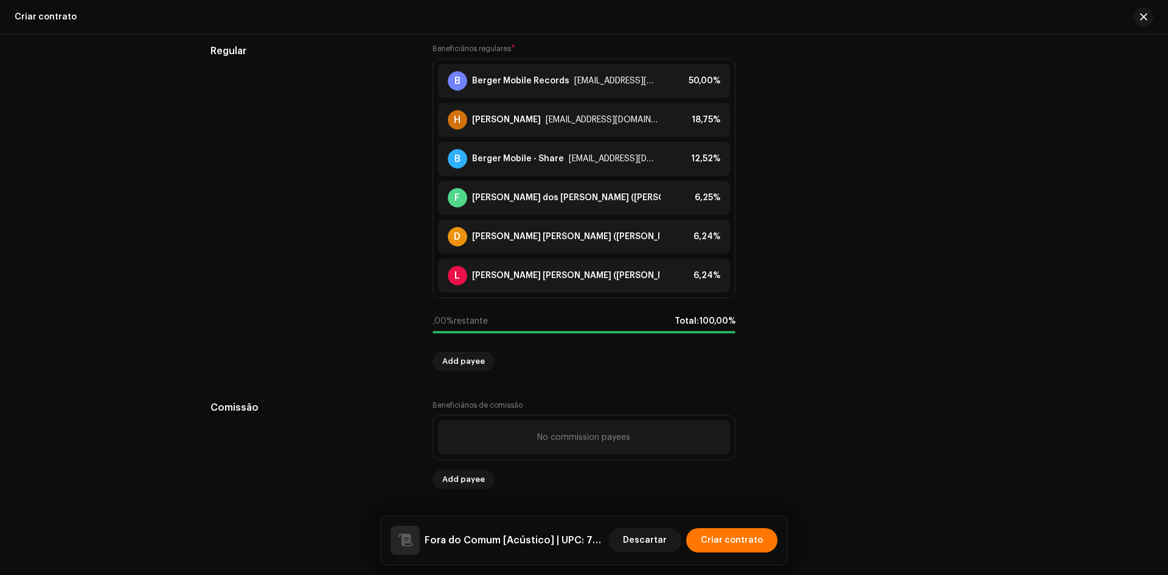
scroll to position [1064, 0]
click at [755, 537] on span "Criar contrato" at bounding box center [732, 540] width 62 height 24
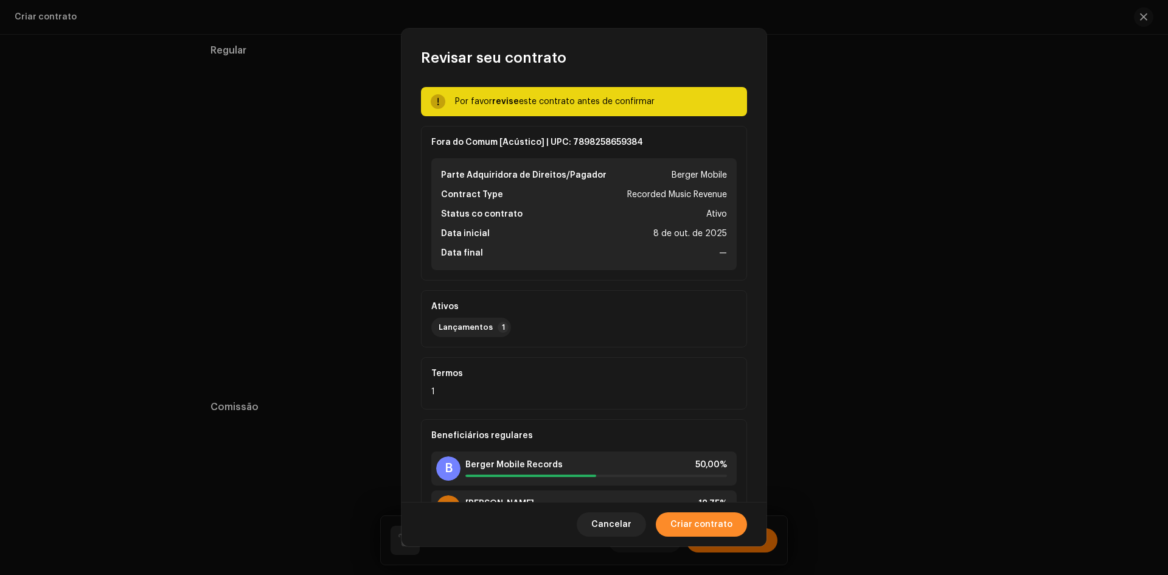
click at [717, 526] on span "Criar contrato" at bounding box center [702, 524] width 62 height 24
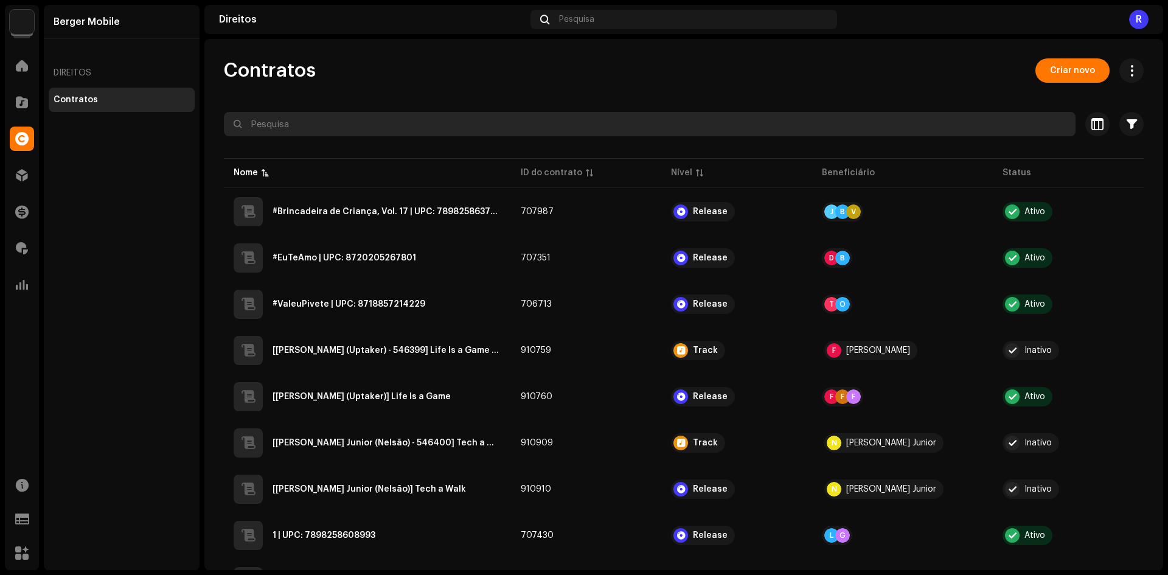
click at [360, 123] on input "text" at bounding box center [650, 124] width 852 height 24
paste input "7898258659384"
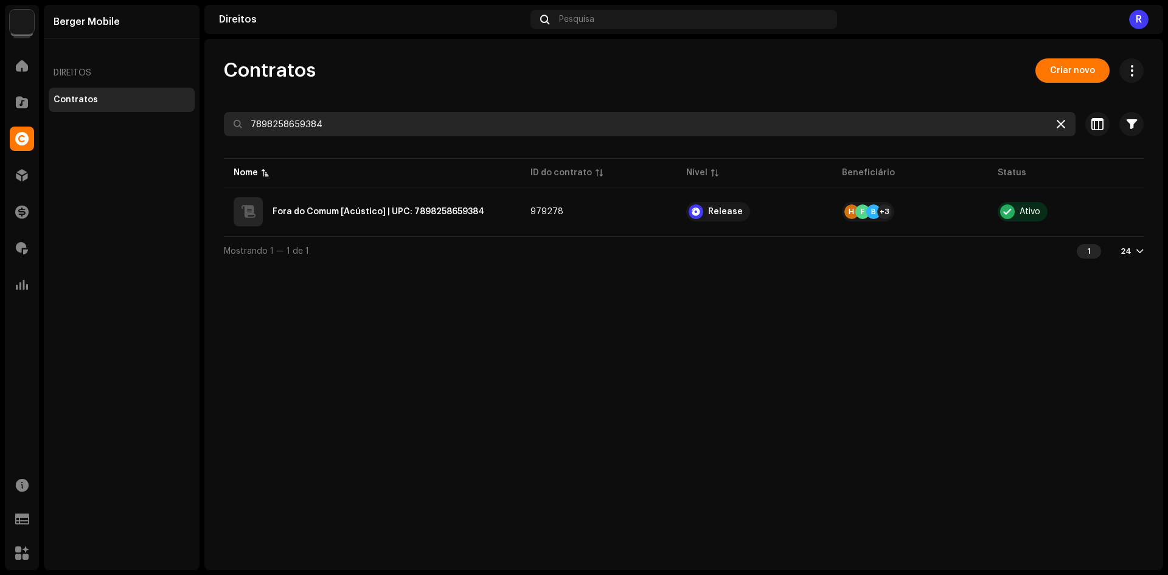
type input "7898258659384"
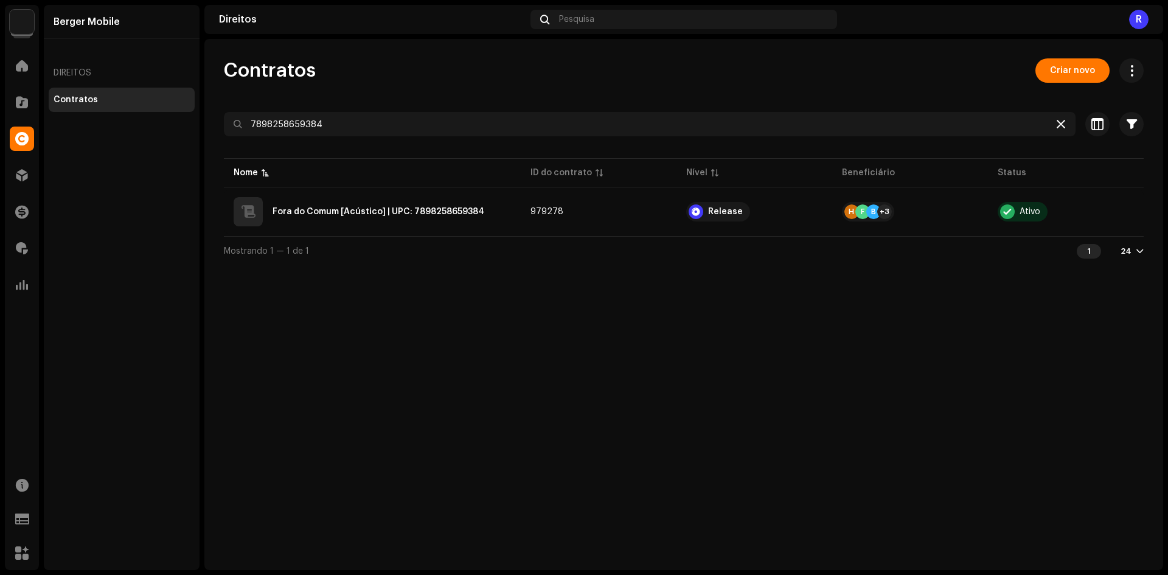
click at [1060, 124] on icon at bounding box center [1061, 124] width 9 height 10
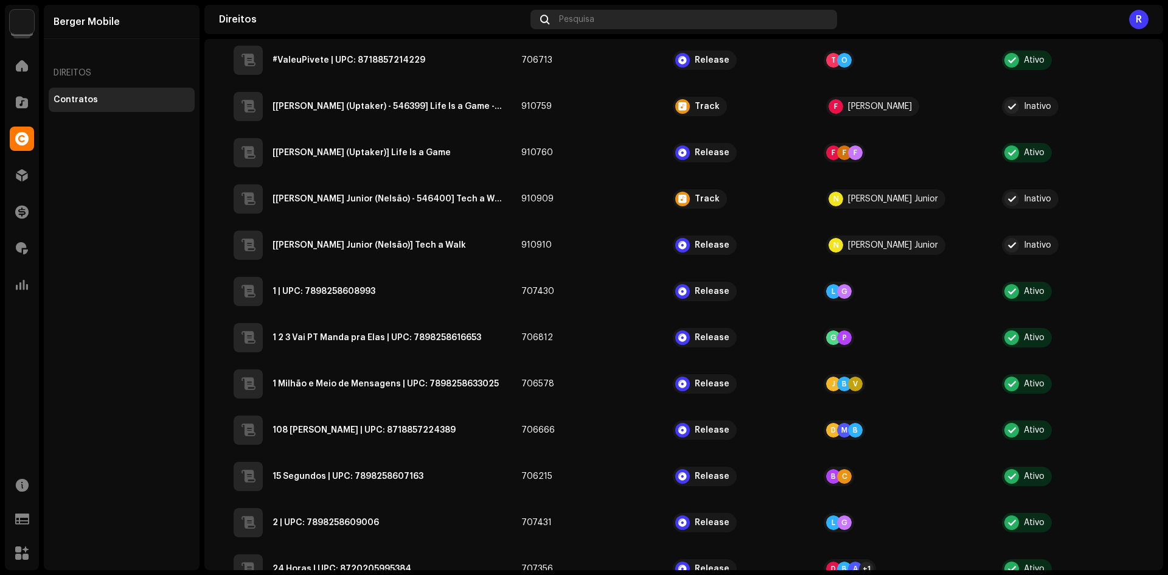
scroll to position [61, 0]
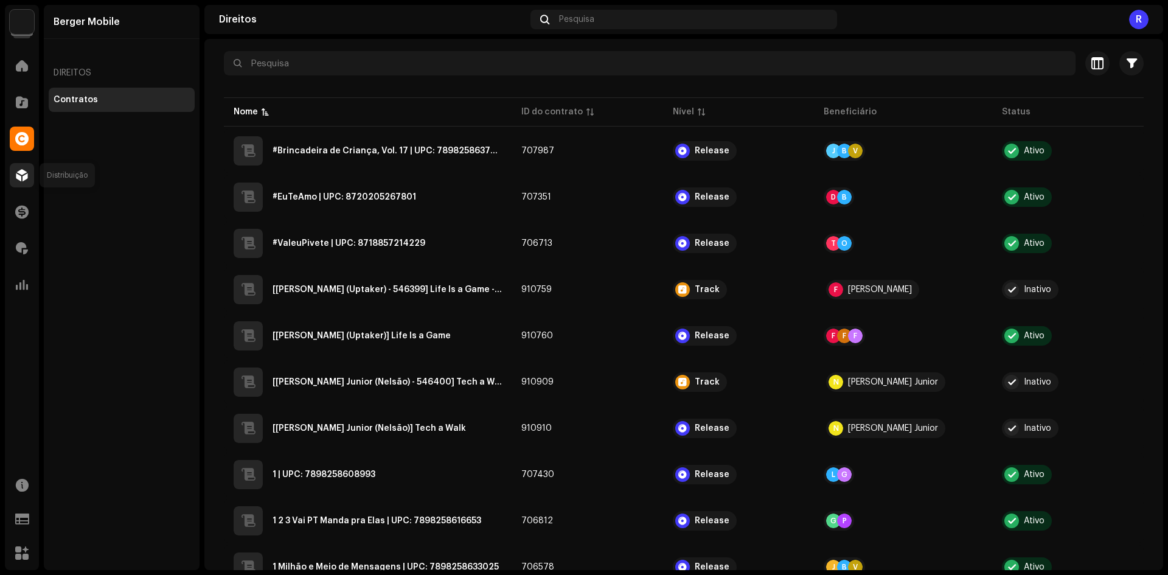
click at [27, 170] on span at bounding box center [22, 175] width 12 height 10
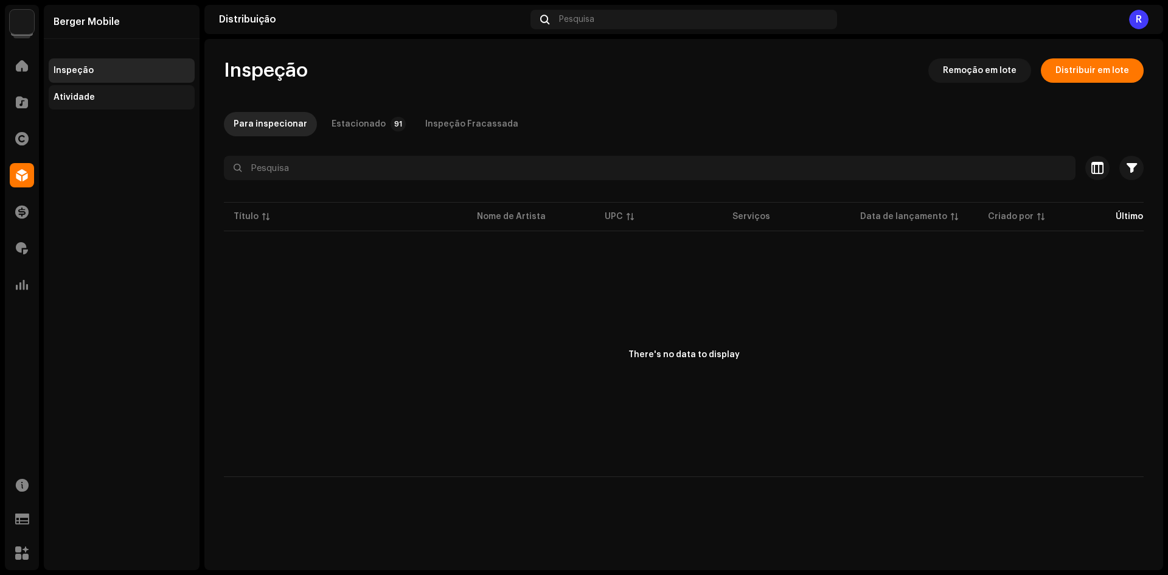
click at [77, 91] on div "Atividade" at bounding box center [122, 97] width 146 height 24
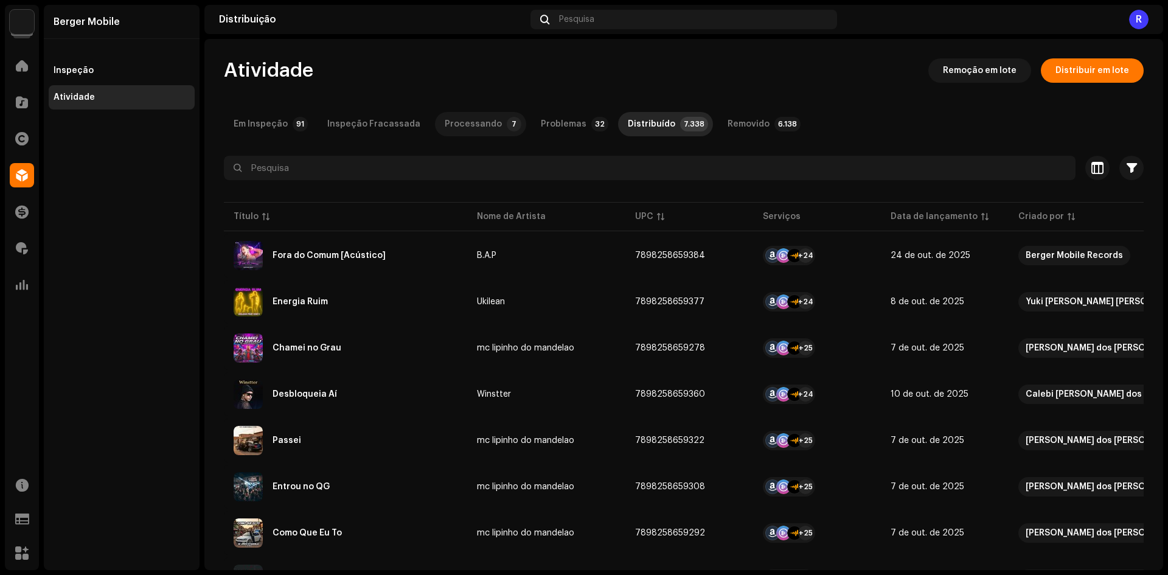
click at [473, 119] on div "Processando" at bounding box center [473, 124] width 57 height 24
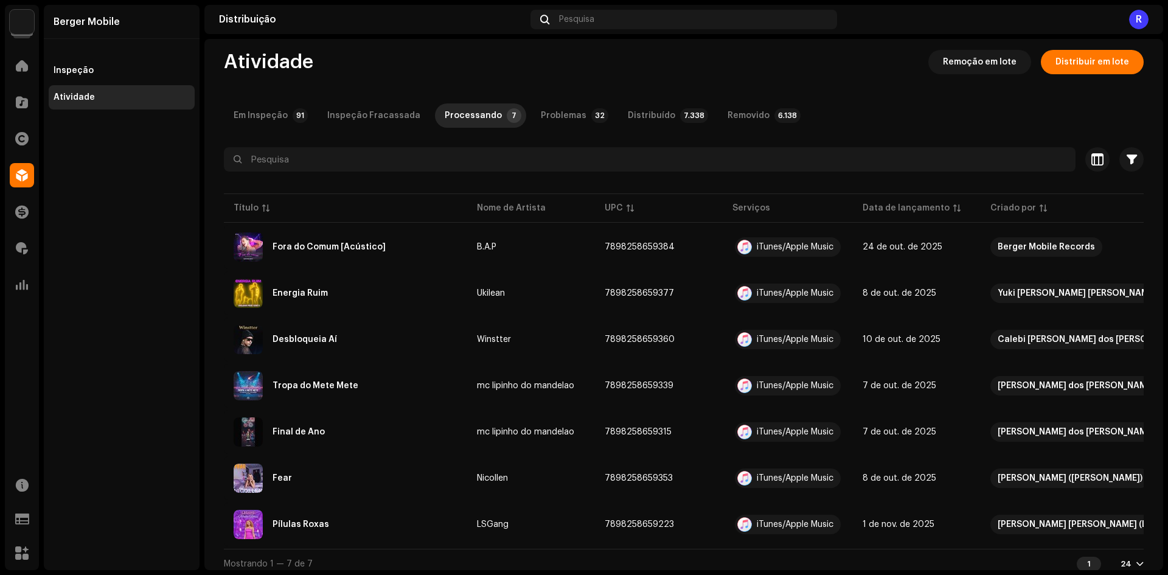
scroll to position [21, 0]
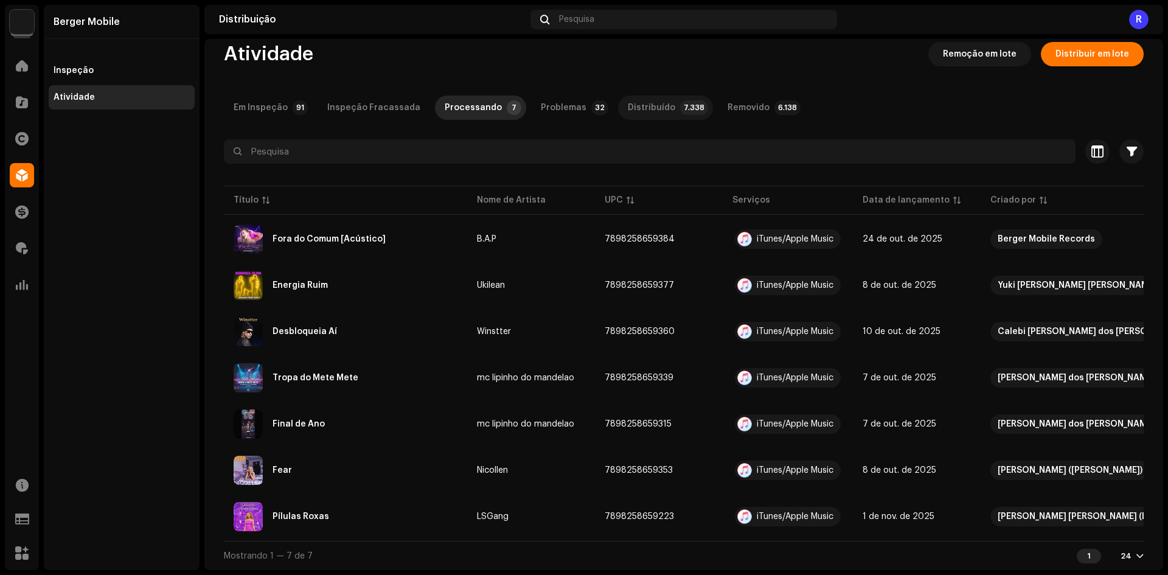
click at [656, 102] on p-tab "Distribuído 7.338" at bounding box center [665, 108] width 95 height 24
